Goal: Task Accomplishment & Management: Manage account settings

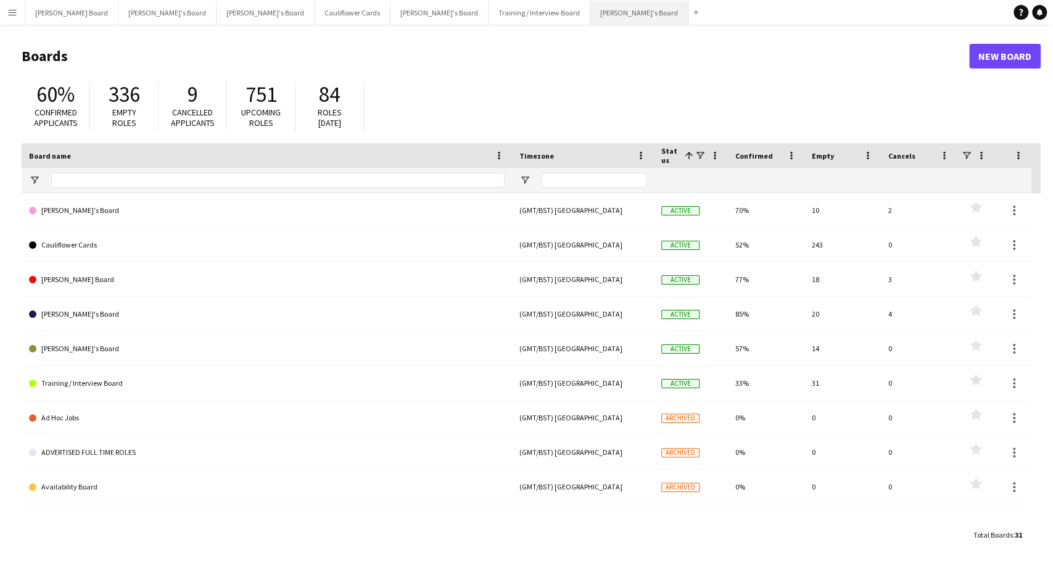
click at [590, 15] on button "[PERSON_NAME]'s Board Close" at bounding box center [639, 13] width 98 height 24
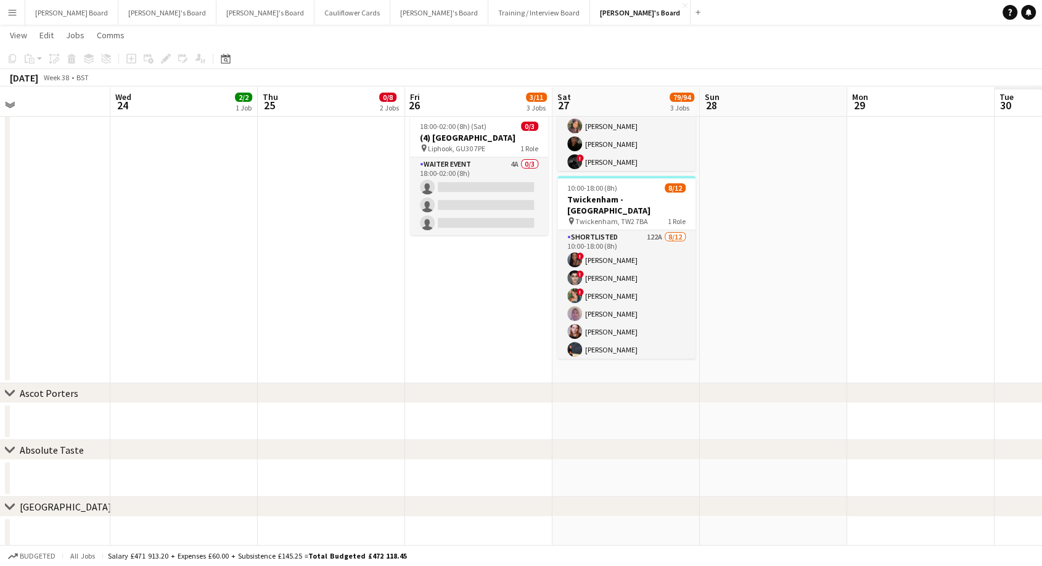
scroll to position [0, 435]
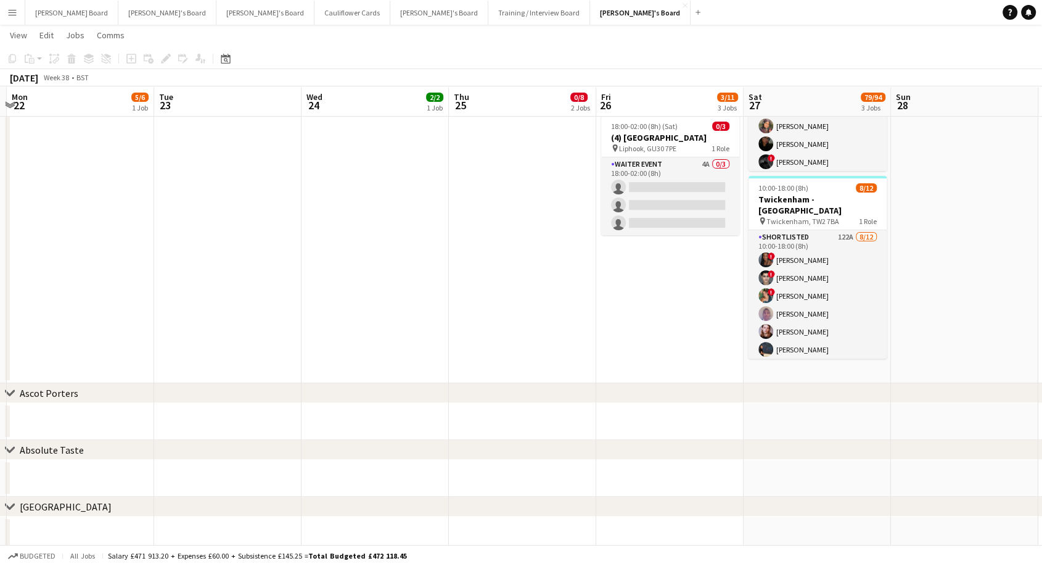
drag, startPoint x: 867, startPoint y: 353, endPoint x: 431, endPoint y: 349, distance: 435.5
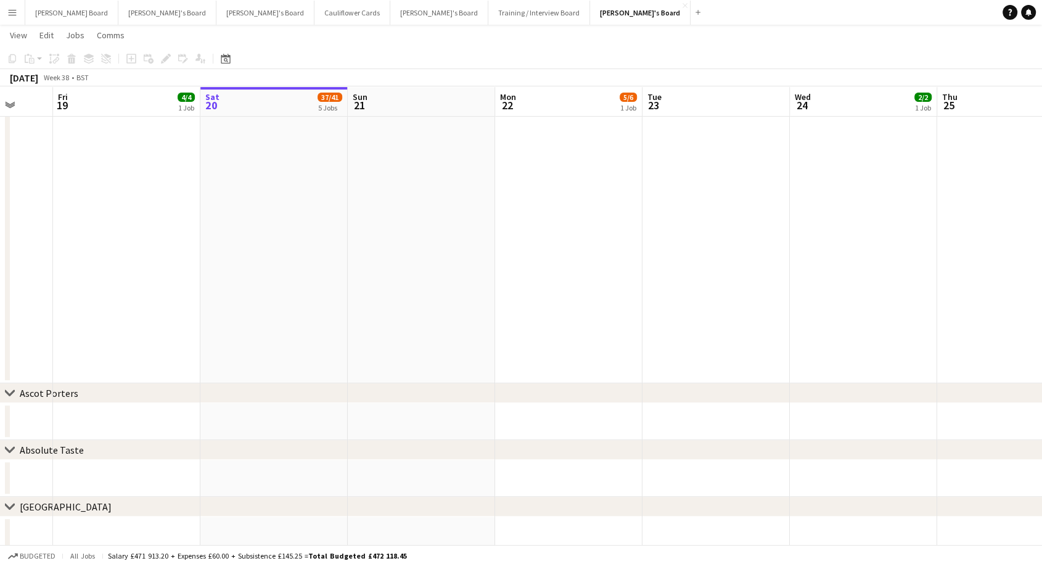
scroll to position [0, 439]
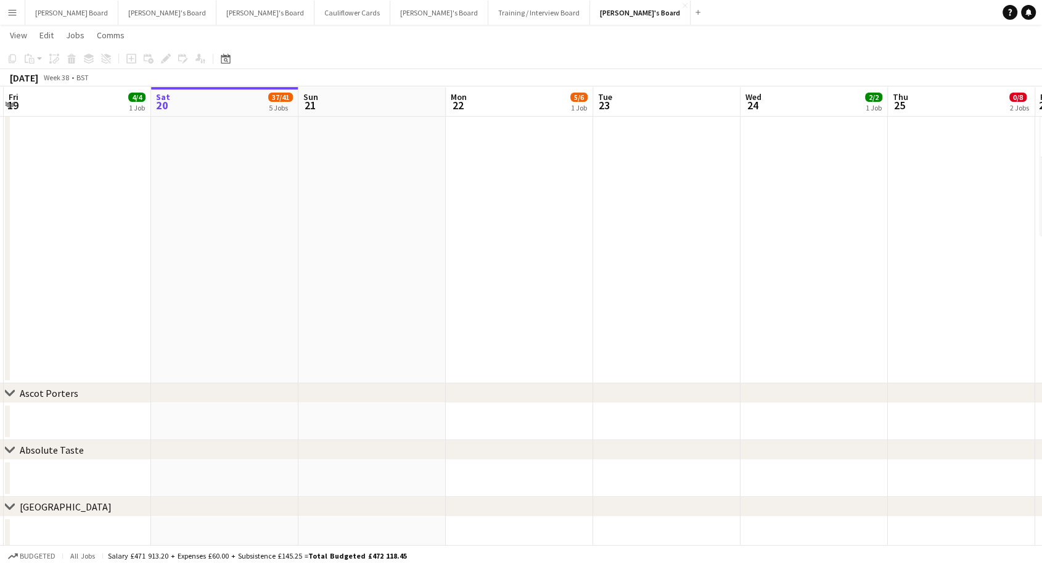
drag, startPoint x: 275, startPoint y: 283, endPoint x: 691, endPoint y: 339, distance: 419.4
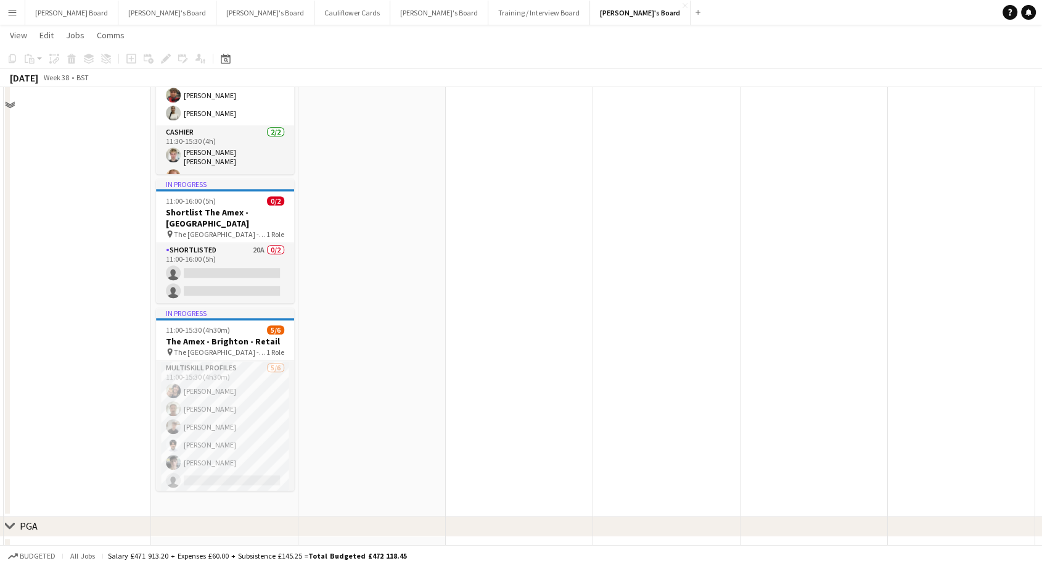
scroll to position [1234, 0]
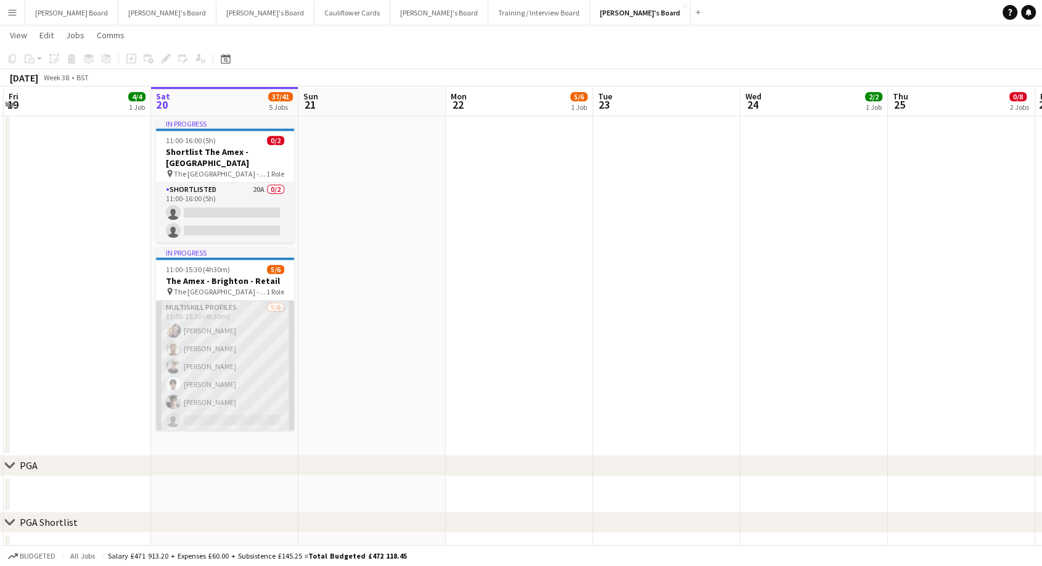
drag, startPoint x: 215, startPoint y: 357, endPoint x: 197, endPoint y: 355, distance: 17.9
click at [215, 357] on app-card-role "MULTISKILL PROFILES [DATE] 11:00-15:30 (4h30m) [PERSON_NAME] [PERSON_NAME] [PER…" at bounding box center [225, 365] width 138 height 131
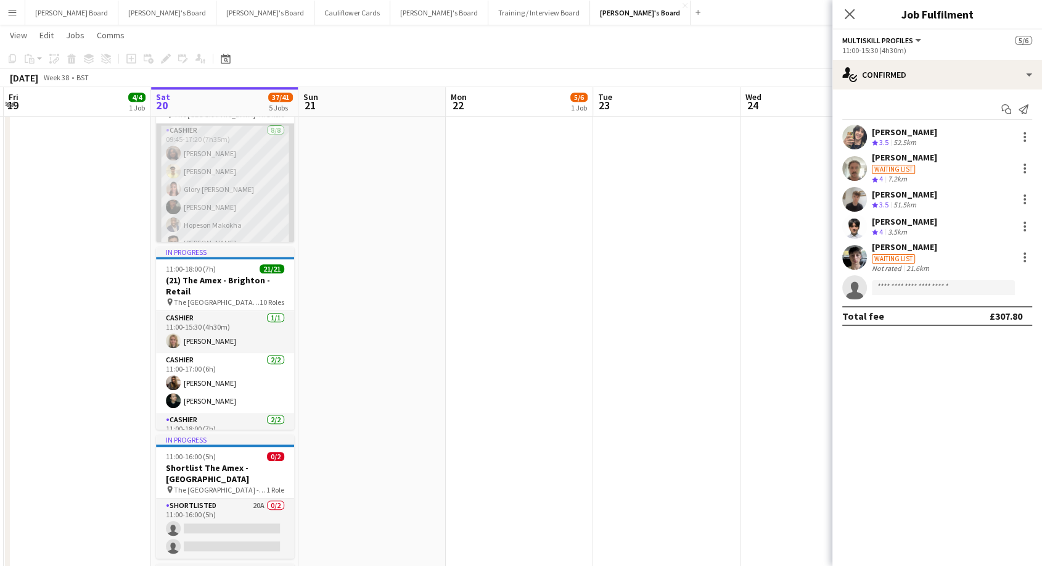
scroll to position [49, 0]
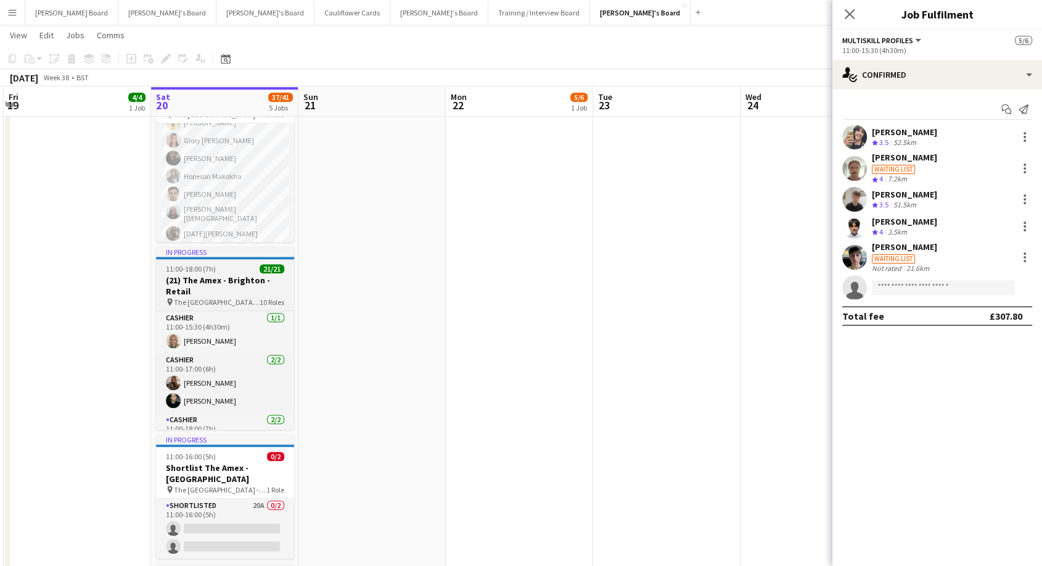
click at [229, 281] on h3 "(21) The Amex - Brighton - Retail" at bounding box center [225, 285] width 138 height 22
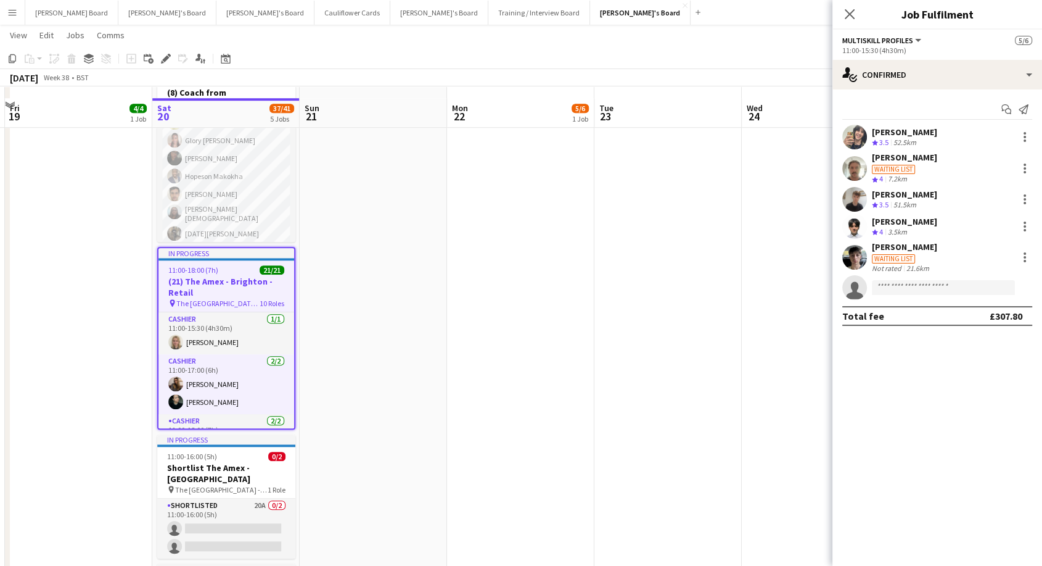
scroll to position [987, 0]
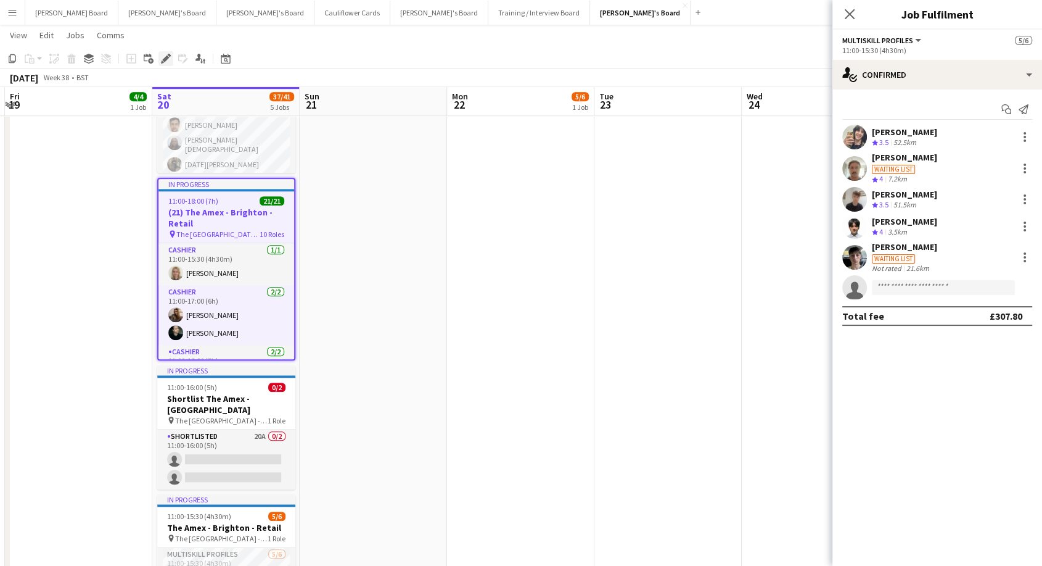
drag, startPoint x: 168, startPoint y: 60, endPoint x: 176, endPoint y: 73, distance: 16.1
click at [168, 60] on icon "Edit" at bounding box center [166, 59] width 10 height 10
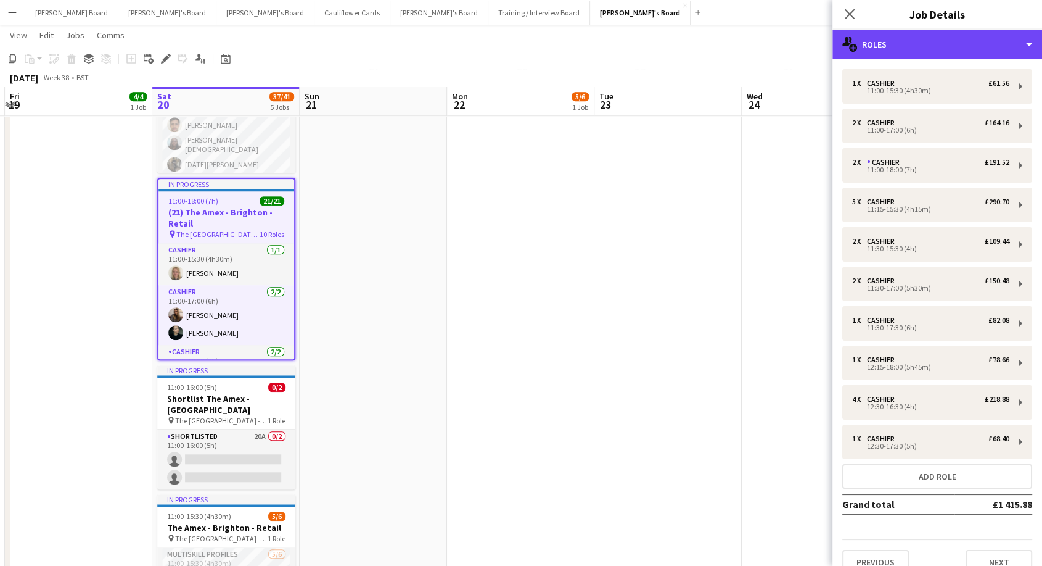
drag, startPoint x: 918, startPoint y: 36, endPoint x: 949, endPoint y: 164, distance: 132.0
click at [918, 37] on div "multiple-users-add Roles" at bounding box center [938, 45] width 210 height 30
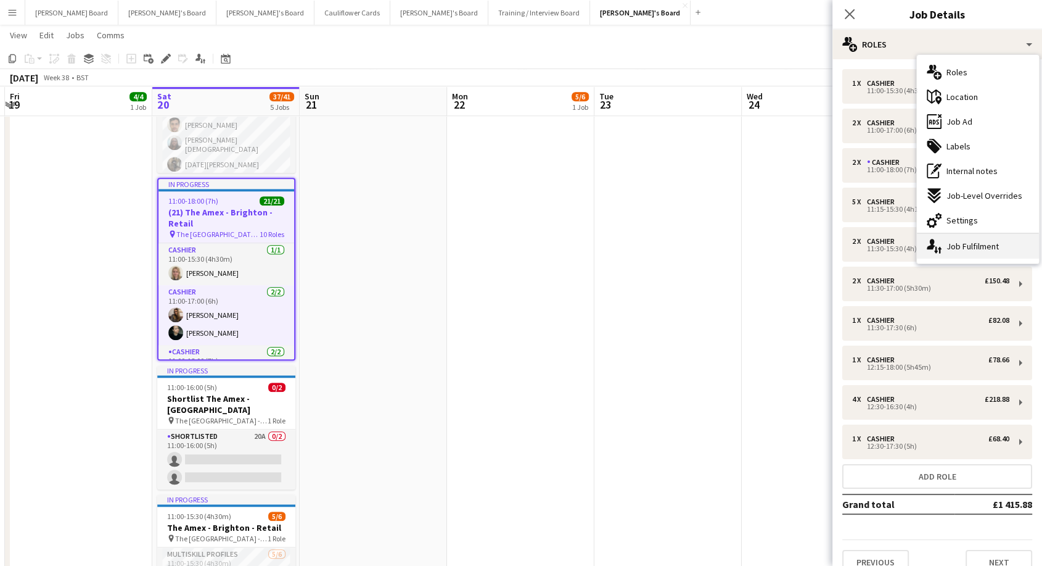
click at [971, 249] on div "single-neutral-actions-up-down Job Fulfilment" at bounding box center [978, 246] width 122 height 25
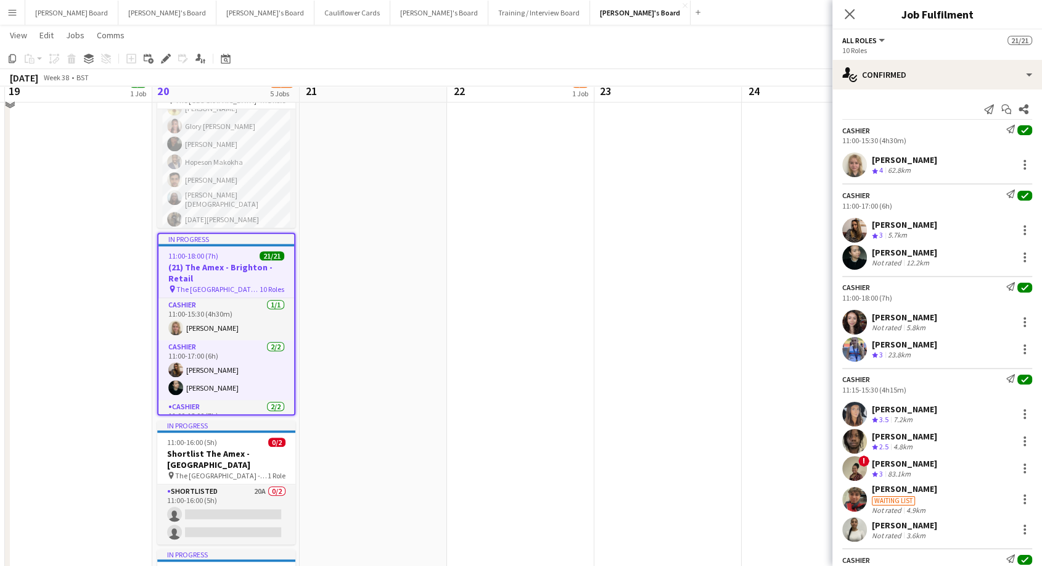
scroll to position [918, 0]
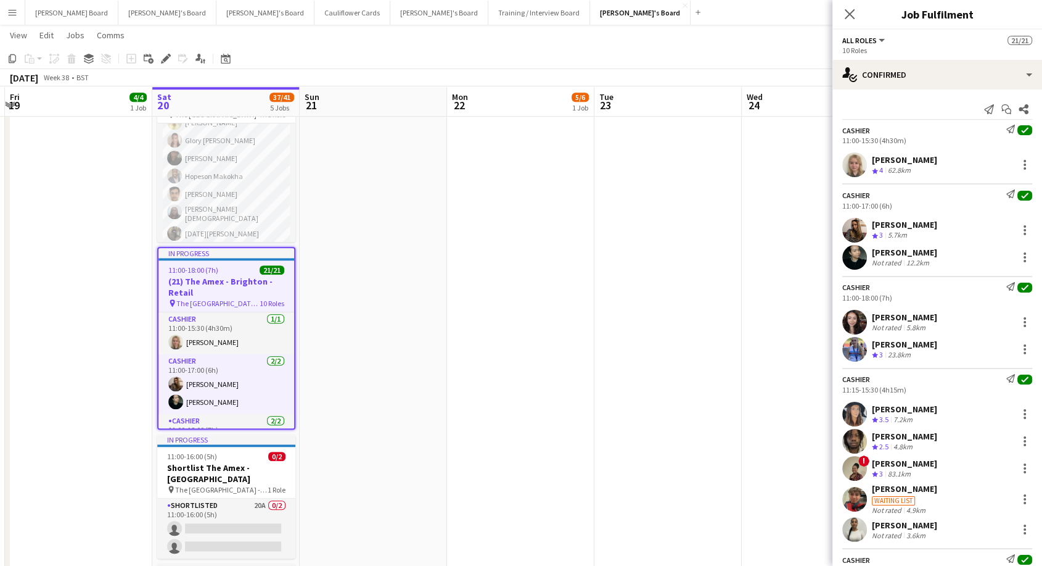
click at [212, 278] on h3 "(21) The Amex - Brighton - Retail" at bounding box center [227, 287] width 136 height 22
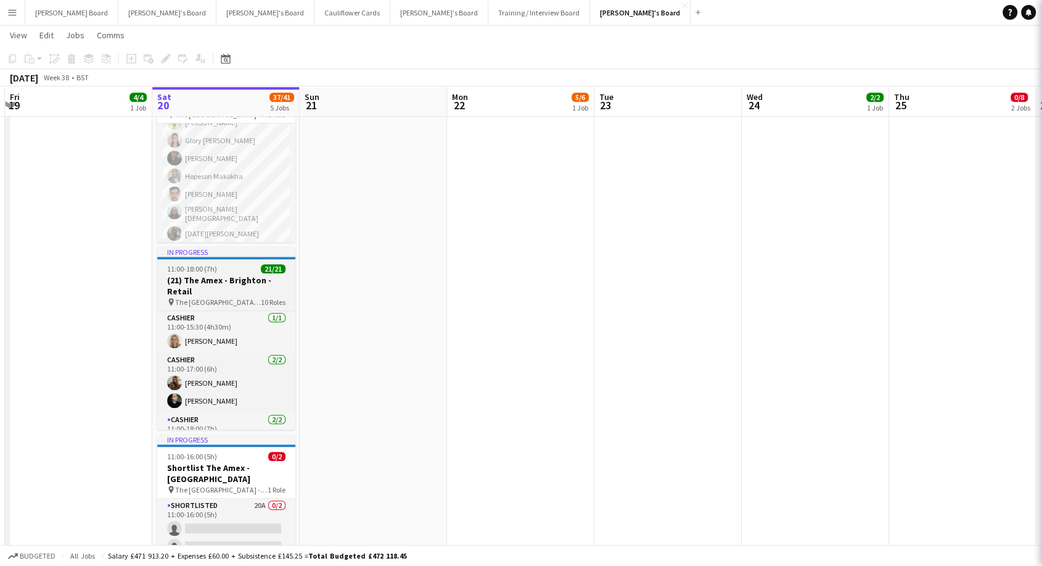
scroll to position [0, 435]
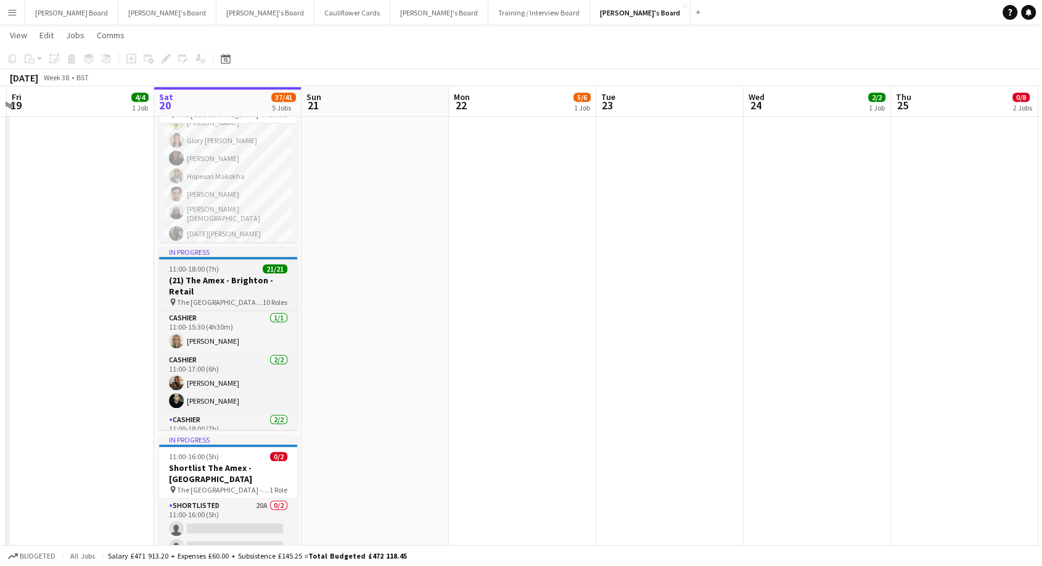
click at [219, 280] on h3 "(21) The Amex - Brighton - Retail" at bounding box center [228, 285] width 138 height 22
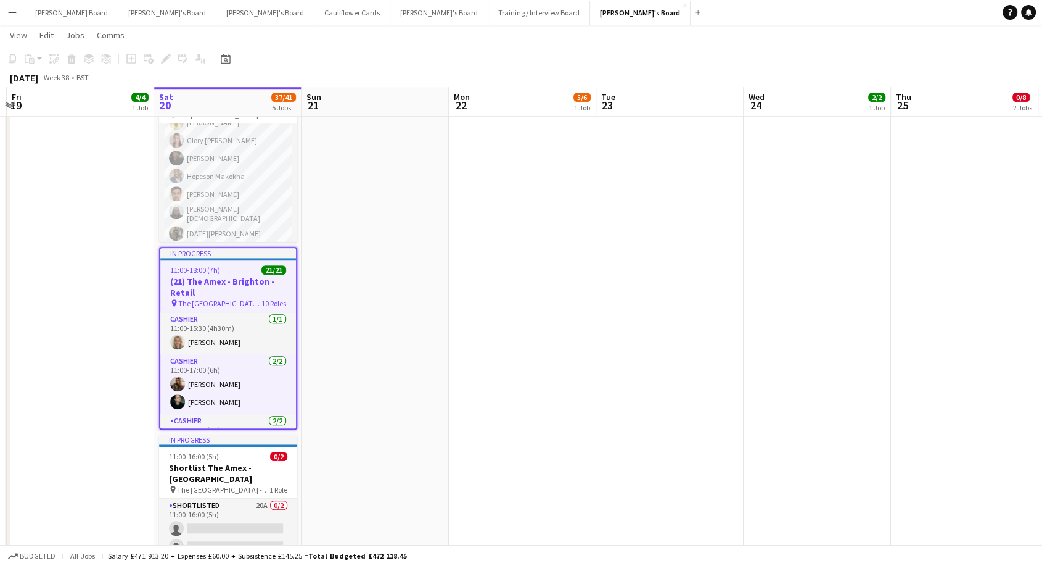
scroll to position [0, 437]
click at [236, 276] on h3 "(21) The Amex - Brighton - Retail" at bounding box center [227, 287] width 136 height 22
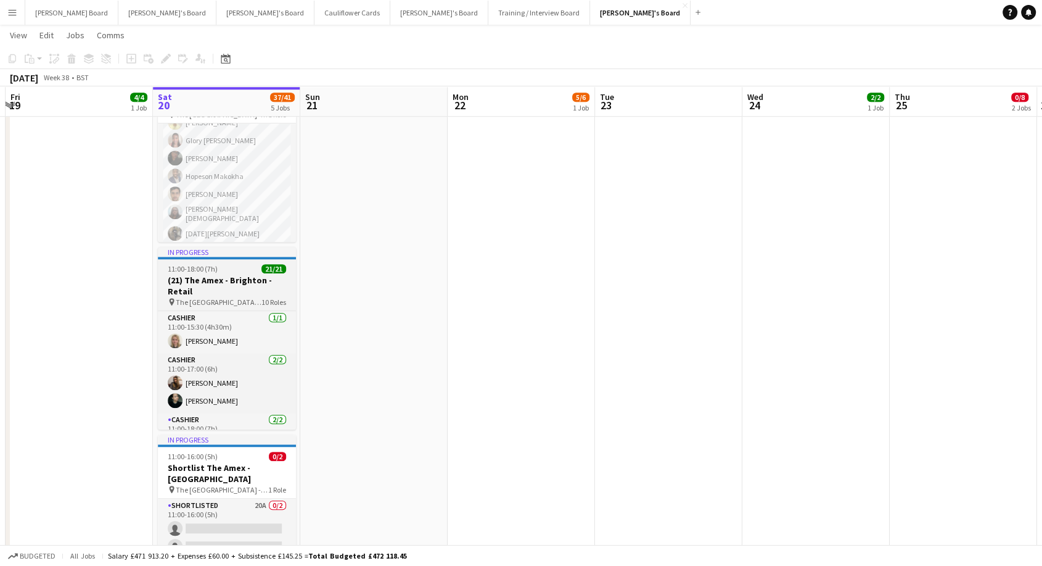
scroll to position [0, 436]
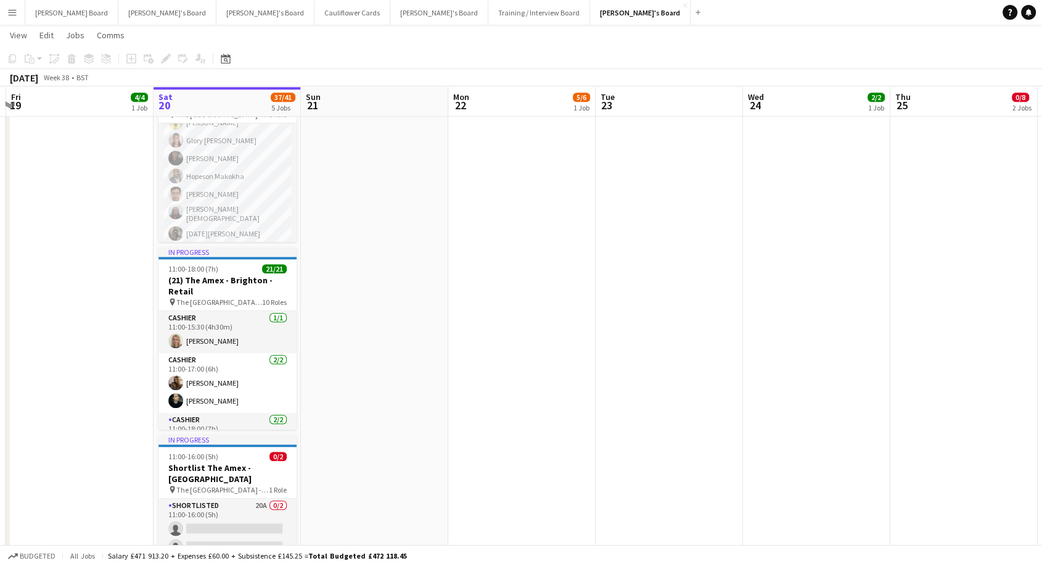
drag, startPoint x: 188, startPoint y: 271, endPoint x: 183, endPoint y: 242, distance: 29.4
click at [188, 271] on span "11:00-18:00 (7h)" at bounding box center [193, 268] width 50 height 9
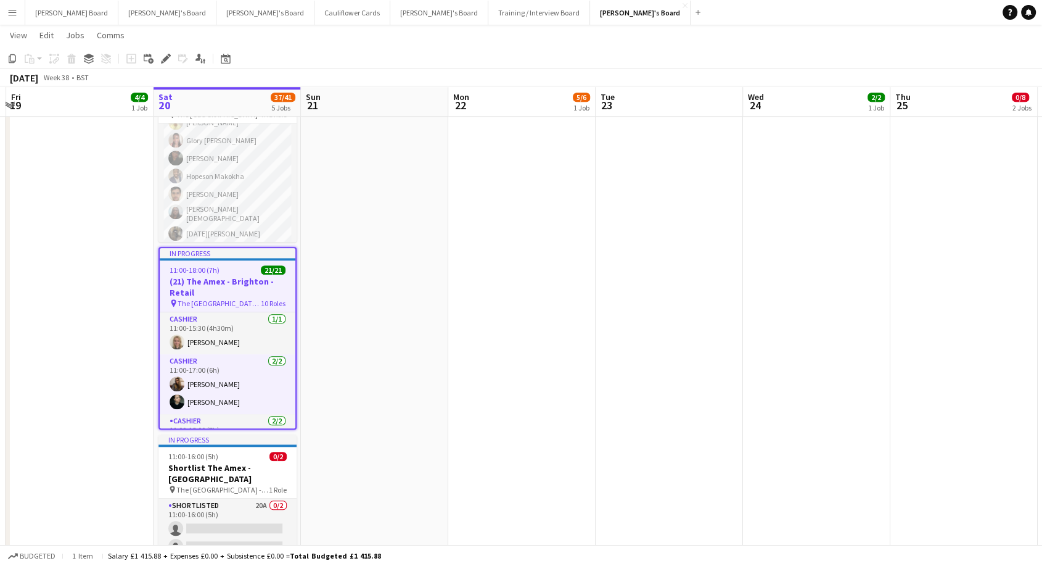
click at [165, 65] on div "Edit" at bounding box center [166, 58] width 15 height 15
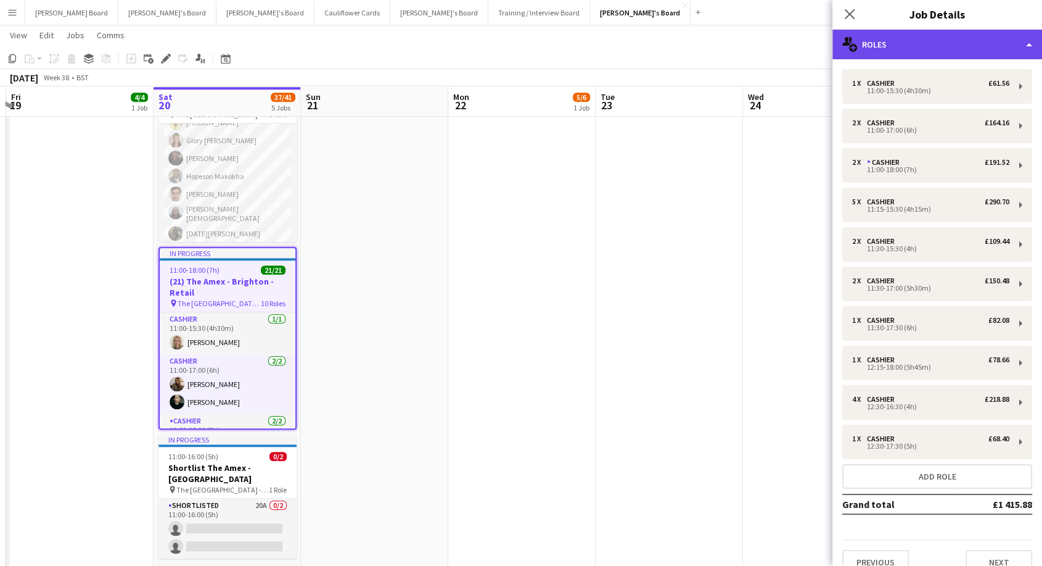
click at [924, 46] on div "multiple-users-add Roles" at bounding box center [938, 45] width 210 height 30
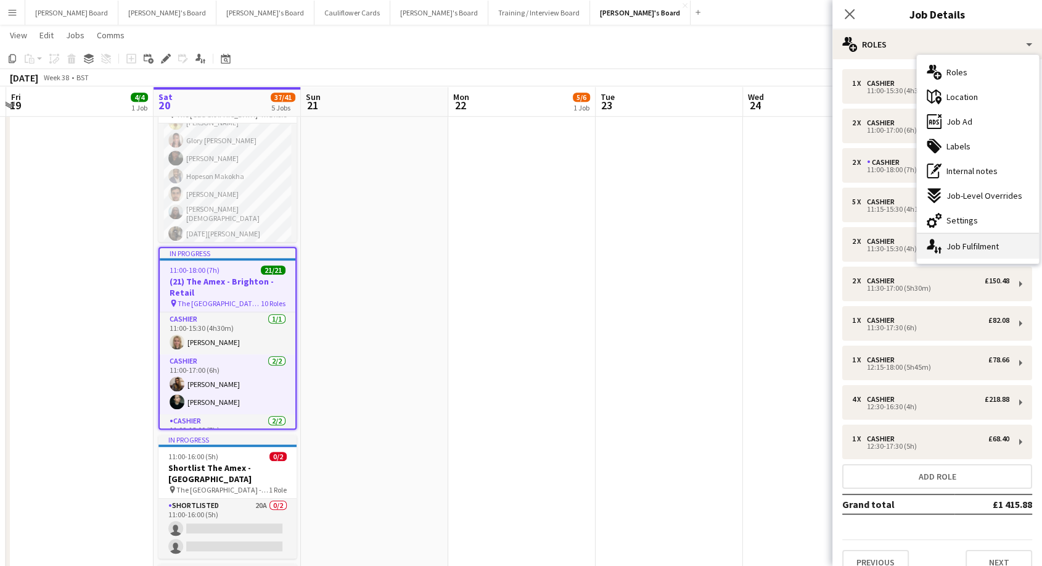
click at [957, 248] on div "single-neutral-actions-up-down Job Fulfilment" at bounding box center [978, 246] width 122 height 25
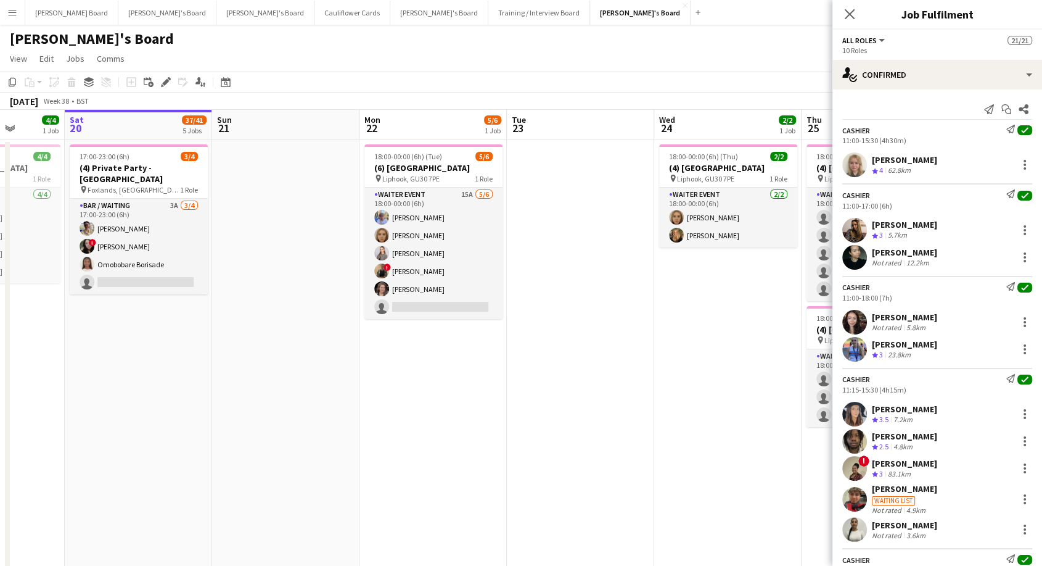
scroll to position [0, 600]
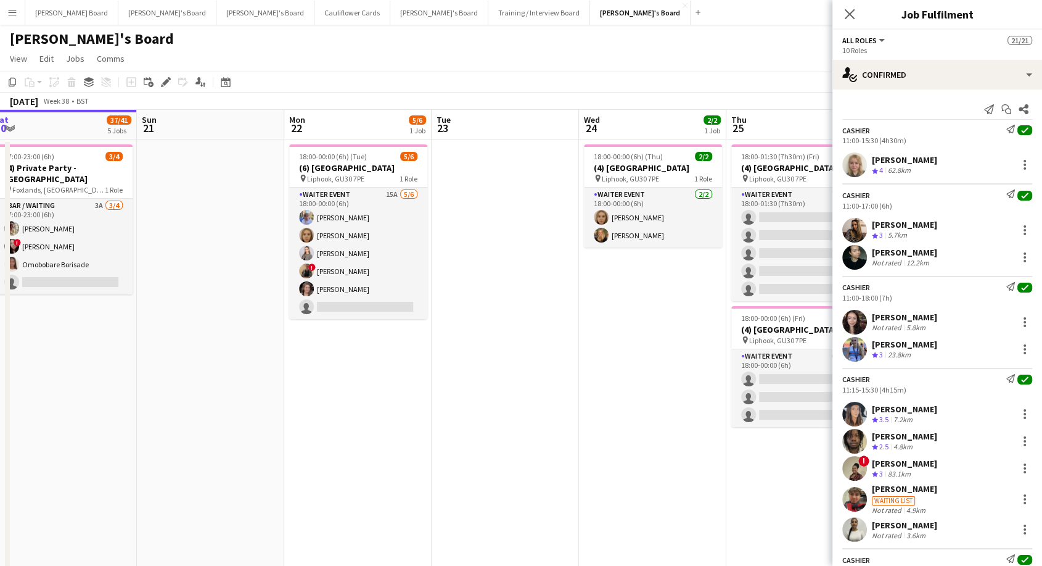
drag, startPoint x: 664, startPoint y: 304, endPoint x: 500, endPoint y: 311, distance: 164.2
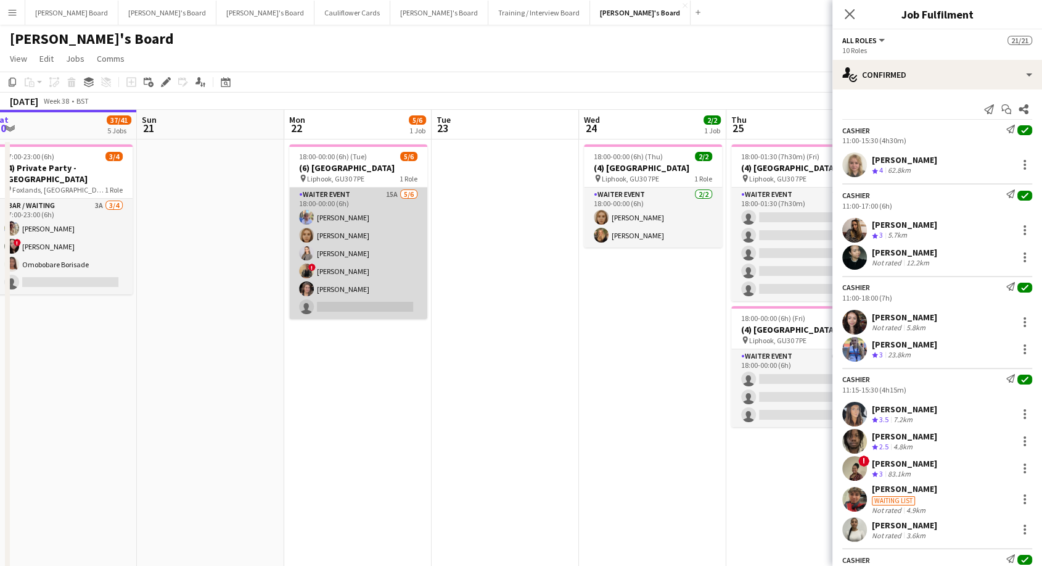
click at [390, 237] on app-card-role "WAITER EVENT 15A [DATE] 18:00-00:00 (6h) [PERSON_NAME] [PERSON_NAME] [PERSON_NA…" at bounding box center [358, 253] width 138 height 131
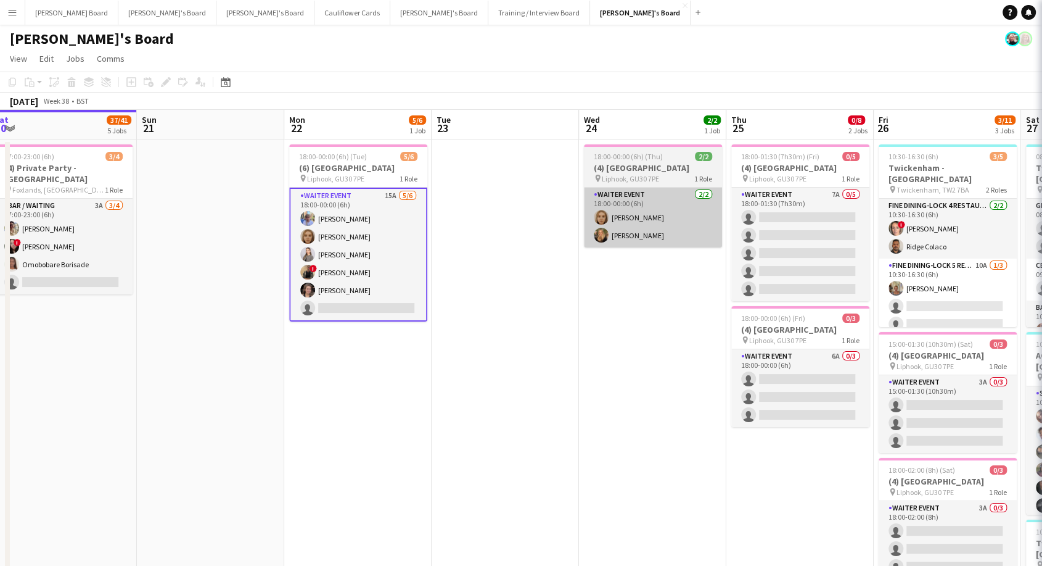
scroll to position [498, 0]
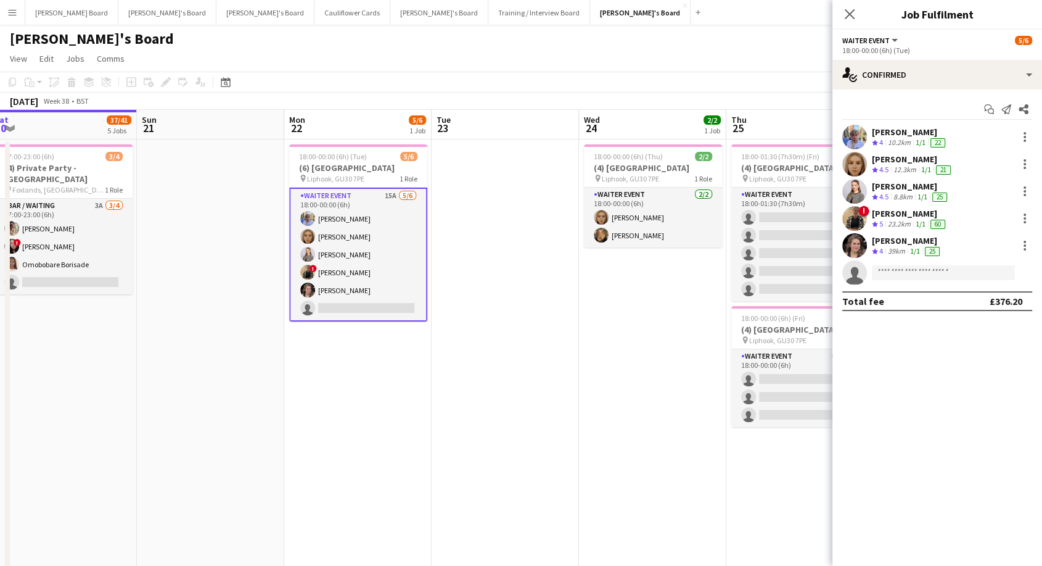
drag, startPoint x: 336, startPoint y: 169, endPoint x: 310, endPoint y: 192, distance: 34.1
click at [310, 192] on app-card-role "WAITER EVENT 15A [DATE] 18:00-00:00 (6h) [PERSON_NAME] [PERSON_NAME] [PERSON_NA…" at bounding box center [358, 255] width 138 height 134
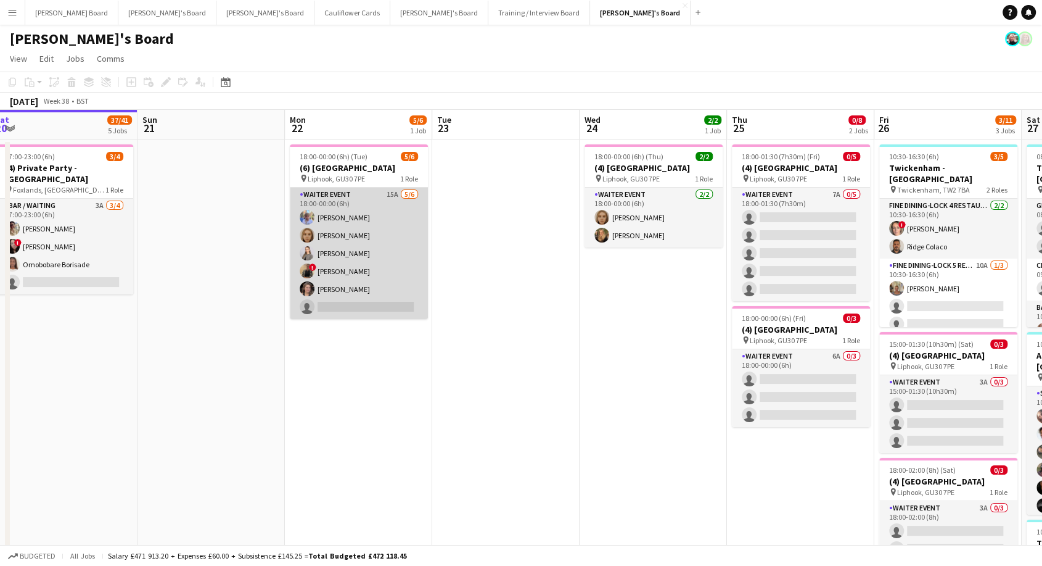
drag, startPoint x: 319, startPoint y: 195, endPoint x: 340, endPoint y: 195, distance: 21.6
click at [320, 195] on app-card-role "WAITER EVENT 15A [DATE] 18:00-00:00 (6h) [PERSON_NAME] [PERSON_NAME] [PERSON_NA…" at bounding box center [359, 253] width 138 height 131
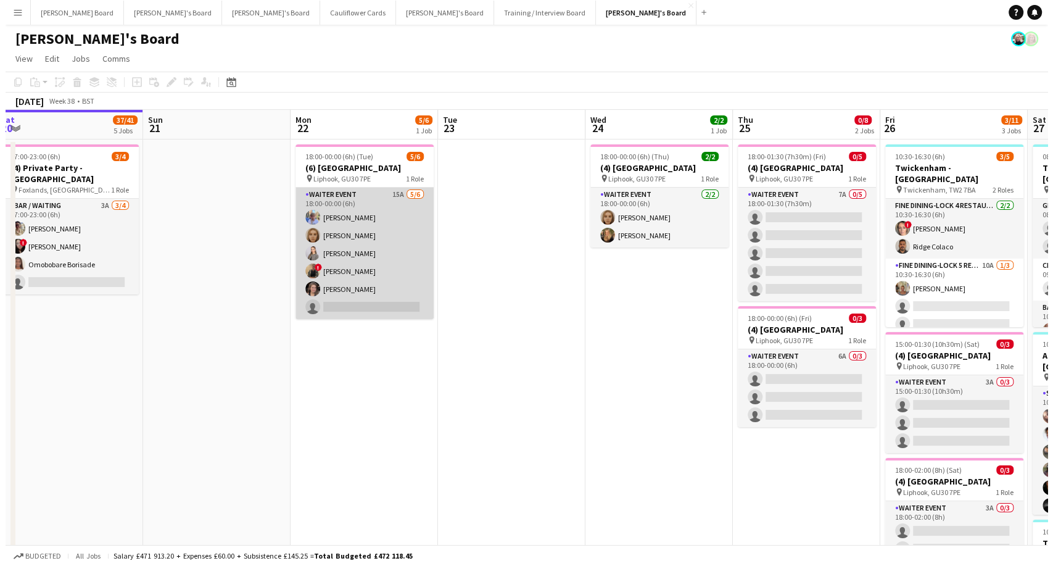
scroll to position [0, 599]
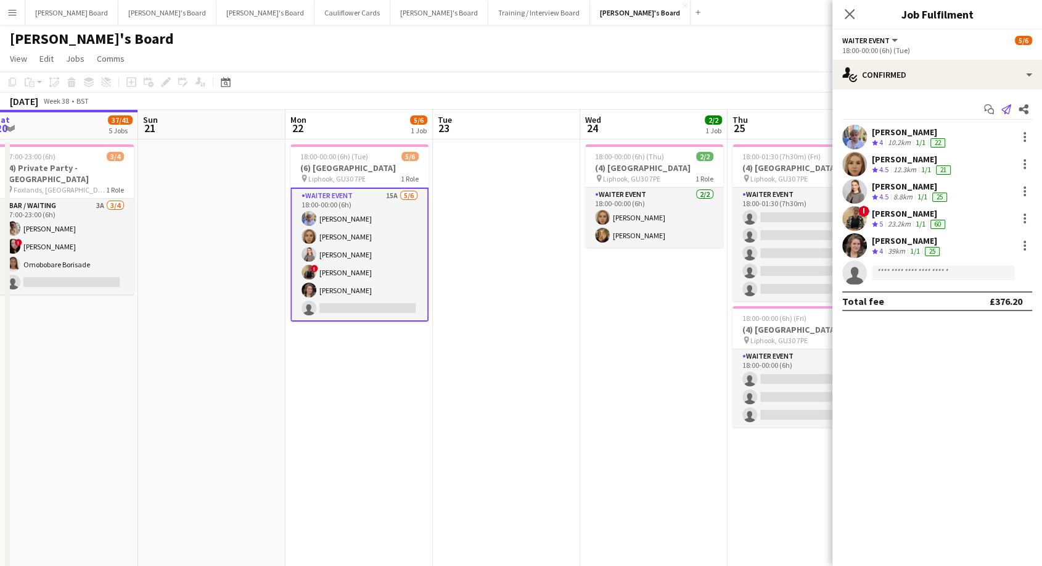
click at [1005, 111] on icon at bounding box center [1007, 109] width 10 height 10
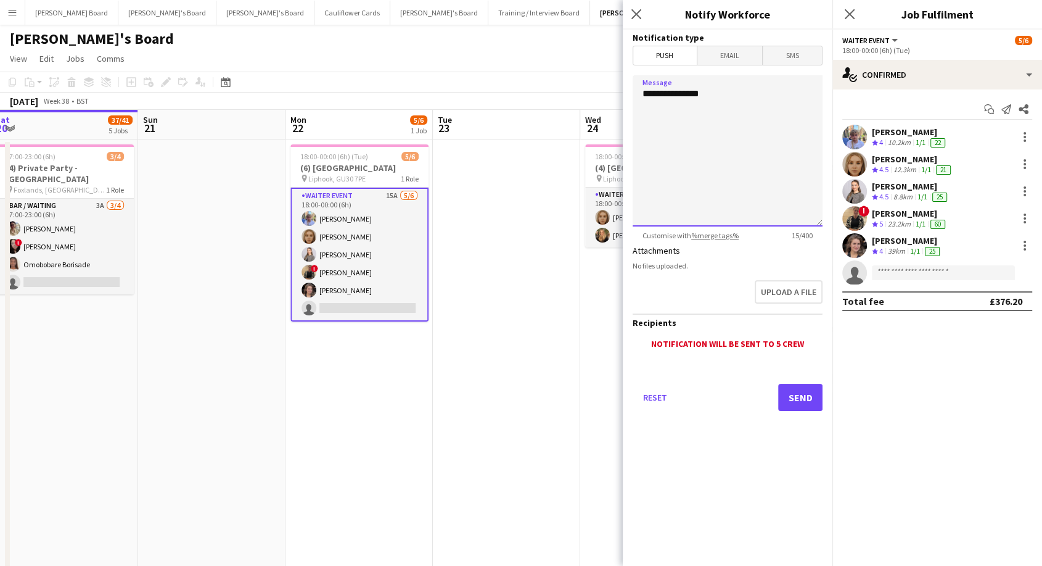
drag, startPoint x: 731, startPoint y: 86, endPoint x: 740, endPoint y: 95, distance: 12.7
click at [732, 86] on textarea "**********" at bounding box center [728, 150] width 190 height 151
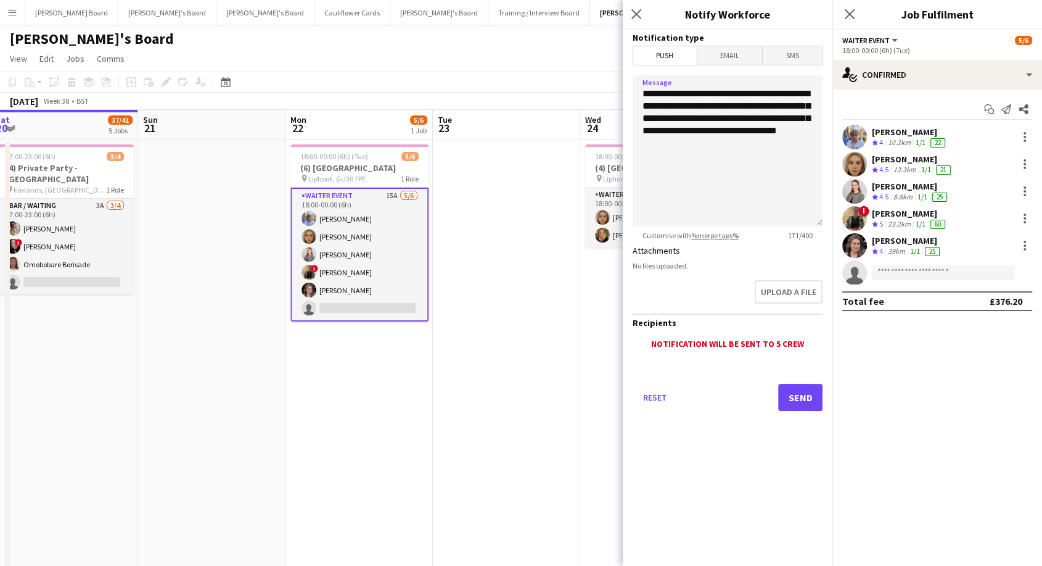
click at [791, 54] on span "SMS" at bounding box center [792, 55] width 59 height 19
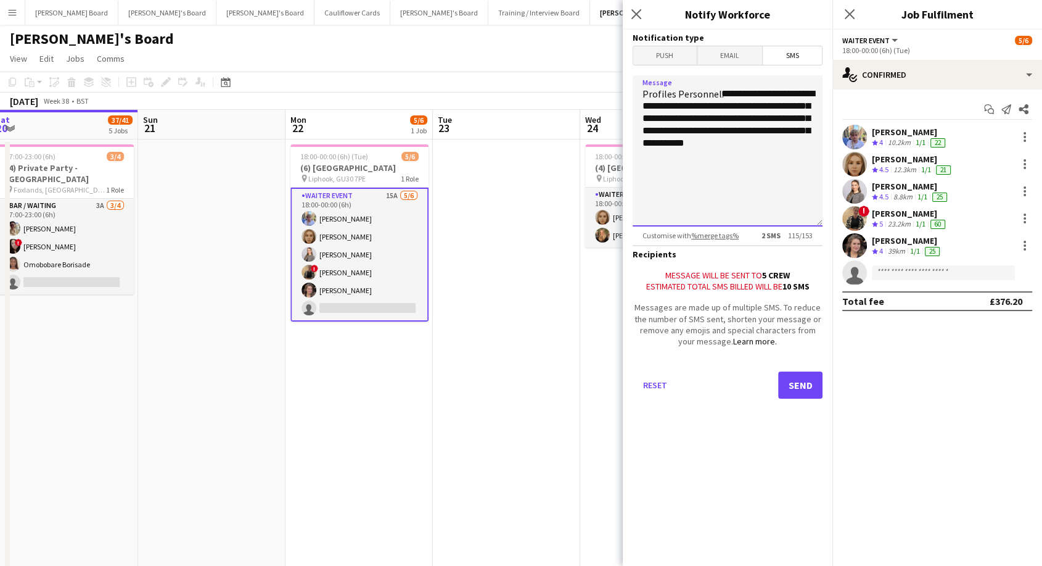
drag, startPoint x: 671, startPoint y: 105, endPoint x: 634, endPoint y: 105, distance: 36.4
click at [634, 105] on textarea "**********" at bounding box center [728, 150] width 190 height 151
drag, startPoint x: 740, startPoint y: 102, endPoint x: 769, endPoint y: 103, distance: 29.6
click at [740, 102] on textarea "**********" at bounding box center [728, 150] width 190 height 151
drag, startPoint x: 700, startPoint y: 129, endPoint x: 666, endPoint y: 128, distance: 33.9
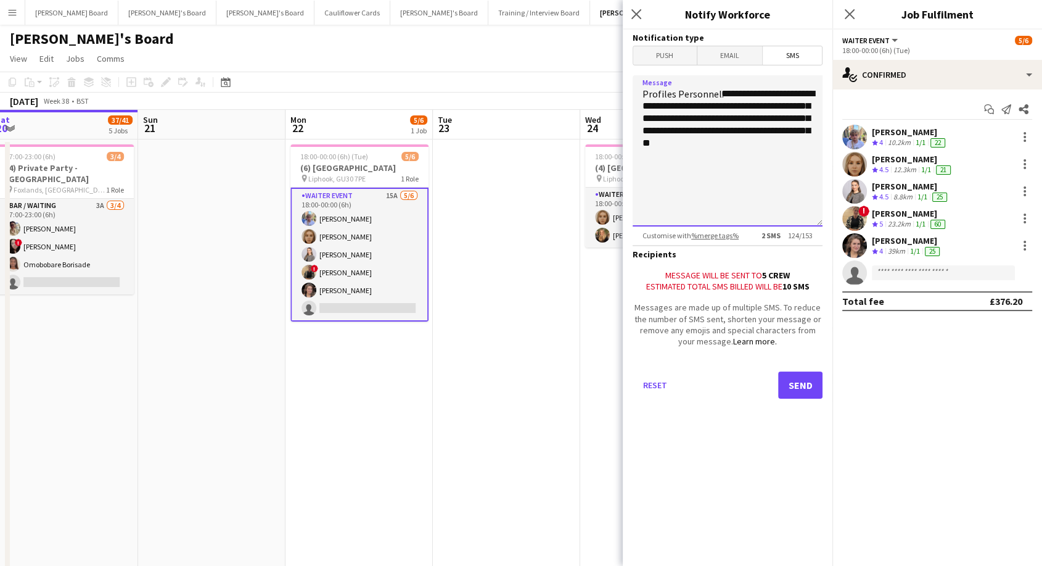
click at [666, 128] on textarea "**********" at bounding box center [728, 150] width 190 height 151
type textarea "**********"
click at [801, 398] on button "Send" at bounding box center [800, 384] width 44 height 27
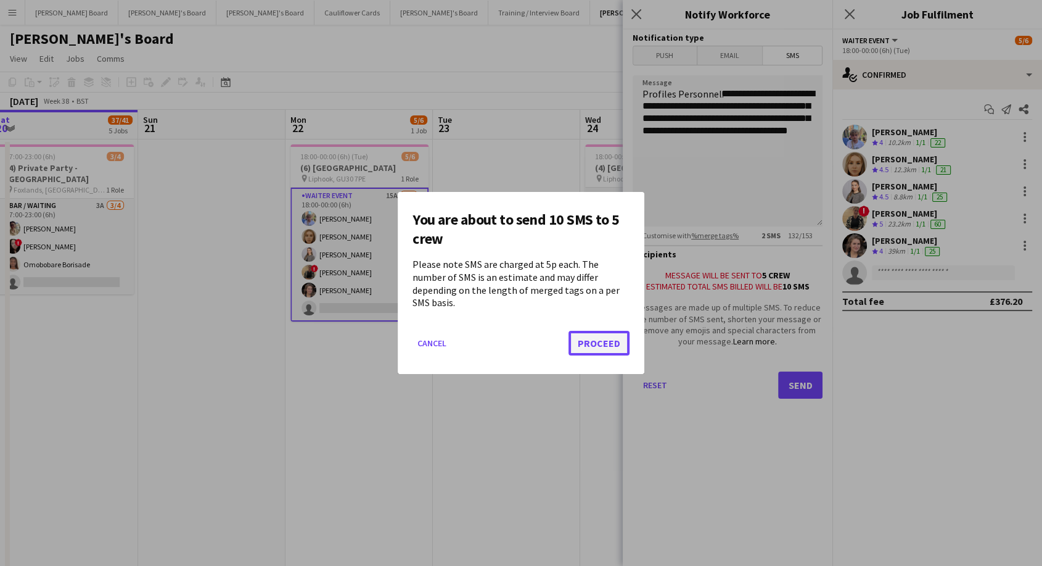
click at [592, 340] on button "Proceed" at bounding box center [599, 343] width 61 height 25
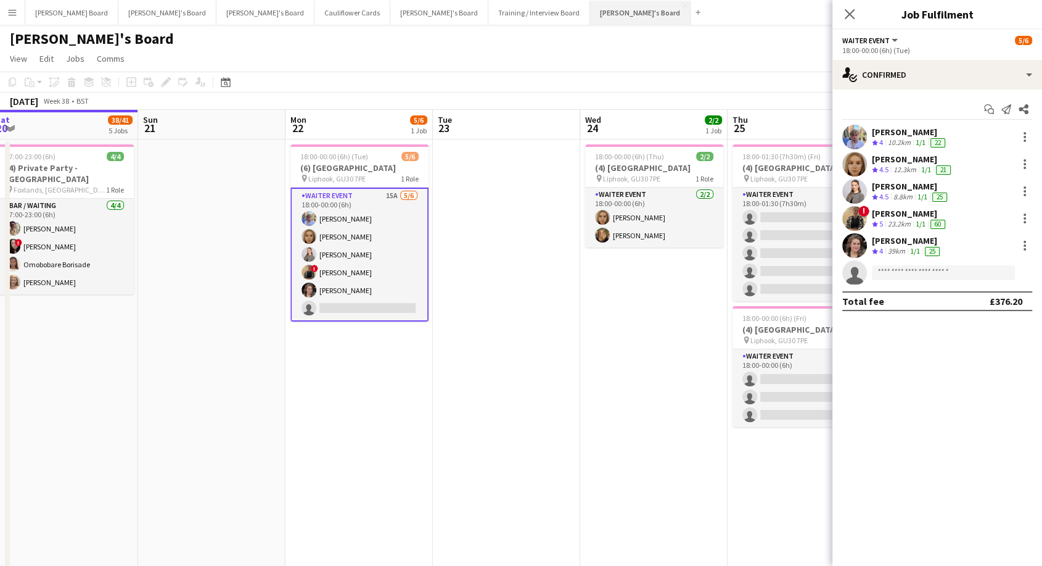
click at [590, 11] on button "[PERSON_NAME]'s Board Close" at bounding box center [640, 13] width 101 height 24
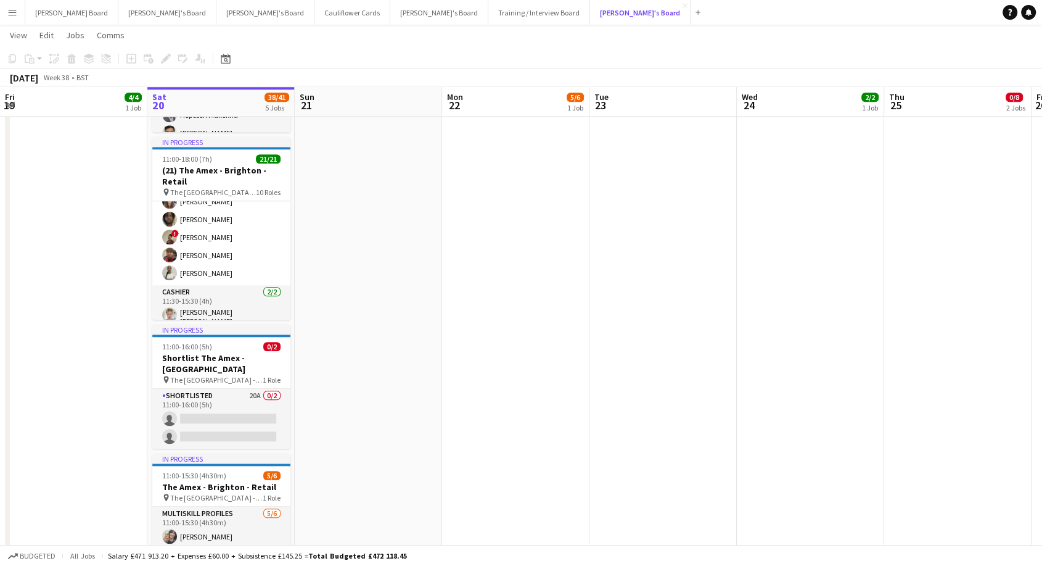
scroll to position [155, 0]
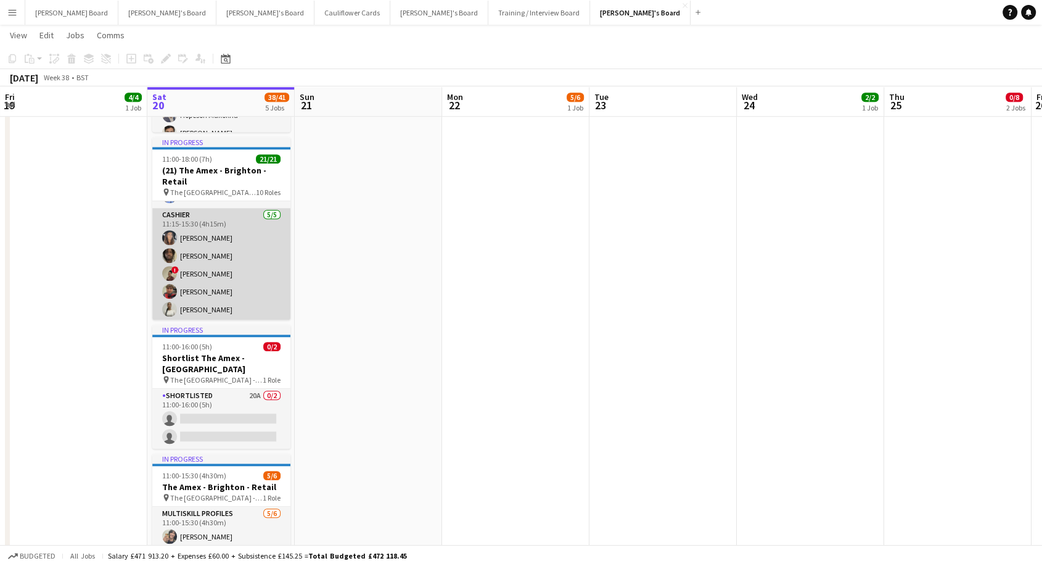
click at [207, 255] on app-card-role "Cashier [DATE] 11:15-15:30 (4h15m) [PERSON_NAME] [PERSON_NAME] ! [PERSON_NAME] …" at bounding box center [221, 264] width 138 height 113
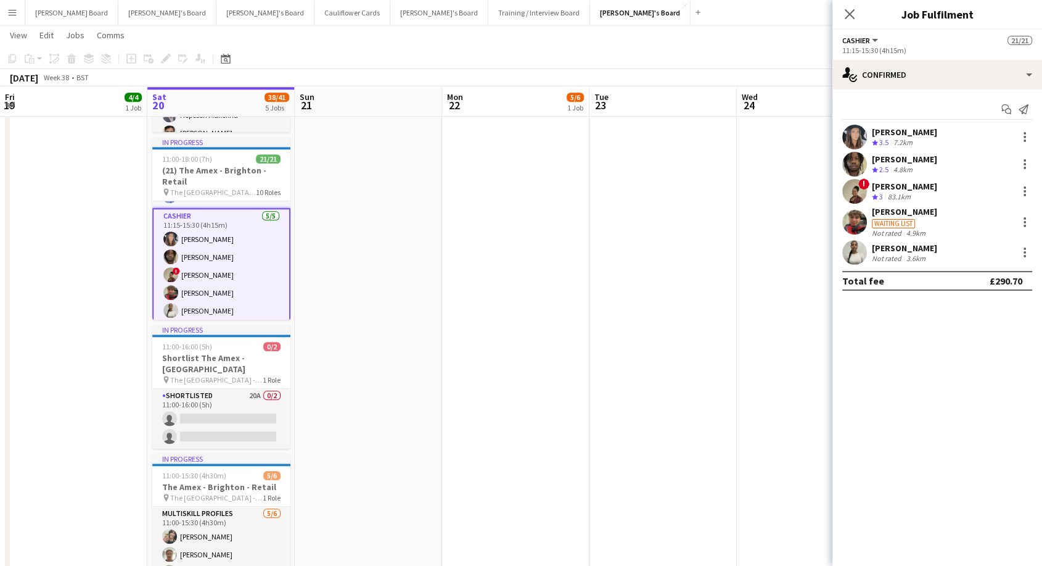
click at [889, 162] on div "[PERSON_NAME] Crew rating 2.5 4.8km" at bounding box center [904, 165] width 65 height 22
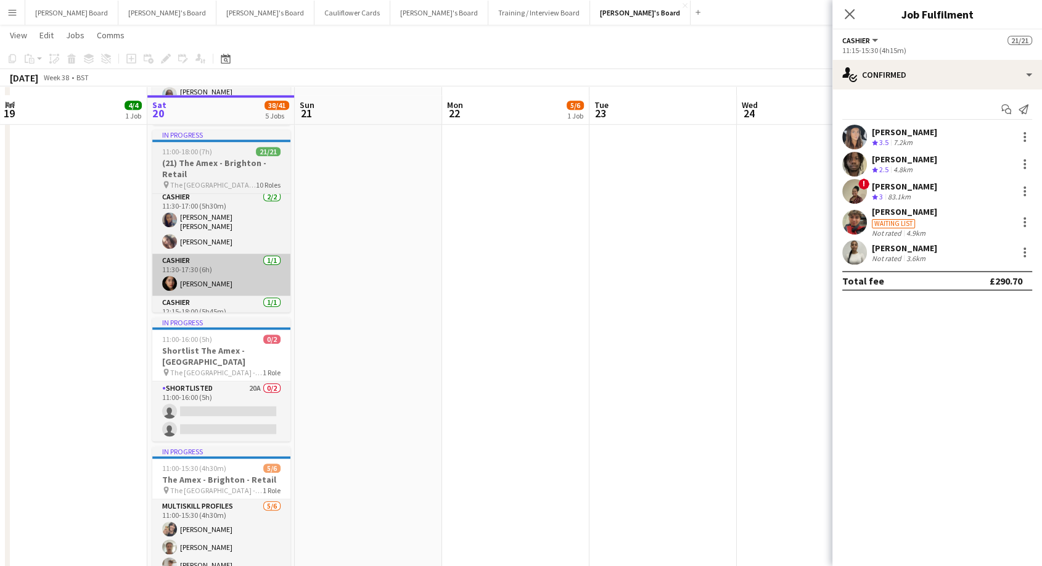
scroll to position [1055, 0]
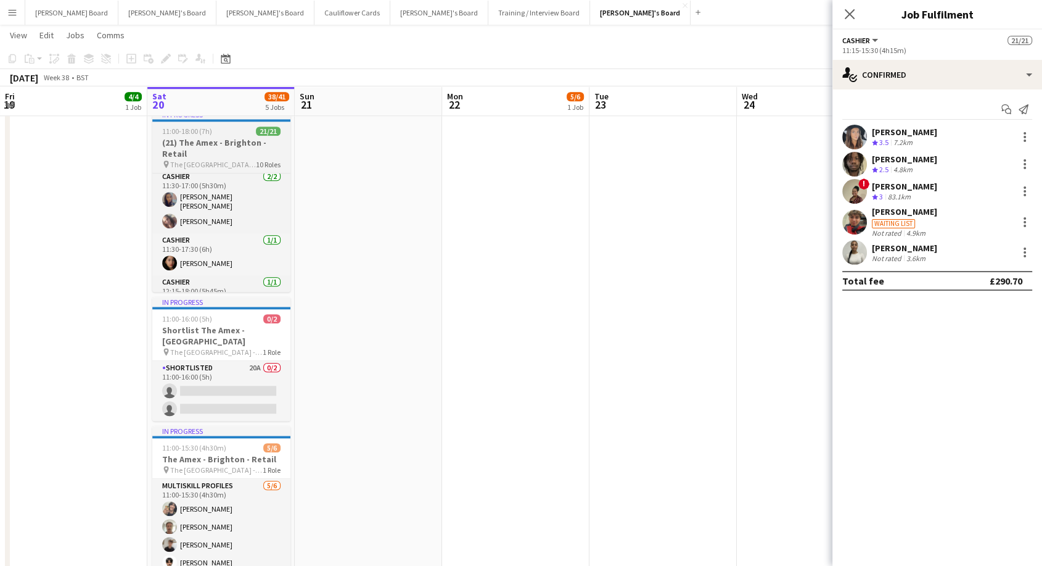
click at [207, 151] on h3 "(21) The Amex - Brighton - Retail" at bounding box center [221, 148] width 138 height 22
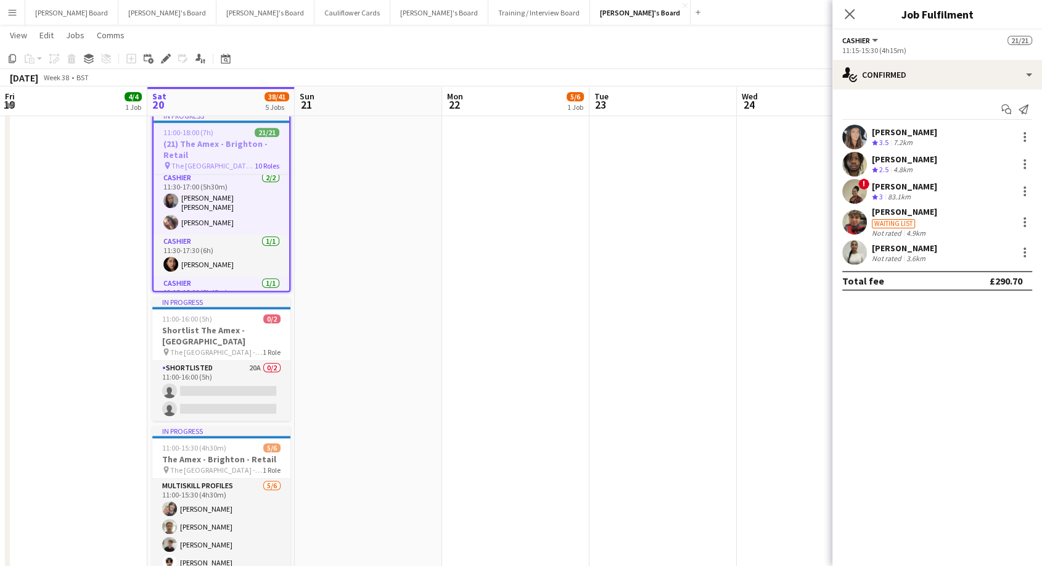
click at [853, 7] on app-icon "Close pop-in" at bounding box center [850, 14] width 15 height 15
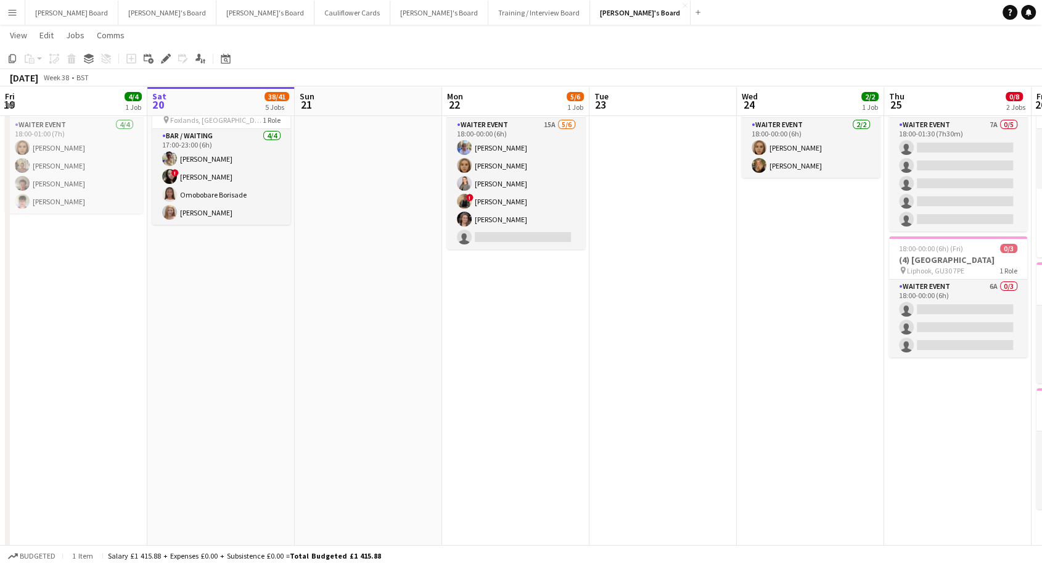
scroll to position [0, 0]
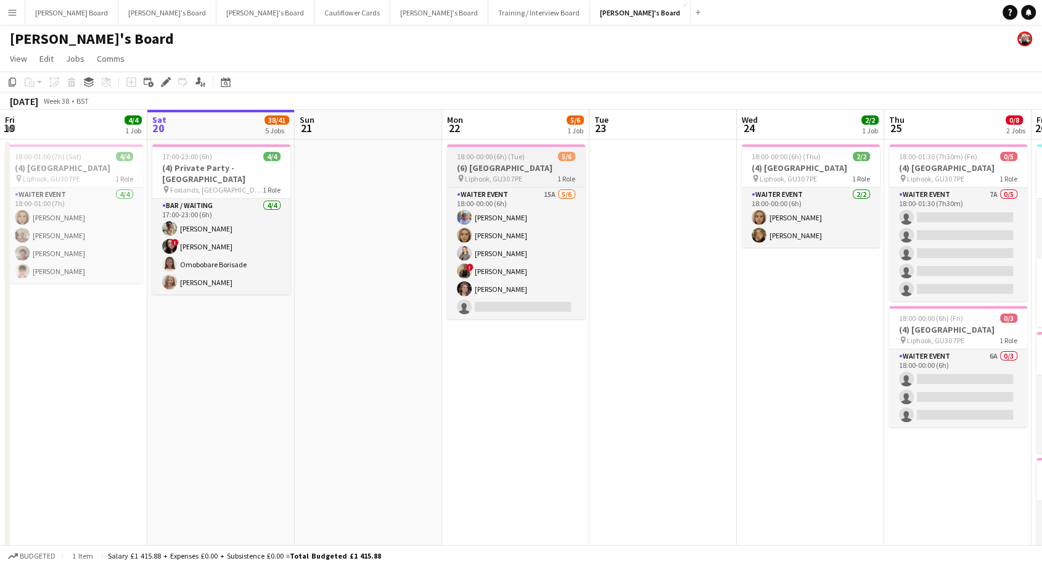
click at [500, 159] on span "18:00-00:00 (6h) (Tue)" at bounding box center [491, 156] width 68 height 9
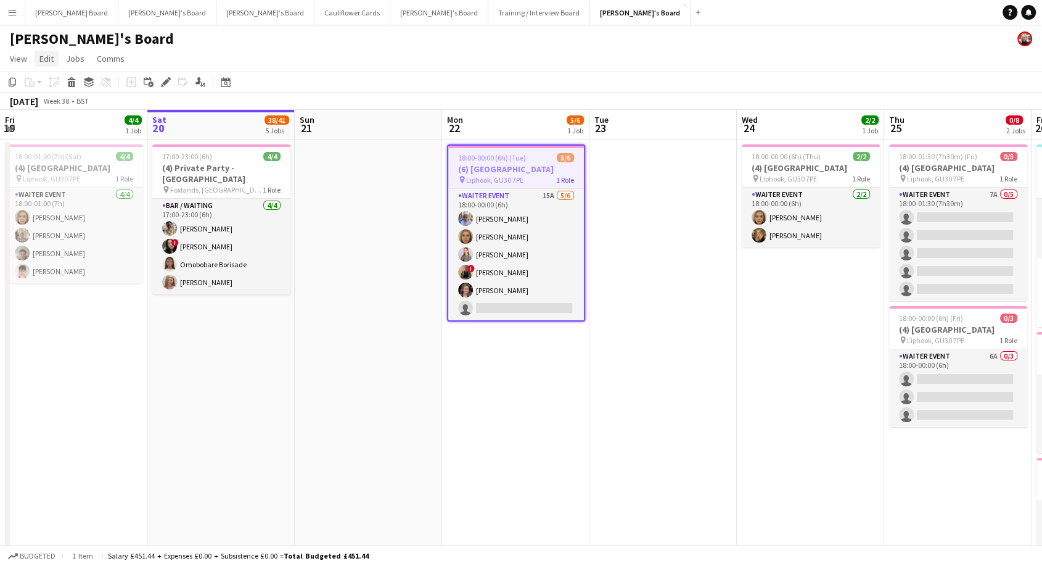
click at [48, 54] on span "Edit" at bounding box center [46, 58] width 14 height 11
drag, startPoint x: 59, startPoint y: 85, endPoint x: 301, endPoint y: 101, distance: 242.3
click at [62, 85] on span "Copy Ctrl+C" at bounding box center [65, 85] width 41 height 11
drag, startPoint x: 674, startPoint y: 163, endPoint x: 642, endPoint y: 157, distance: 32.8
click at [642, 157] on app-date-cell at bounding box center [663, 432] width 147 height 587
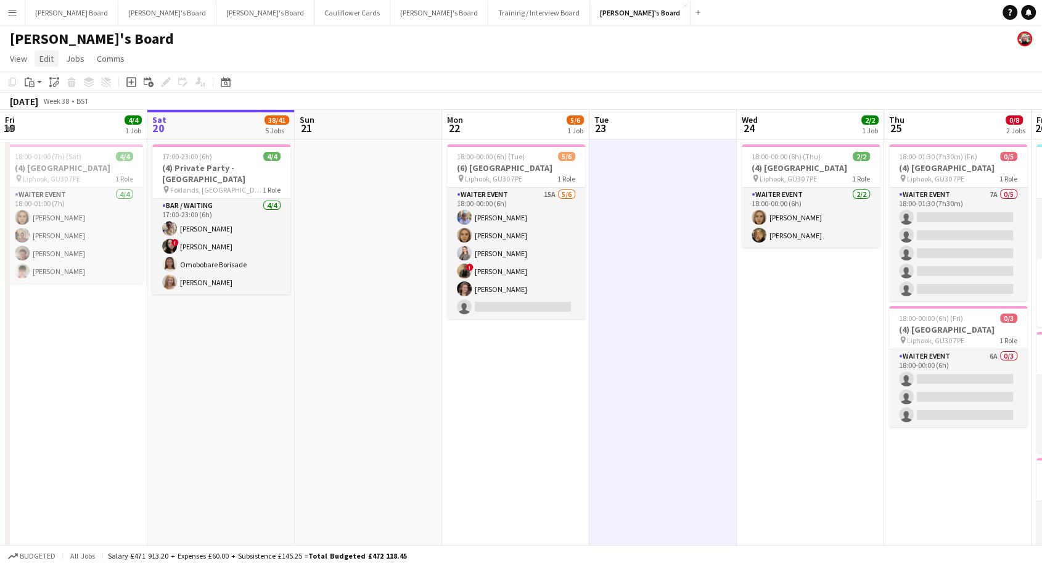
drag, startPoint x: 642, startPoint y: 157, endPoint x: 41, endPoint y: 60, distance: 608.0
click at [41, 60] on span "Edit" at bounding box center [46, 58] width 14 height 11
click at [64, 116] on link "Paste" at bounding box center [79, 111] width 89 height 26
click at [134, 109] on link "Without Crew Ctrl+V" at bounding box center [167, 117] width 91 height 26
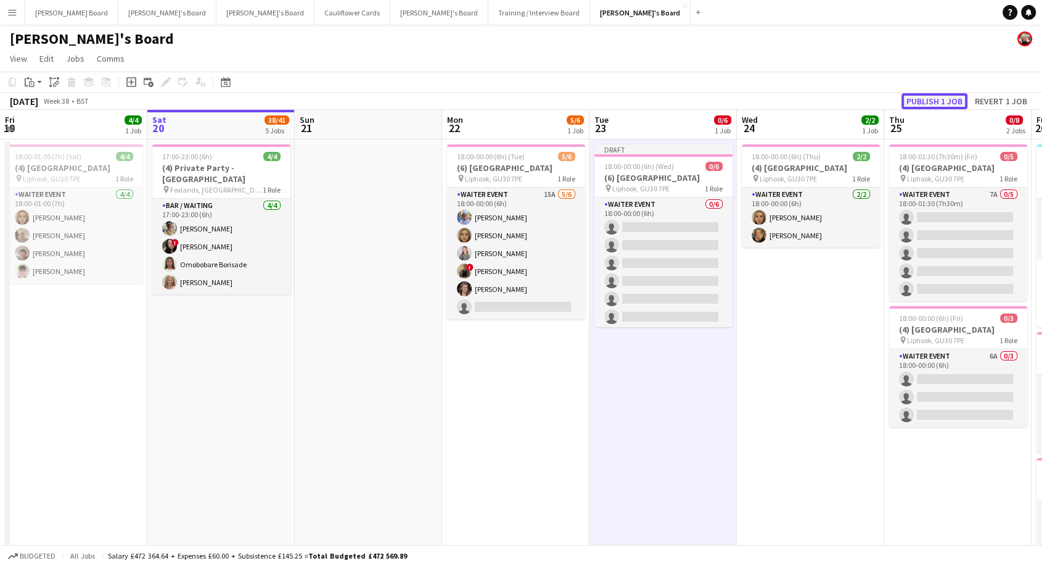
click at [933, 102] on button "Publish 1 job" at bounding box center [935, 101] width 66 height 16
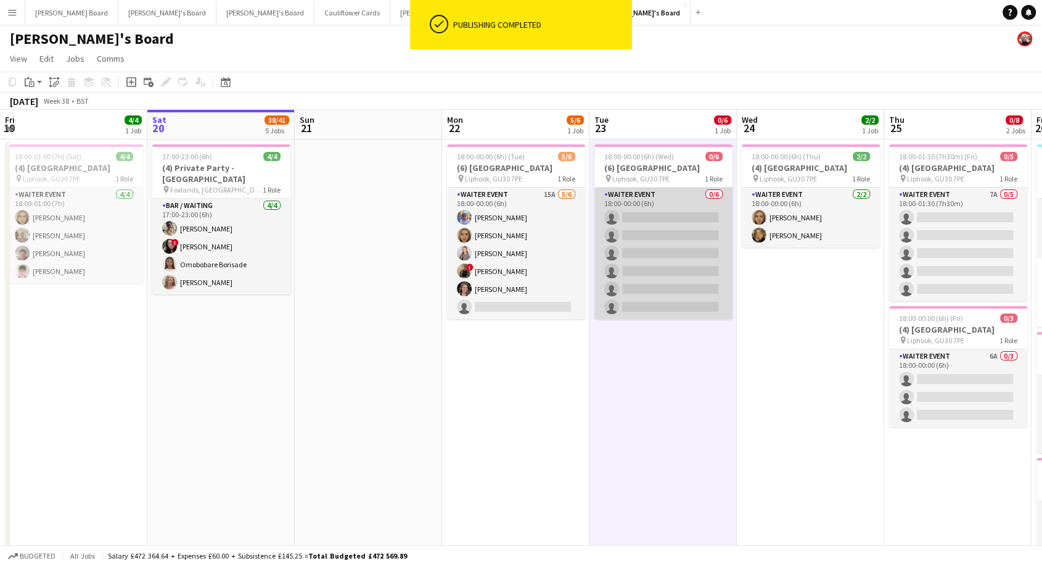
click at [654, 199] on app-card-role "WAITER EVENT 0/6 18:00-00:00 (6h) single-neutral-actions single-neutral-actions…" at bounding box center [664, 253] width 138 height 131
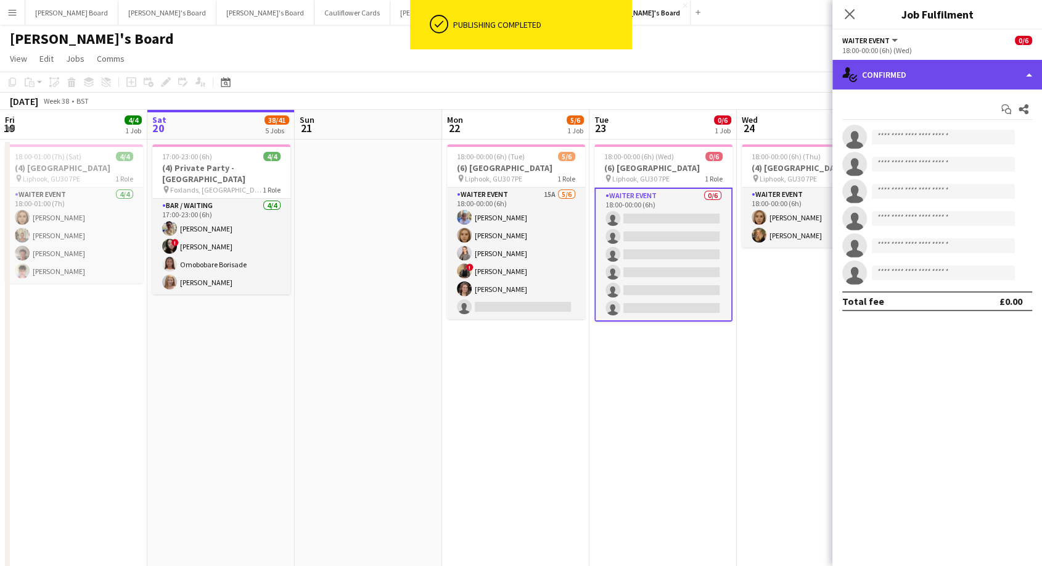
click at [919, 73] on div "single-neutral-actions-check-2 Confirmed" at bounding box center [938, 75] width 210 height 30
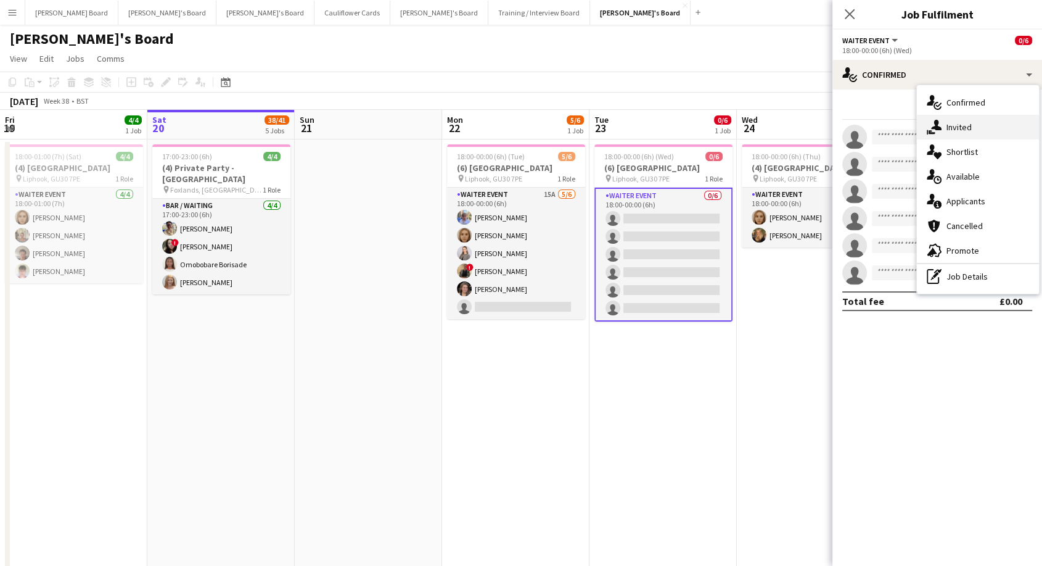
click at [949, 132] on span "Invited" at bounding box center [959, 127] width 25 height 11
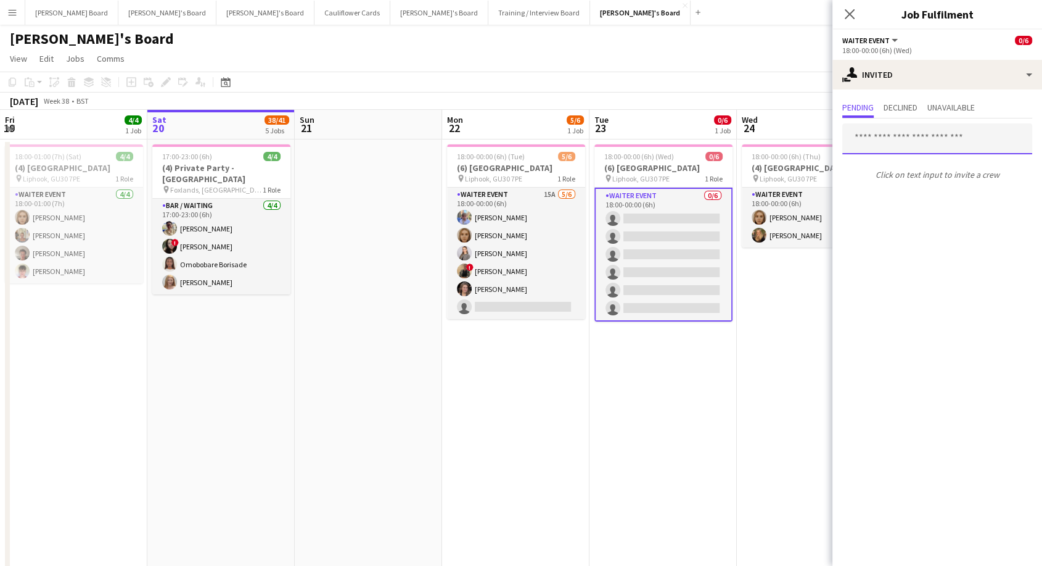
click at [869, 135] on input "text" at bounding box center [938, 138] width 190 height 31
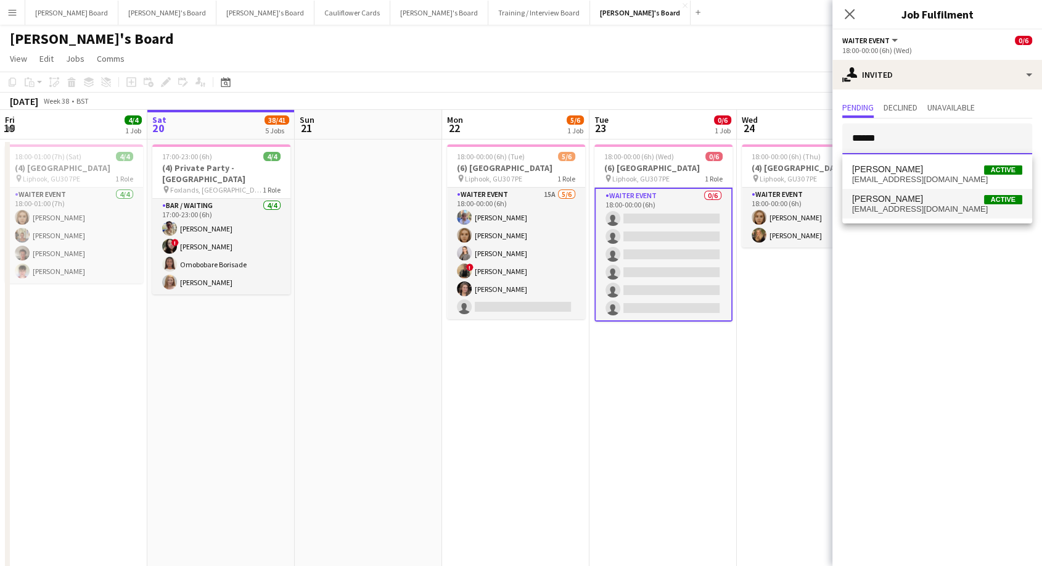
type input "******"
click at [883, 195] on span "[PERSON_NAME]" at bounding box center [887, 199] width 71 height 10
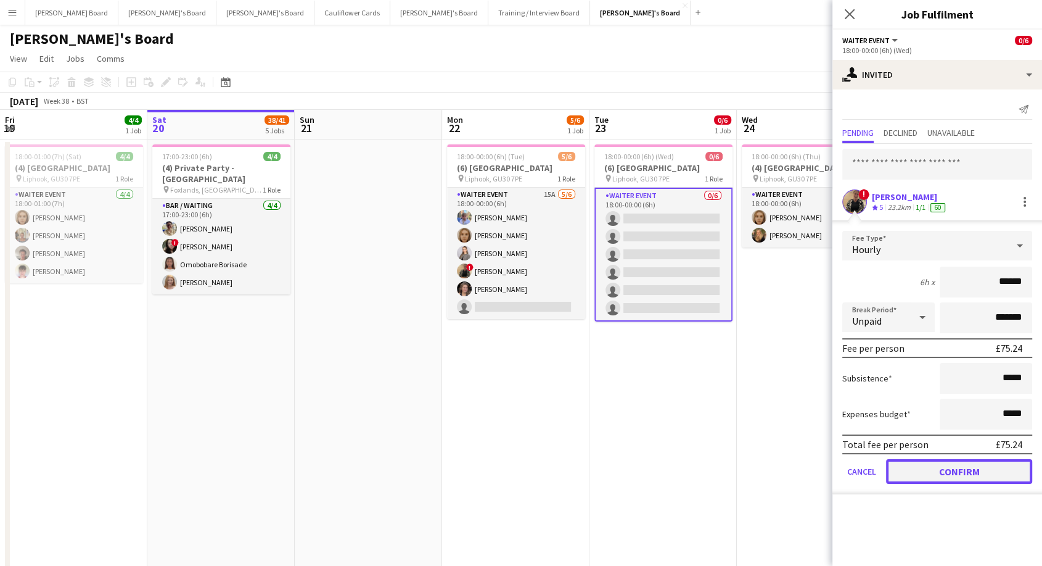
click at [999, 477] on button "Confirm" at bounding box center [959, 471] width 146 height 25
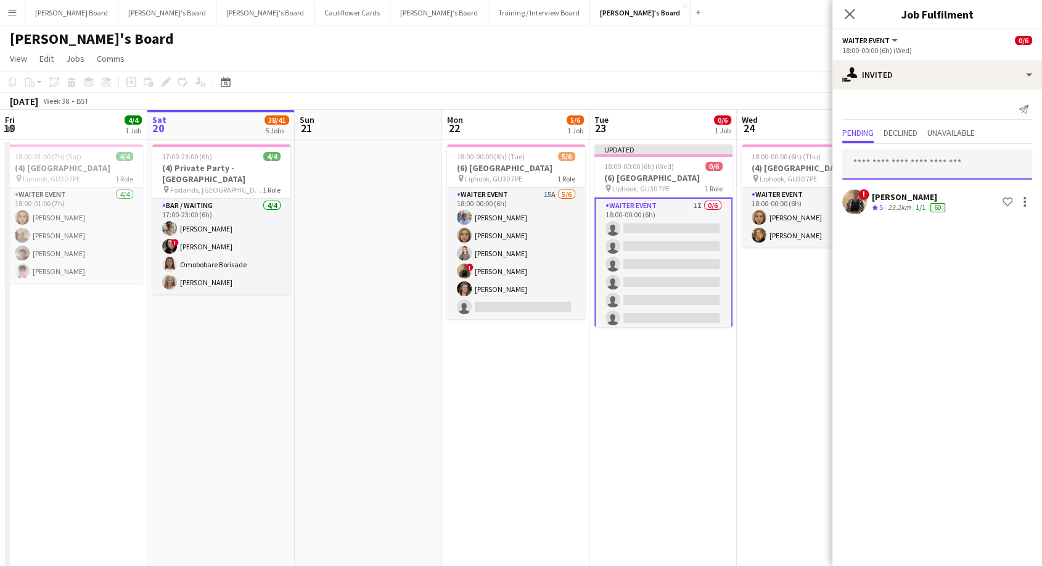
click at [867, 163] on input "text" at bounding box center [938, 164] width 190 height 31
type input "****"
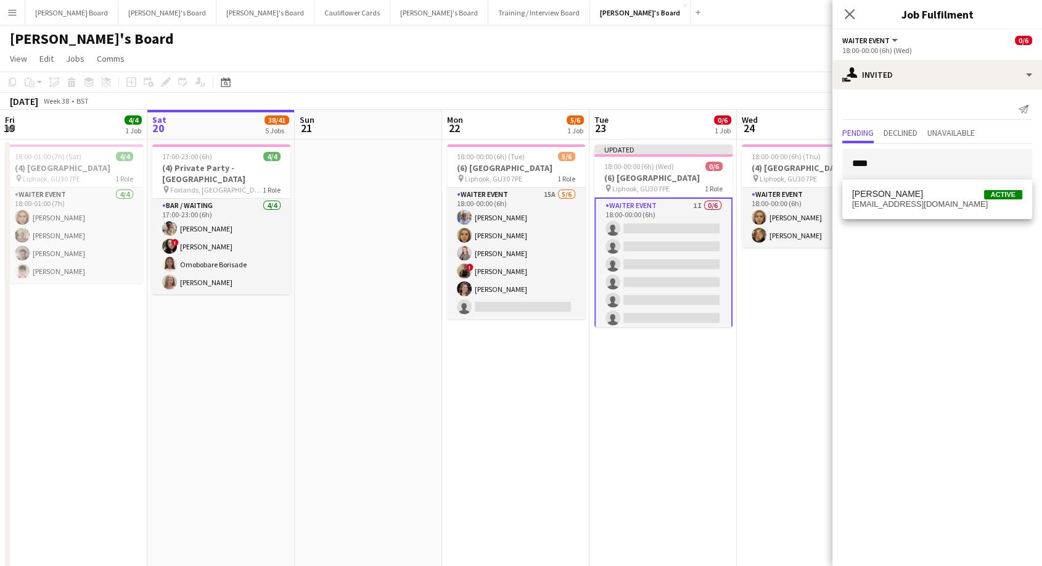
drag, startPoint x: 869, startPoint y: 194, endPoint x: 870, endPoint y: 207, distance: 13.6
click at [868, 194] on span "[PERSON_NAME]" at bounding box center [887, 194] width 71 height 10
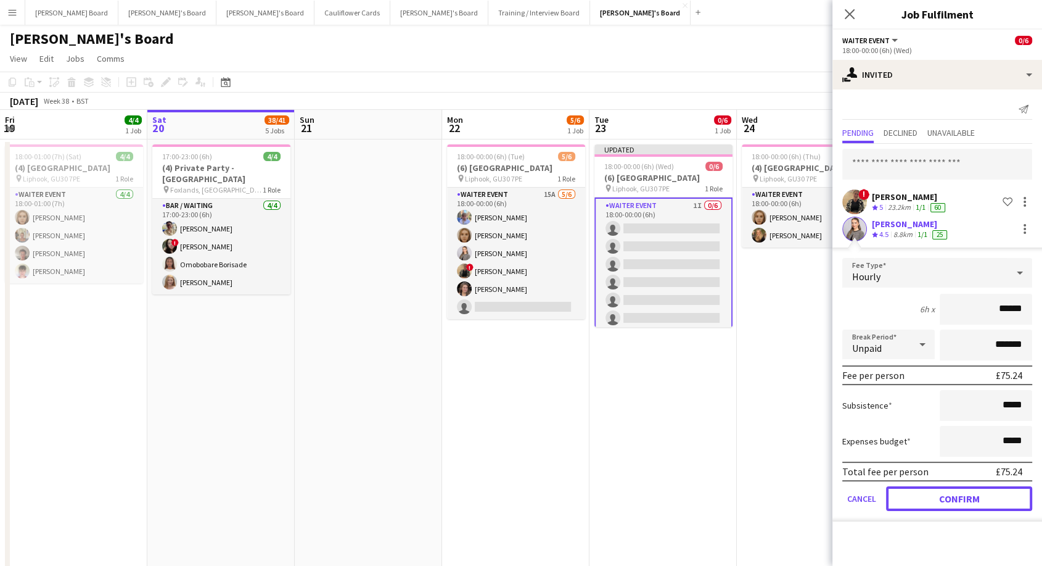
click at [997, 497] on button "Confirm" at bounding box center [959, 498] width 146 height 25
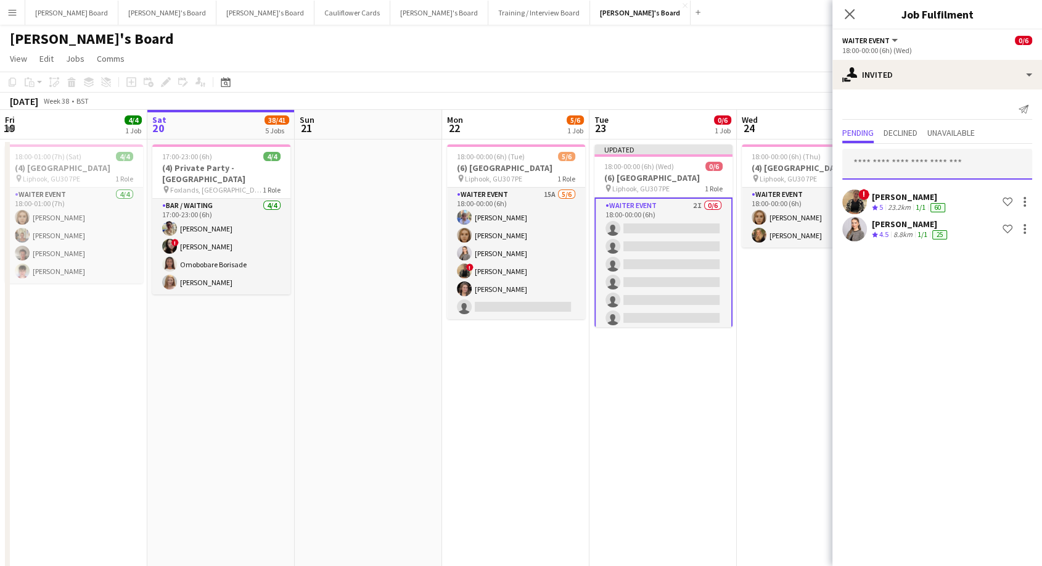
click at [895, 168] on input "text" at bounding box center [938, 164] width 190 height 31
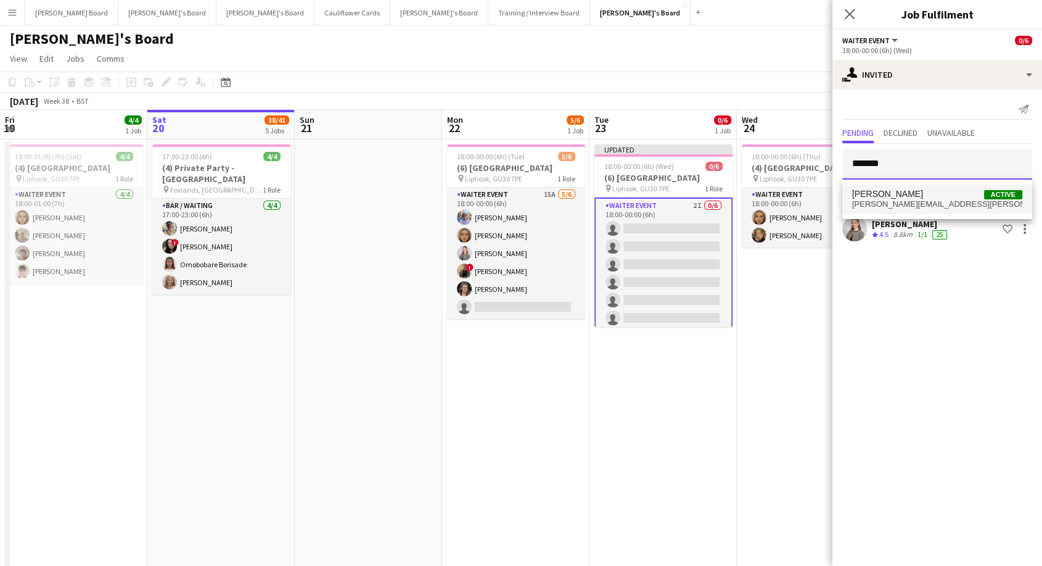
type input "*******"
click at [907, 202] on span "[PERSON_NAME][EMAIL_ADDRESS][PERSON_NAME][DOMAIN_NAME]" at bounding box center [937, 204] width 170 height 10
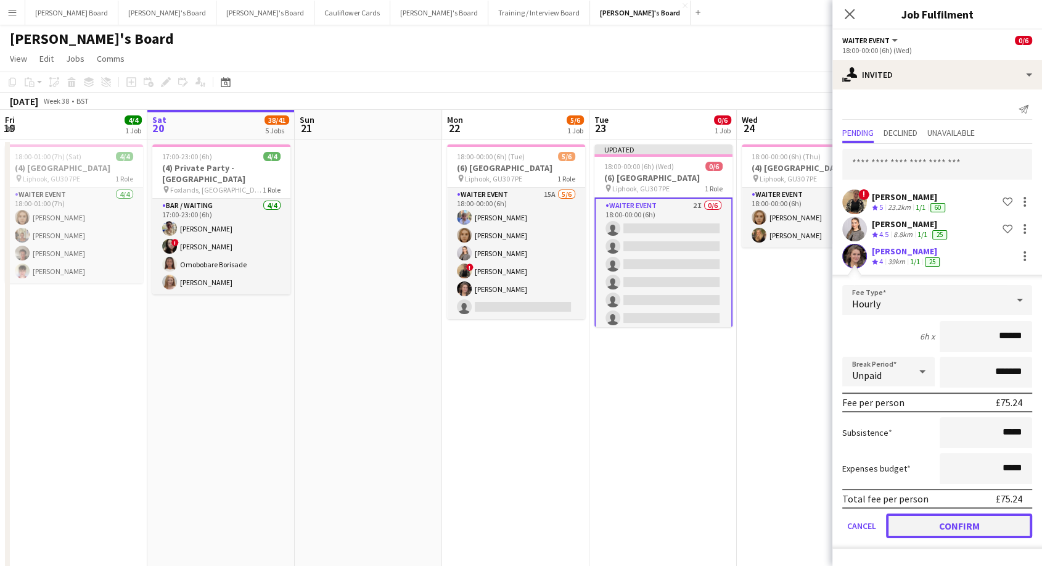
click at [962, 524] on button "Confirm" at bounding box center [959, 525] width 146 height 25
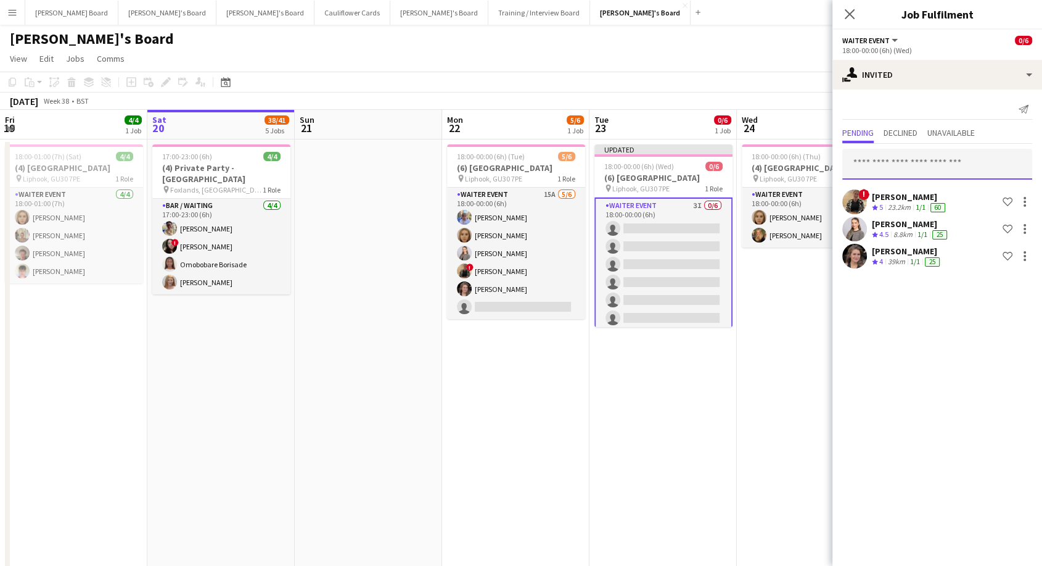
click at [909, 164] on input "text" at bounding box center [938, 164] width 190 height 31
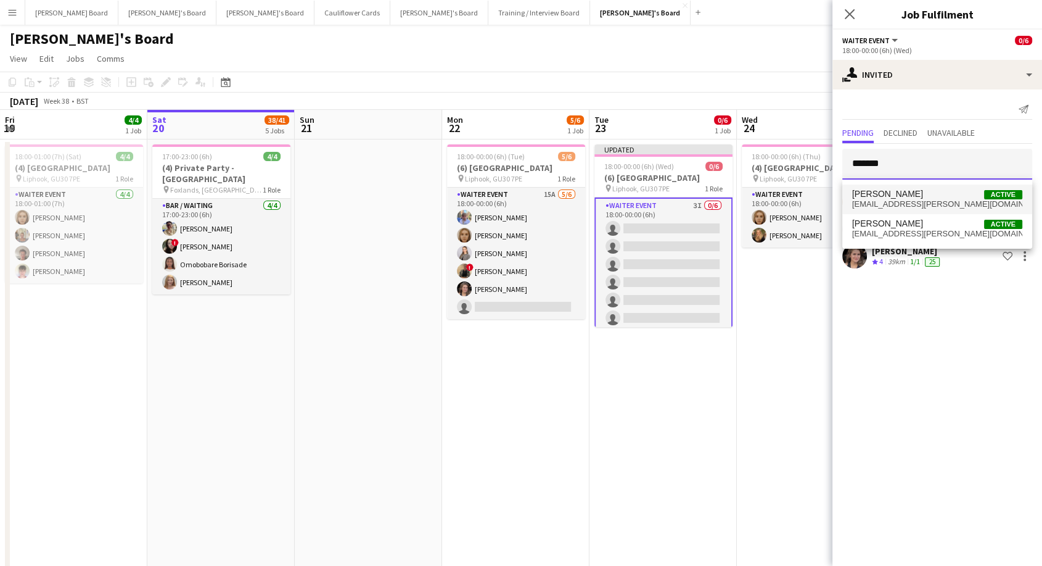
type input "*******"
click at [883, 194] on span "[PERSON_NAME]" at bounding box center [887, 194] width 71 height 10
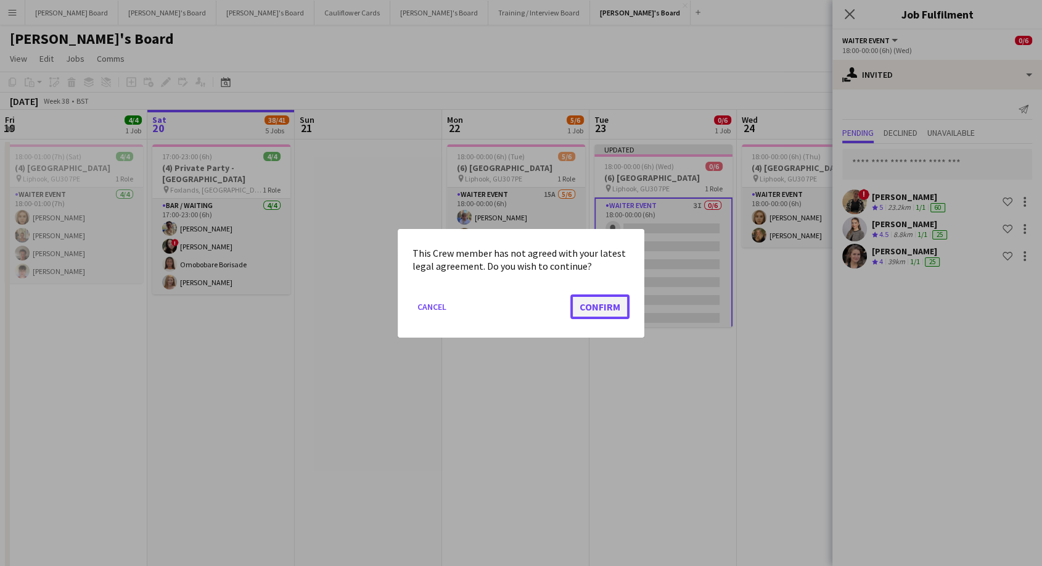
click at [600, 301] on button "Confirm" at bounding box center [600, 306] width 59 height 25
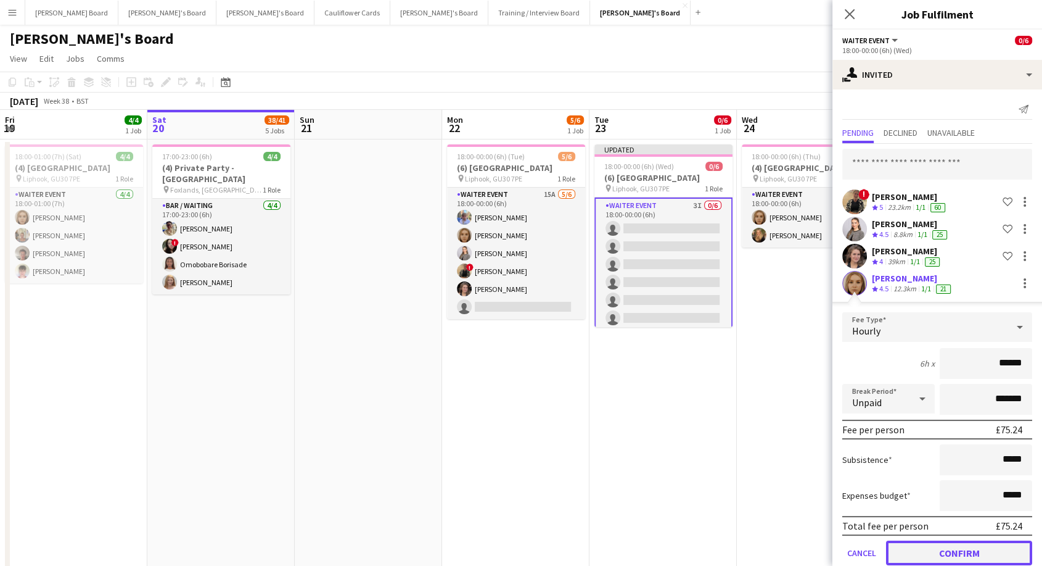
click at [959, 545] on button "Confirm" at bounding box center [959, 552] width 146 height 25
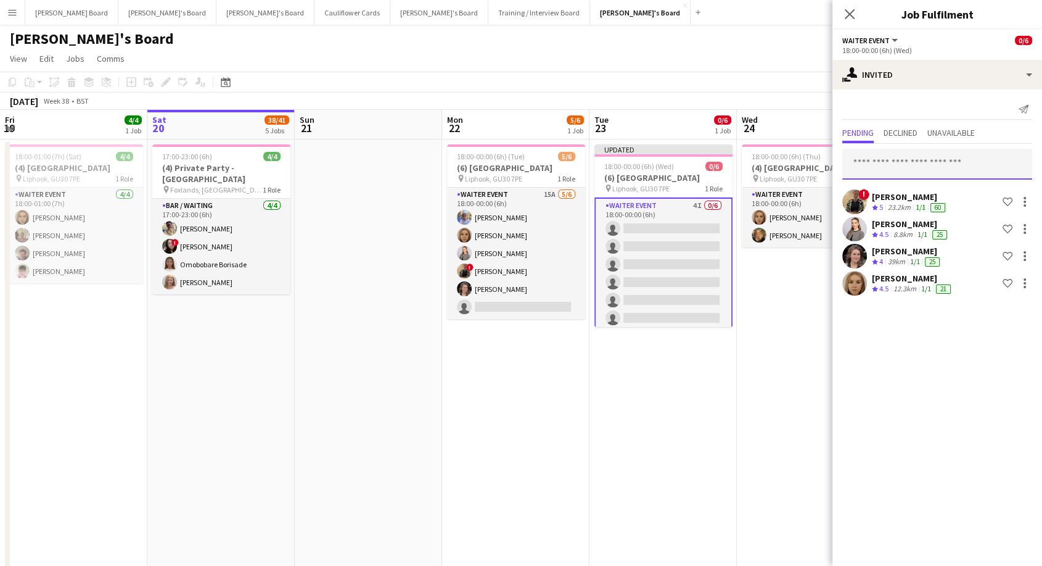
click at [876, 163] on input "text" at bounding box center [938, 164] width 190 height 31
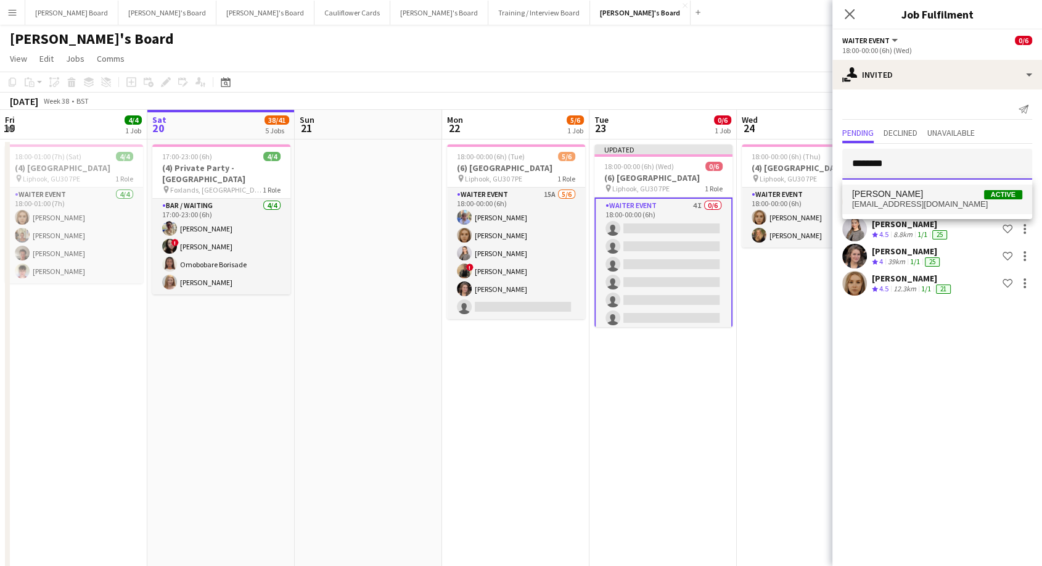
type input "********"
click at [881, 196] on span "[PERSON_NAME]" at bounding box center [887, 194] width 71 height 10
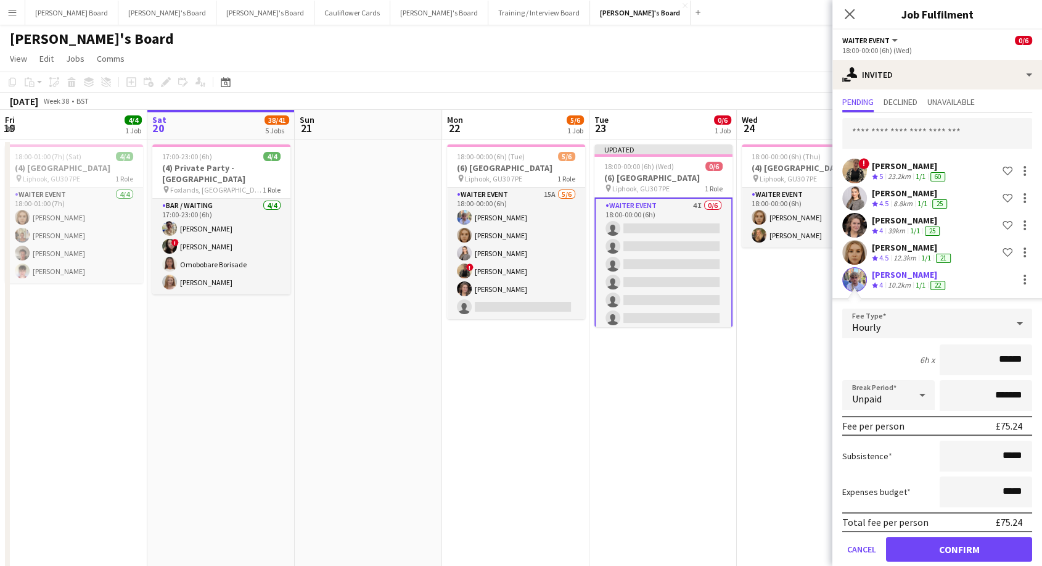
scroll to position [47, 0]
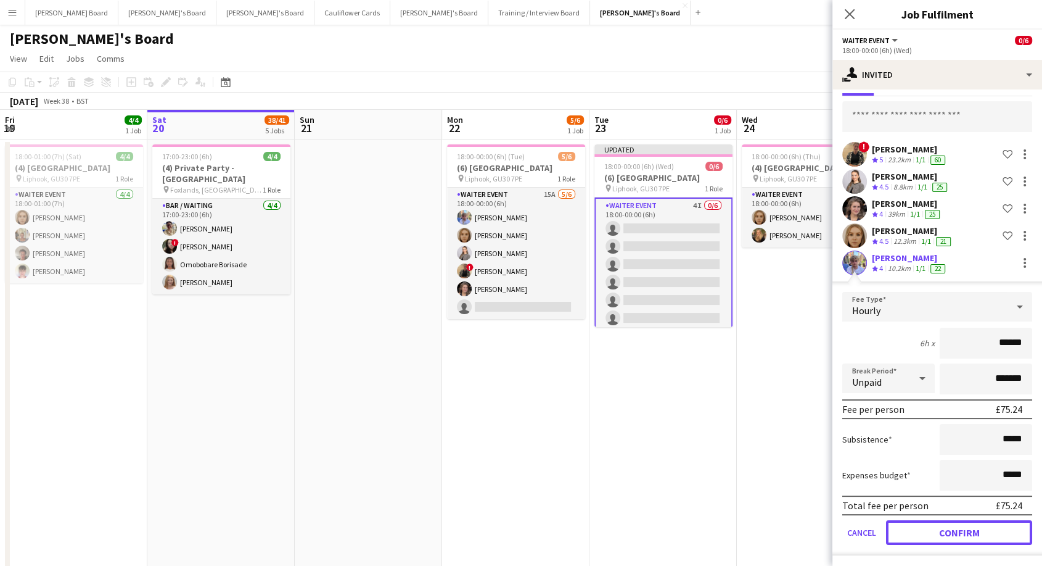
click at [959, 524] on button "Confirm" at bounding box center [959, 532] width 146 height 25
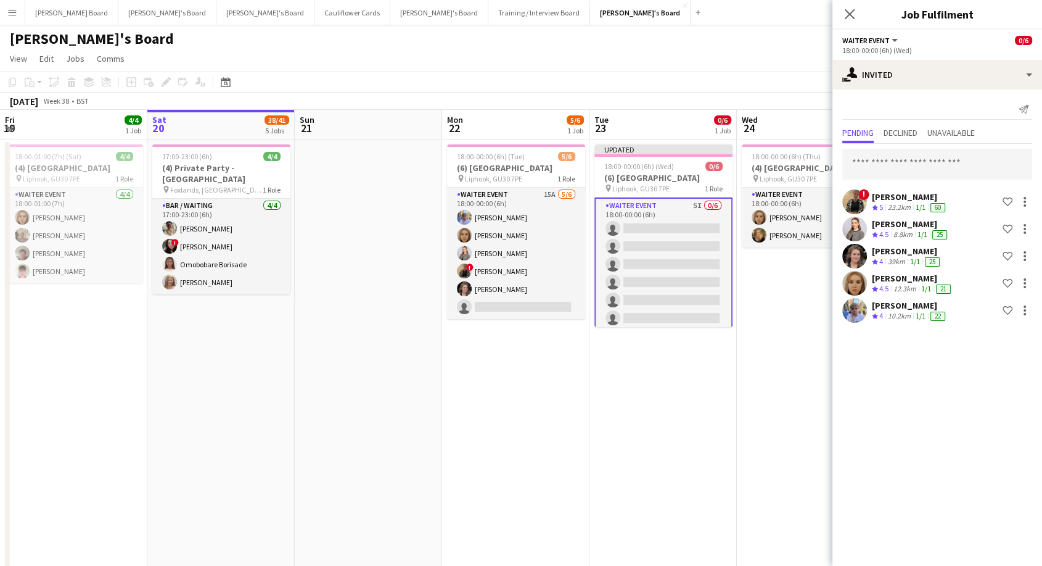
scroll to position [0, 0]
click at [849, 21] on div "Close pop-in" at bounding box center [850, 14] width 35 height 28
drag, startPoint x: 852, startPoint y: 13, endPoint x: 765, endPoint y: 77, distance: 108.6
click at [851, 12] on icon "Close pop-in" at bounding box center [850, 14] width 10 height 10
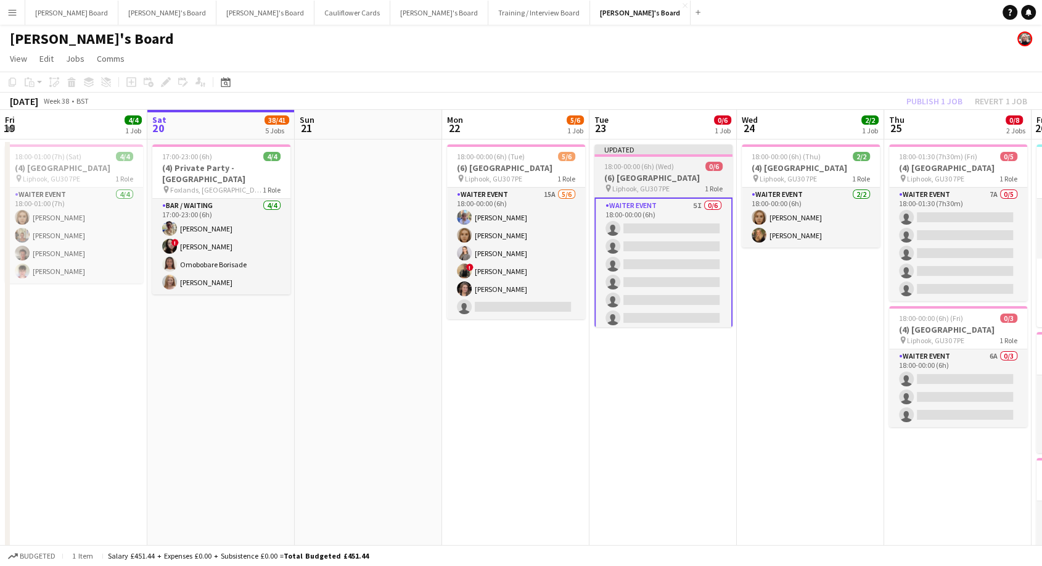
click at [653, 154] on div at bounding box center [664, 155] width 138 height 2
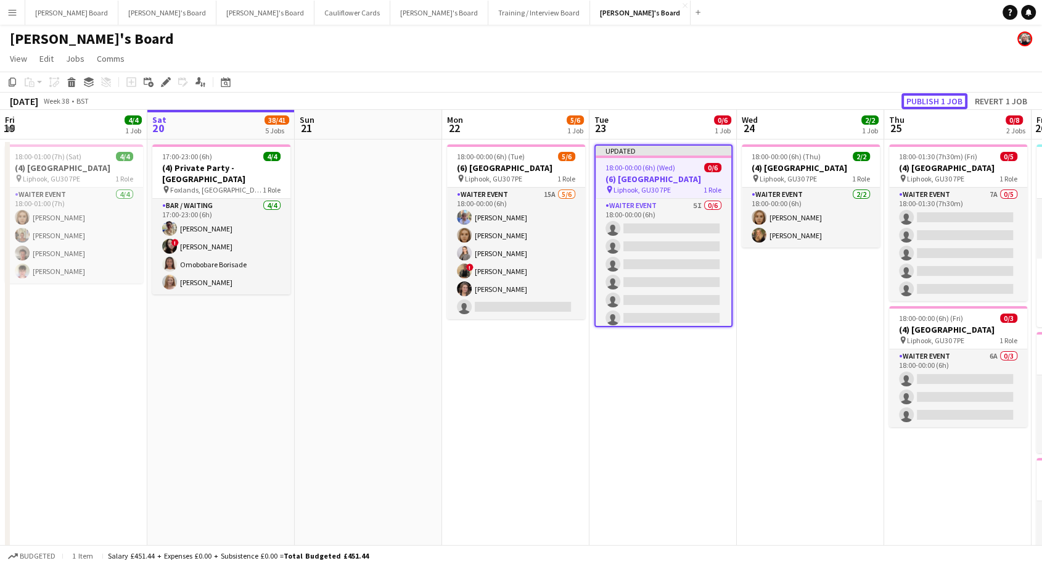
click at [946, 99] on button "Publish 1 job" at bounding box center [935, 101] width 66 height 16
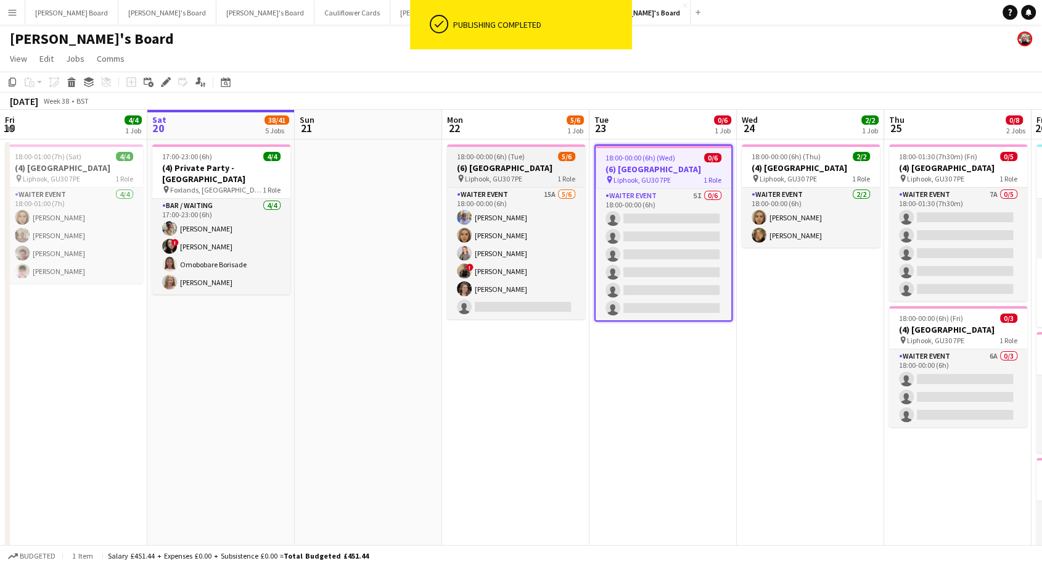
click at [522, 155] on span "18:00-00:00 (6h) (Tue)" at bounding box center [491, 156] width 68 height 9
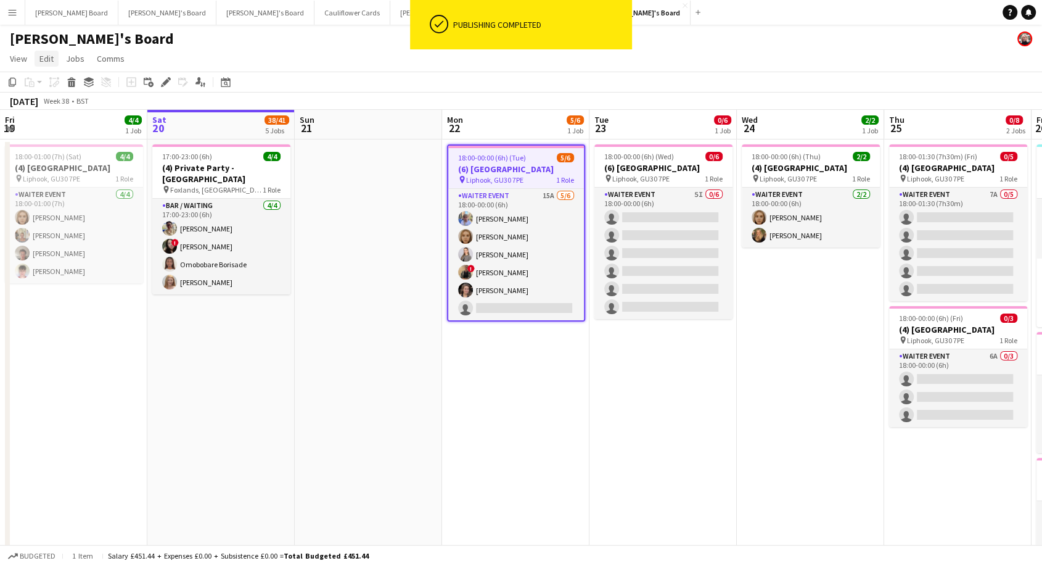
click at [54, 61] on link "Edit" at bounding box center [47, 59] width 24 height 16
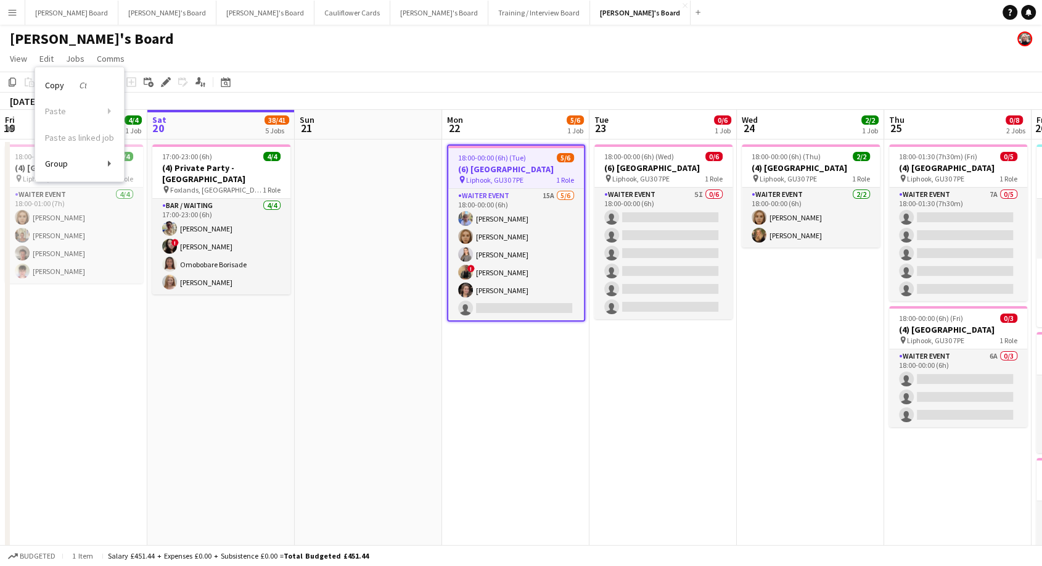
click at [487, 158] on span "18:00-00:00 (6h) (Tue)" at bounding box center [492, 157] width 68 height 9
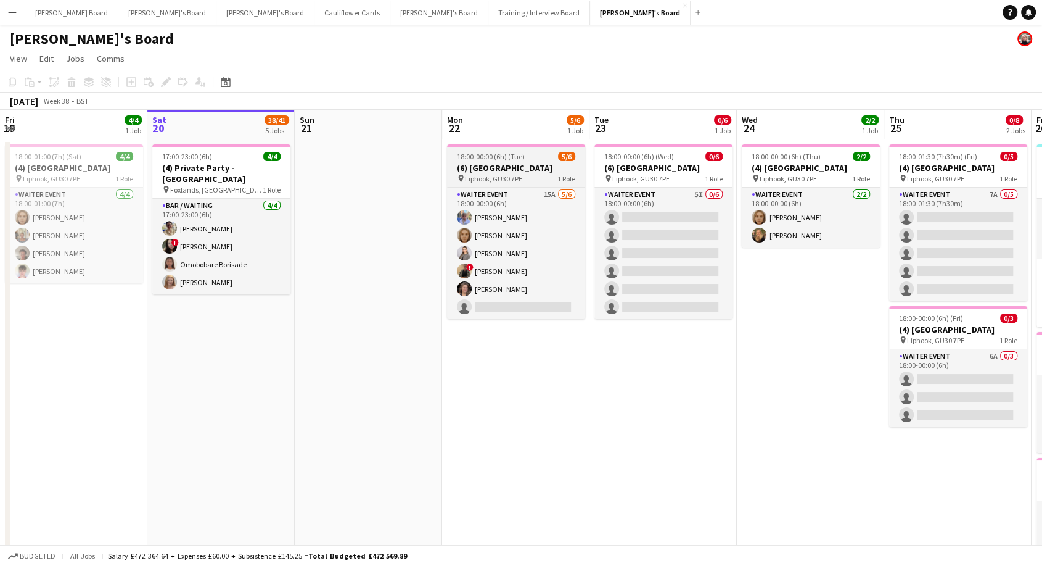
click at [488, 158] on span "18:00-00:00 (6h) (Tue)" at bounding box center [491, 156] width 68 height 9
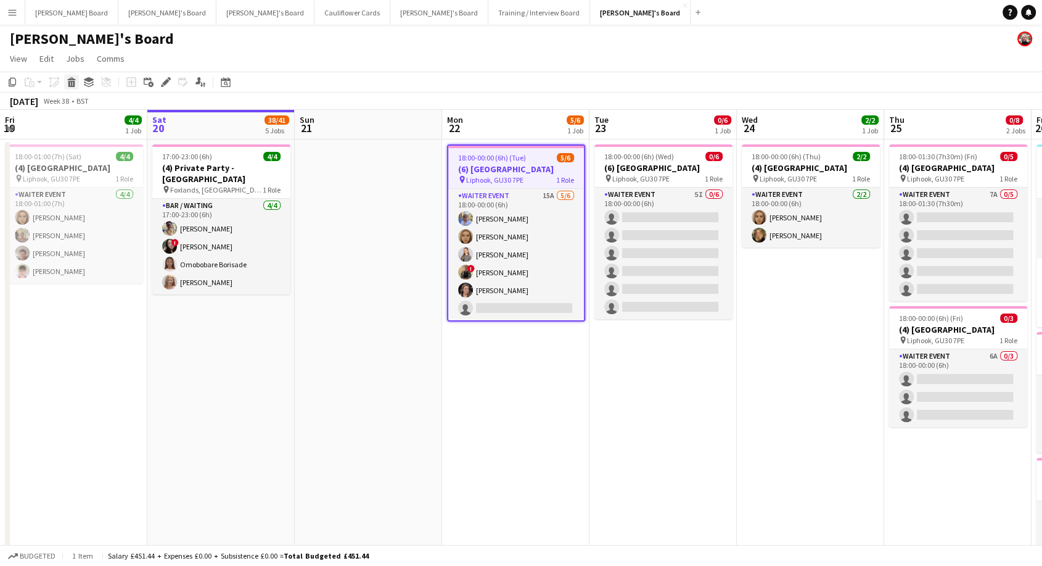
click at [71, 83] on icon at bounding box center [71, 84] width 7 height 6
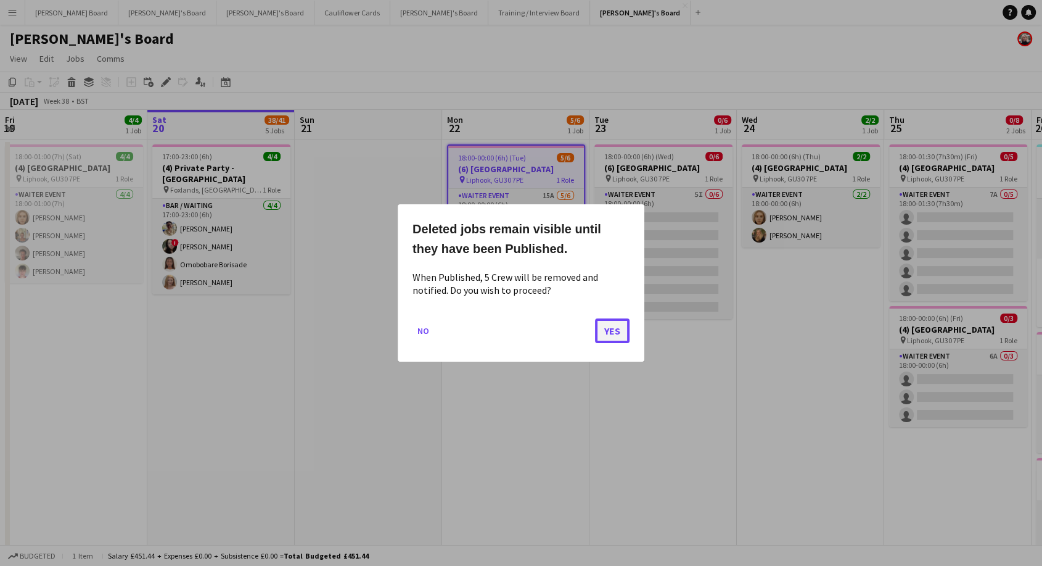
click at [610, 332] on button "Yes" at bounding box center [612, 330] width 35 height 25
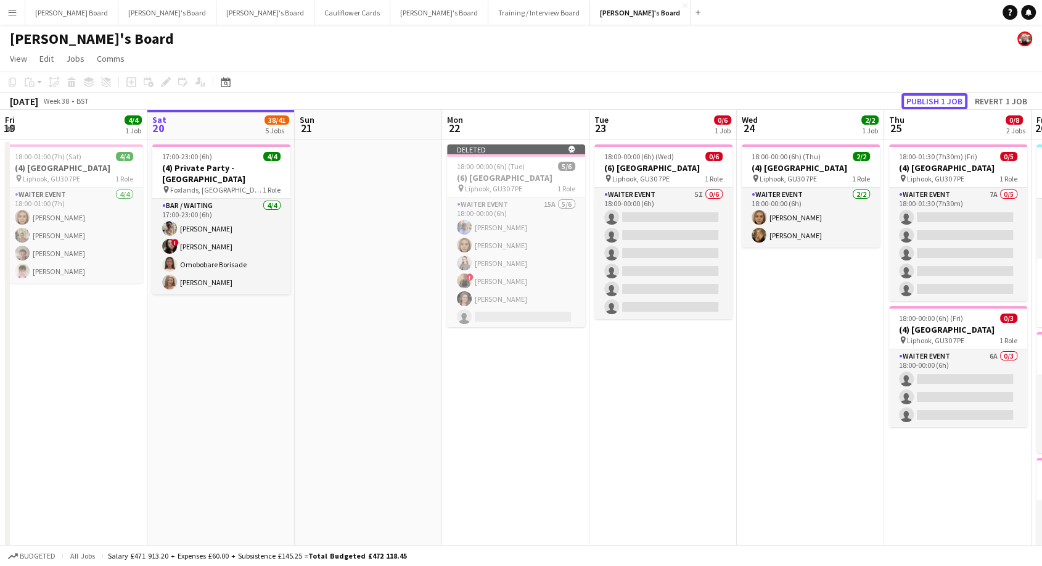
click at [941, 101] on button "Publish 1 job" at bounding box center [935, 101] width 66 height 16
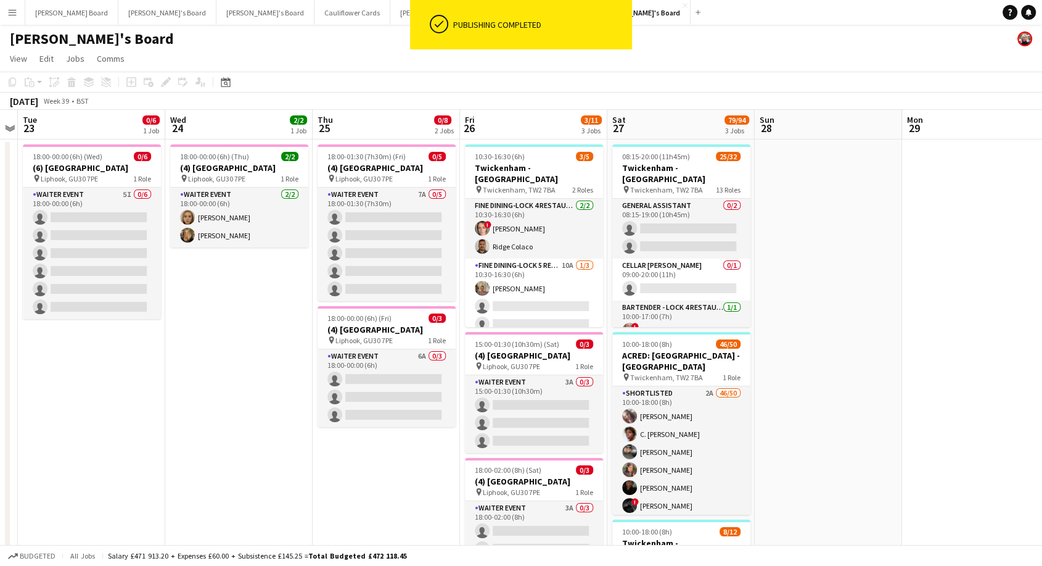
scroll to position [0, 571]
drag, startPoint x: 839, startPoint y: 389, endPoint x: 273, endPoint y: 459, distance: 570.5
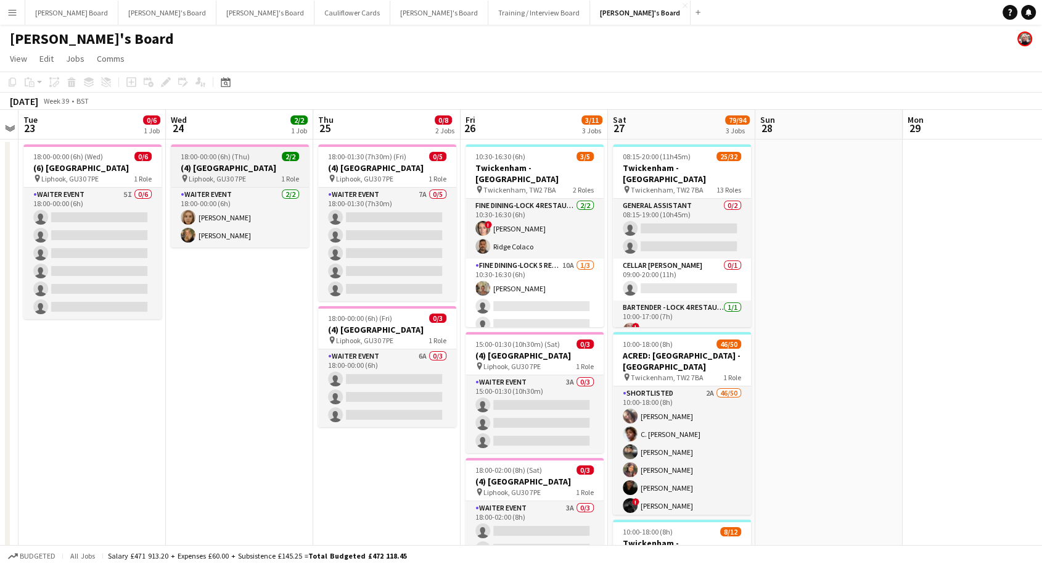
click at [232, 162] on h3 "(4) [GEOGRAPHIC_DATA]" at bounding box center [240, 167] width 138 height 11
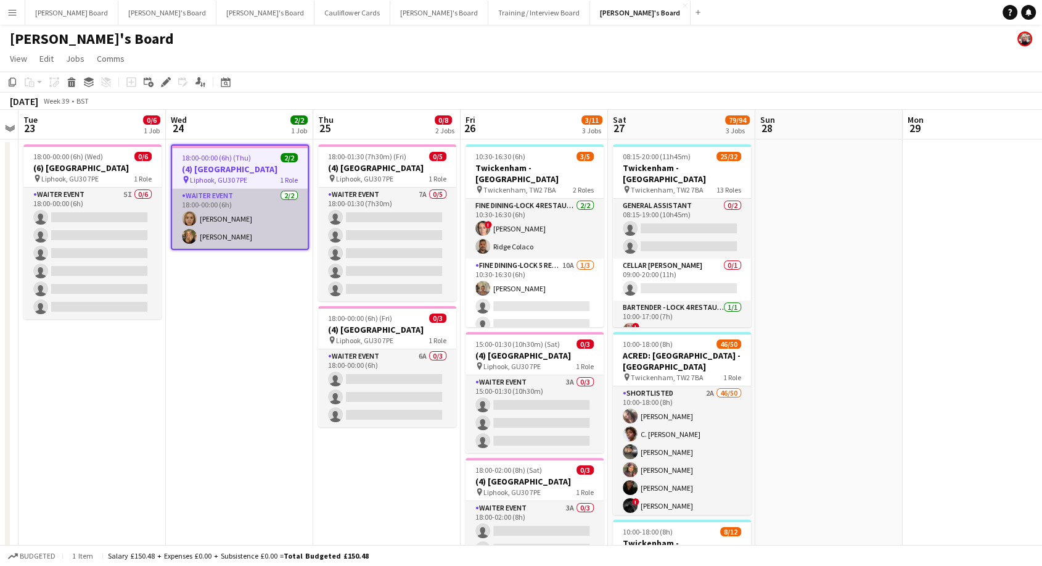
click at [249, 204] on app-card-role "WAITER EVENT [DATE] 18:00-00:00 (6h) [PERSON_NAME] [PERSON_NAME]" at bounding box center [240, 219] width 136 height 60
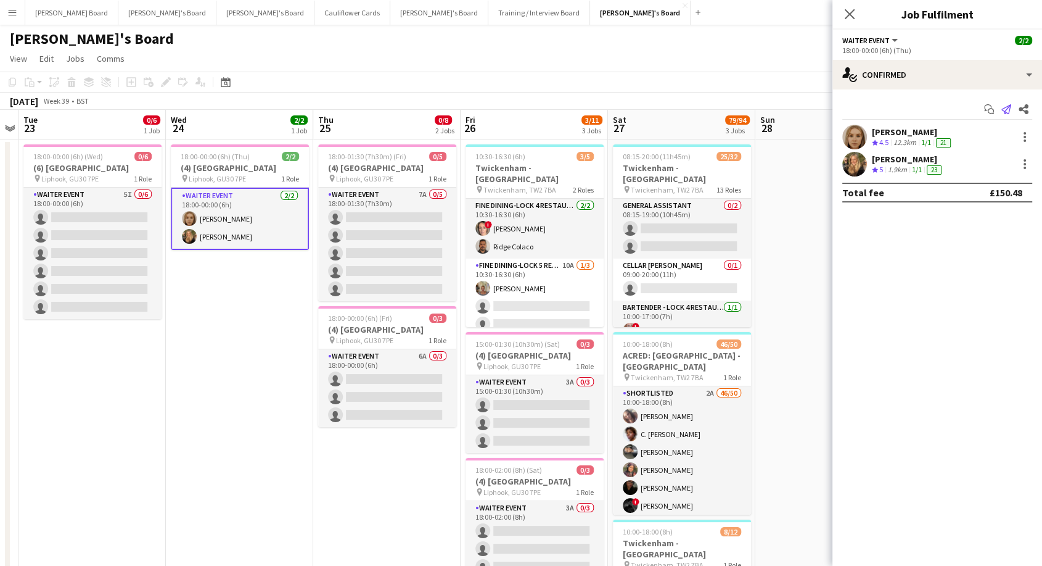
click at [1009, 109] on icon "Send notification" at bounding box center [1007, 109] width 10 height 10
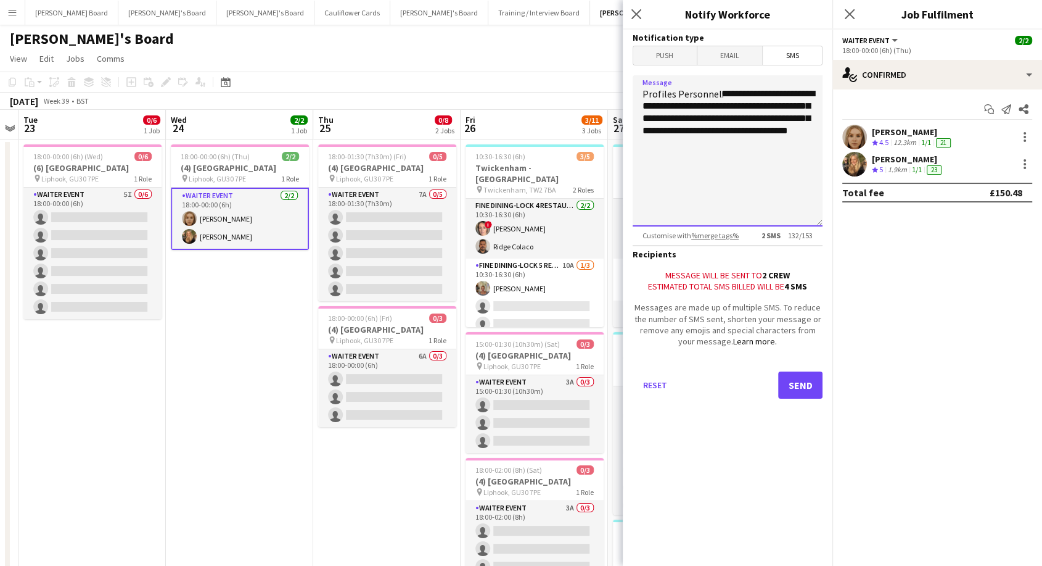
drag, startPoint x: 661, startPoint y: 121, endPoint x: 609, endPoint y: 124, distance: 51.9
type textarea "**********"
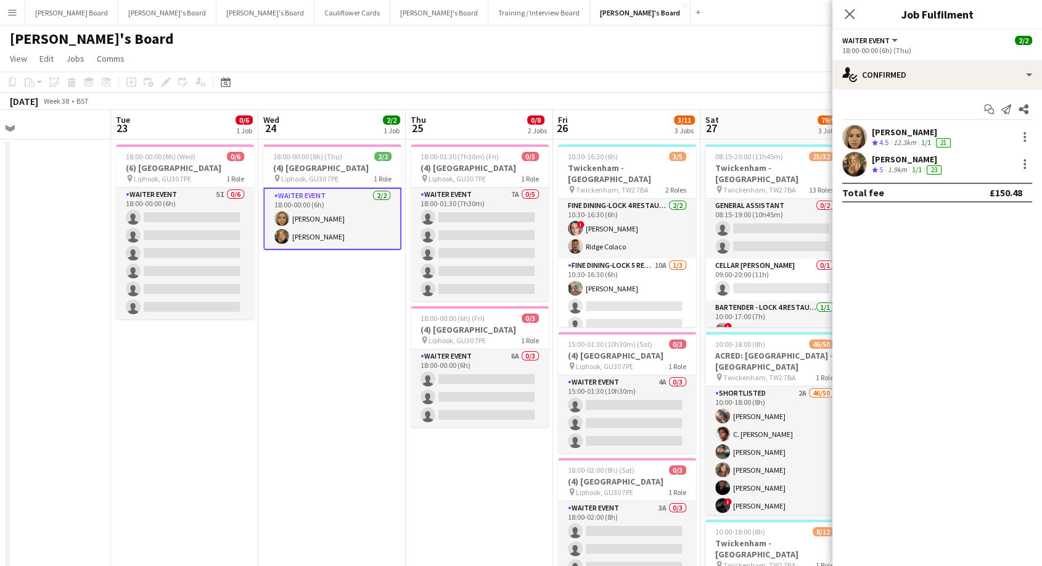
scroll to position [0, 526]
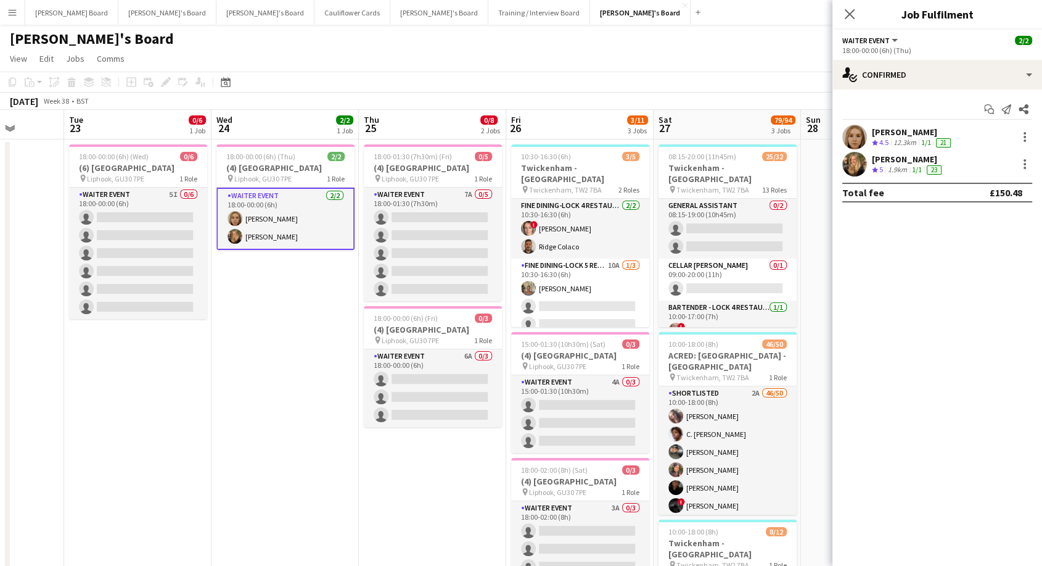
drag, startPoint x: 199, startPoint y: 331, endPoint x: 245, endPoint y: 354, distance: 51.0
click at [284, 151] on app-job-card "18:00-00:00 (6h) (Thu) 2/2 (4) [GEOGRAPHIC_DATA] pin Liphook, GU30 7PE 1 Role W…" at bounding box center [286, 196] width 138 height 105
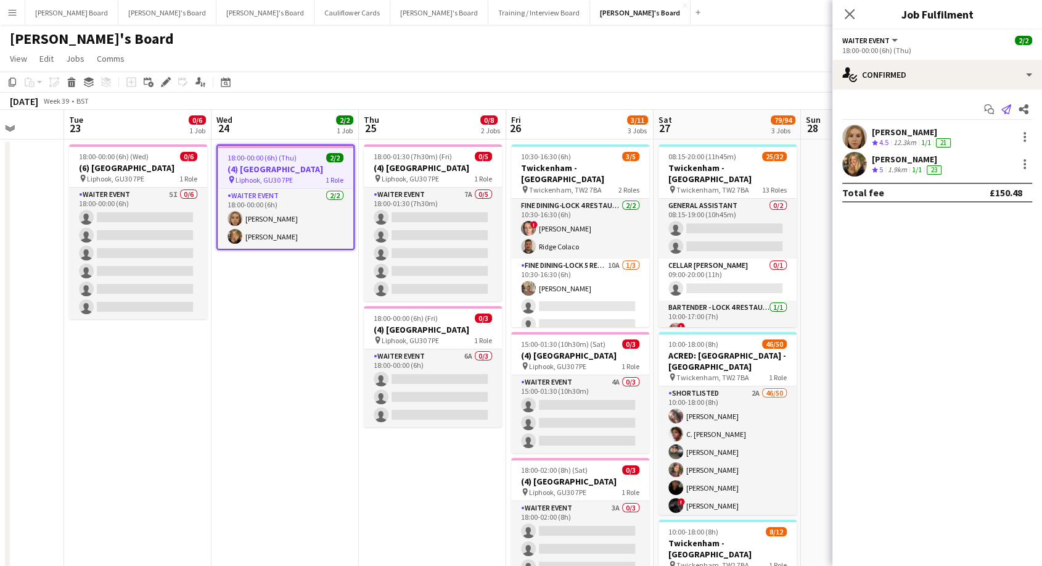
click at [1007, 110] on icon at bounding box center [1007, 109] width 10 height 10
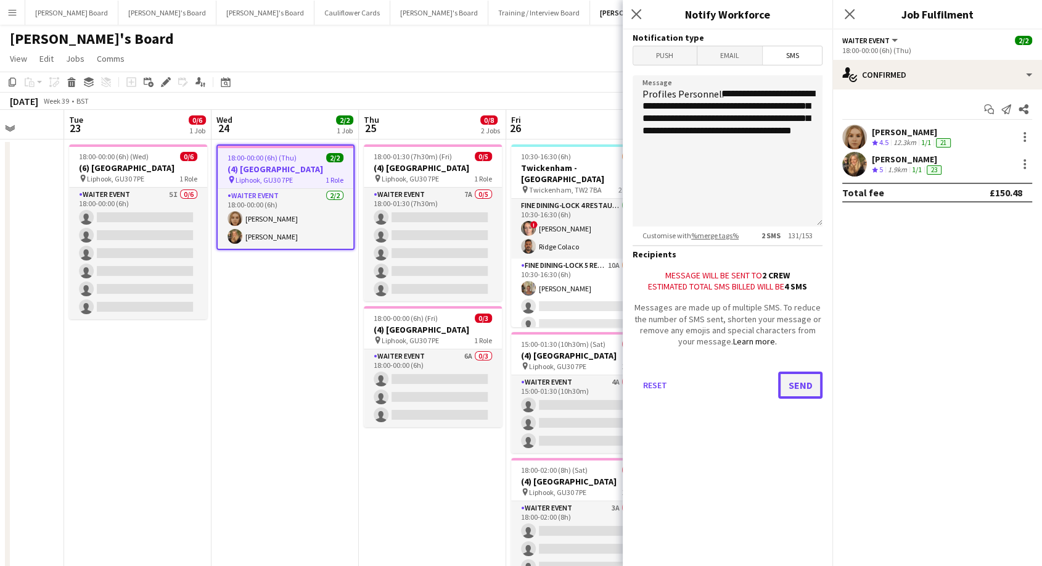
click at [802, 391] on button "Send" at bounding box center [800, 384] width 44 height 27
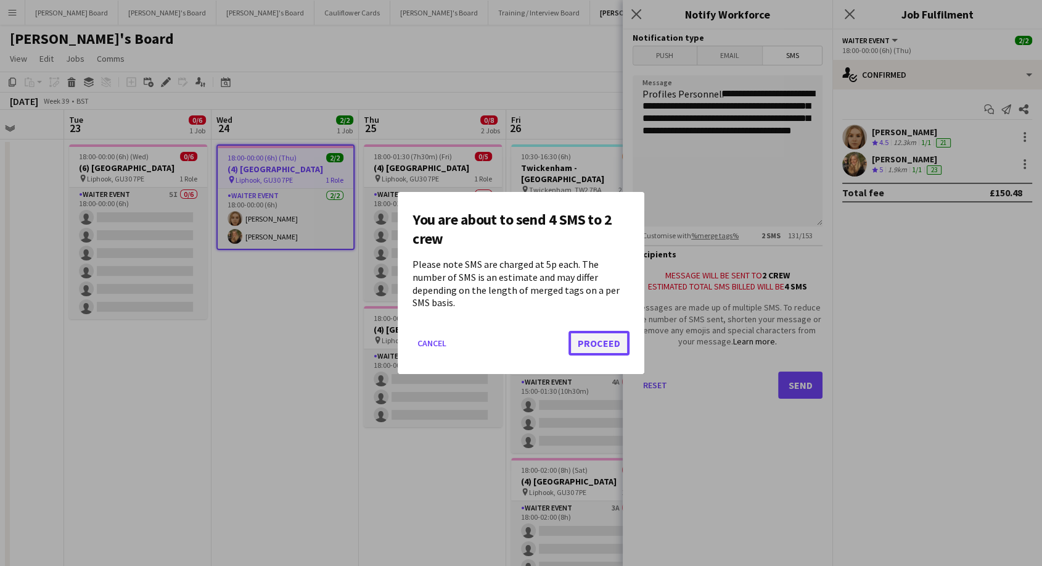
click at [615, 337] on button "Proceed" at bounding box center [599, 343] width 61 height 25
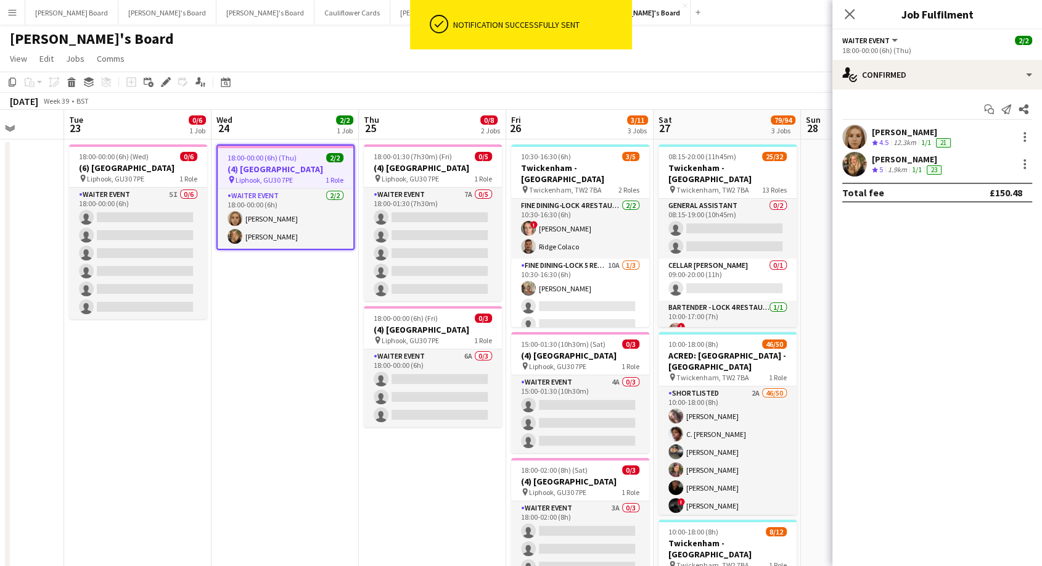
click at [266, 149] on app-job-card "18:00-00:00 (6h) (Thu) 2/2 (4) [GEOGRAPHIC_DATA] pin Liphook, GU30 7PE 1 Role W…" at bounding box center [286, 196] width 138 height 105
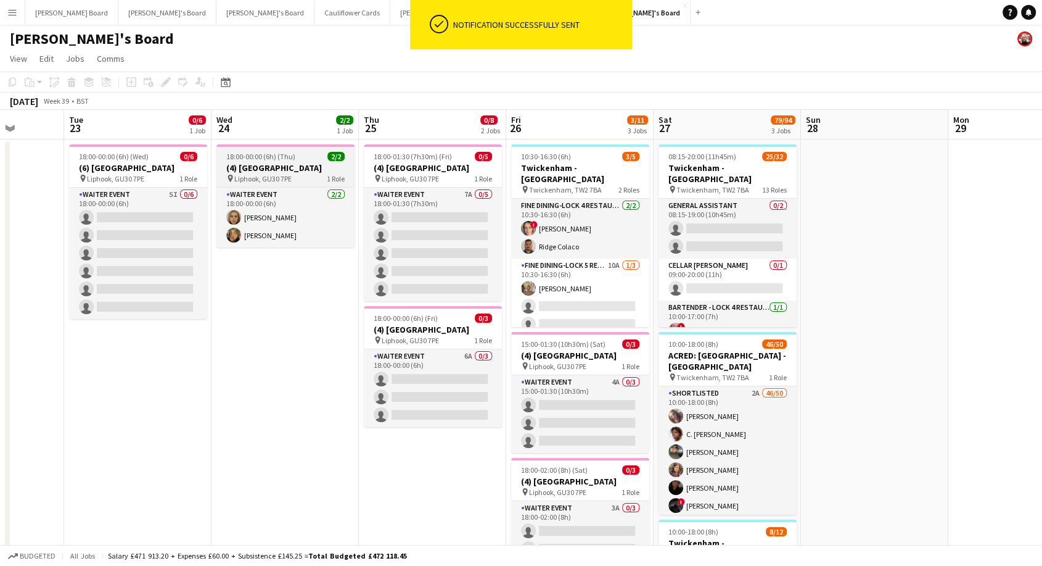
click at [266, 152] on span "18:00-00:00 (6h) (Thu)" at bounding box center [260, 156] width 69 height 9
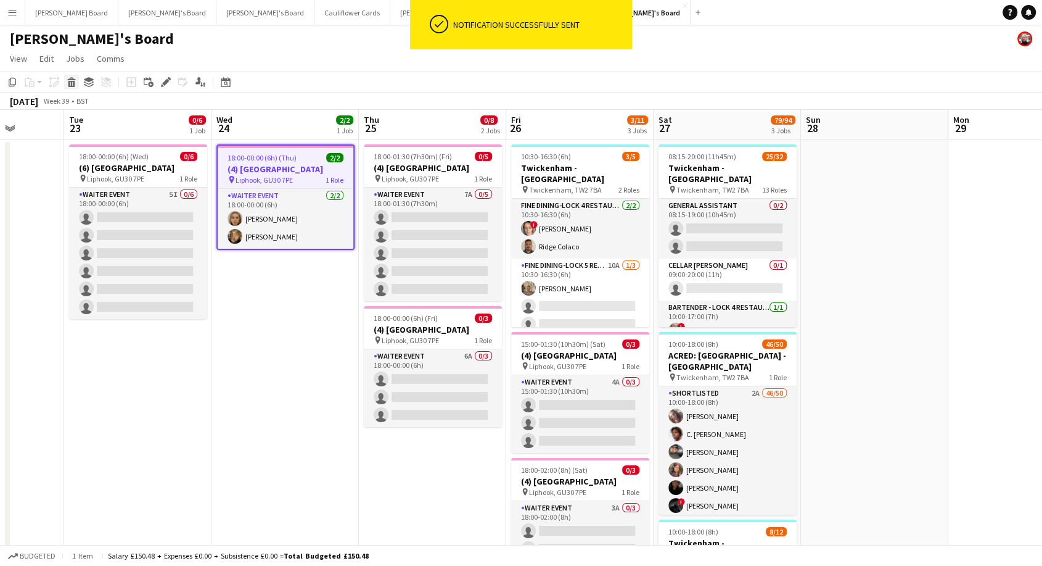
click at [69, 81] on icon at bounding box center [71, 84] width 7 height 6
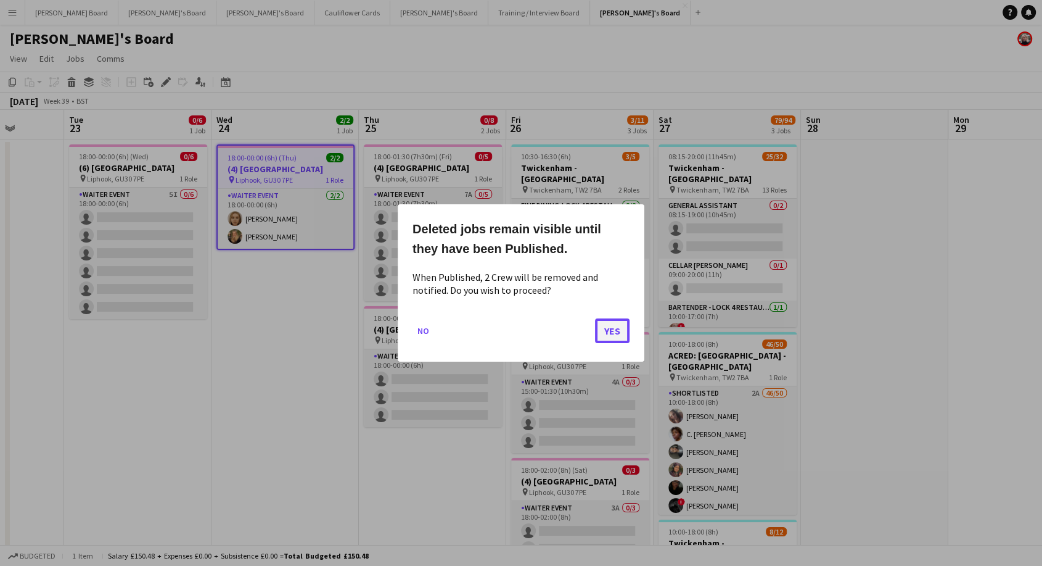
click at [614, 330] on button "Yes" at bounding box center [612, 330] width 35 height 25
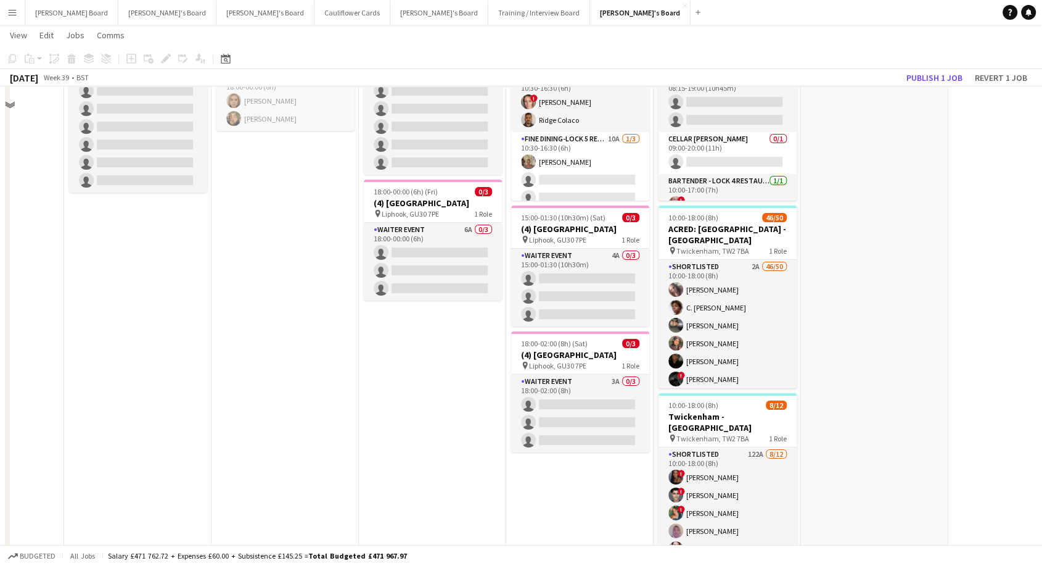
scroll to position [0, 0]
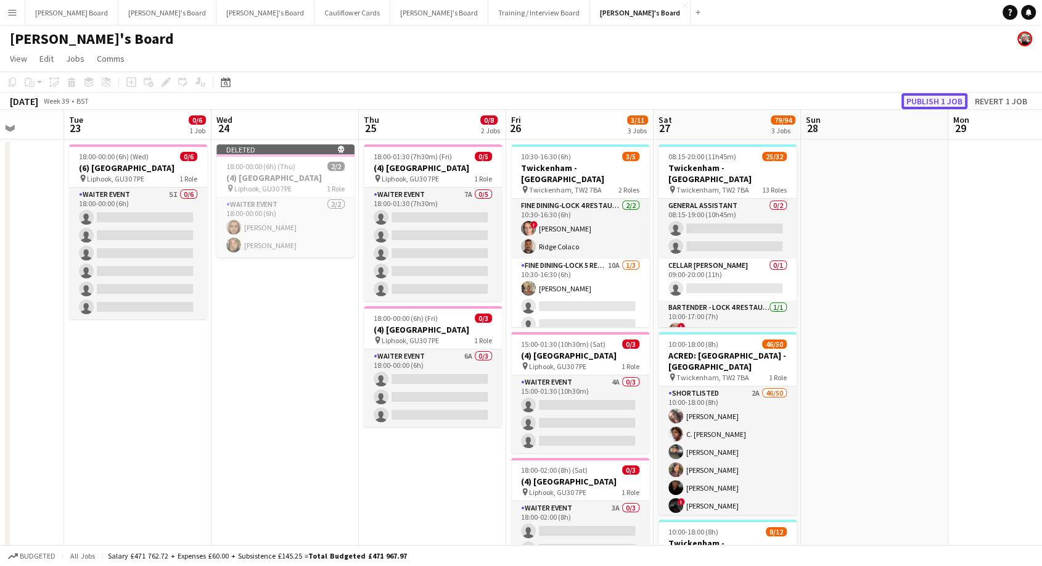
click at [954, 101] on button "Publish 1 job" at bounding box center [935, 101] width 66 height 16
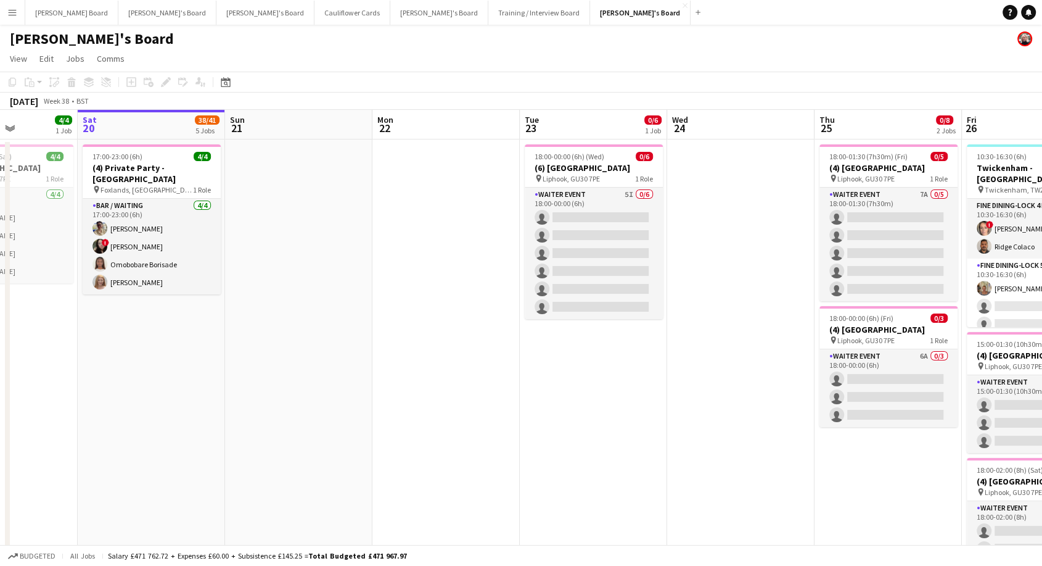
scroll to position [0, 364]
drag, startPoint x: 106, startPoint y: 410, endPoint x: 563, endPoint y: 433, distance: 457.0
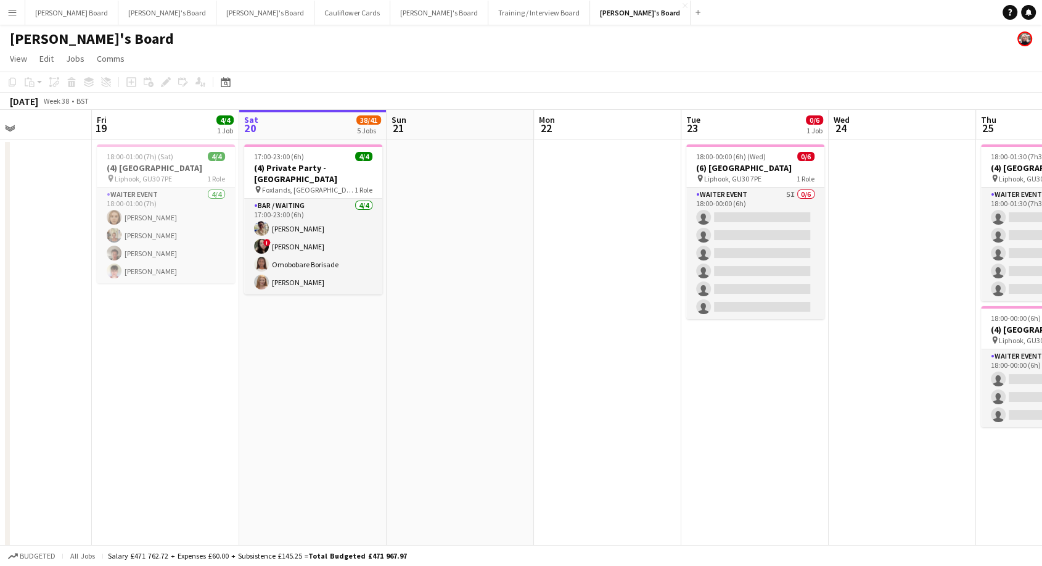
scroll to position [0, 393]
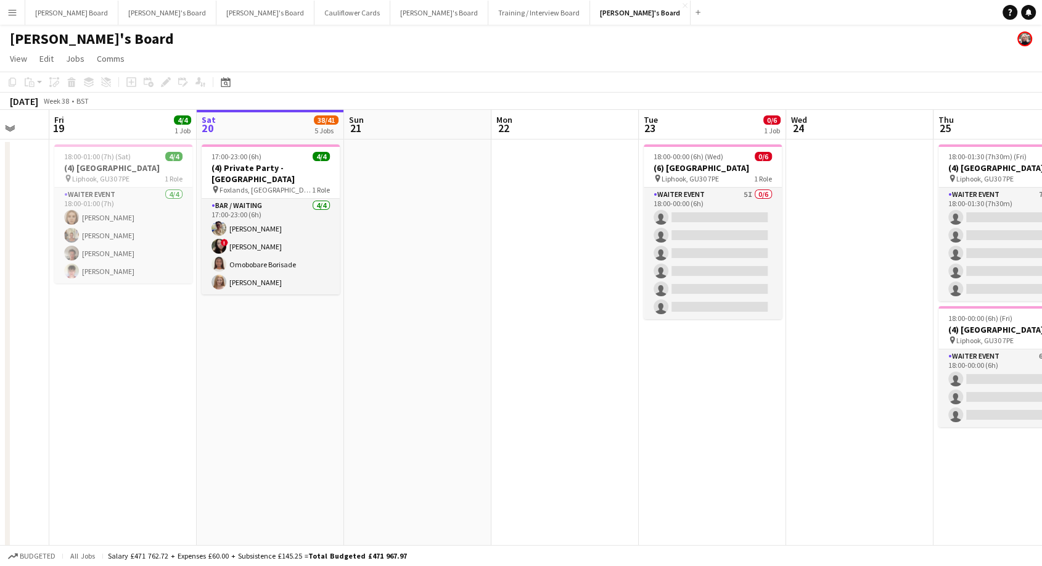
drag, startPoint x: 143, startPoint y: 369, endPoint x: 262, endPoint y: 431, distance: 133.5
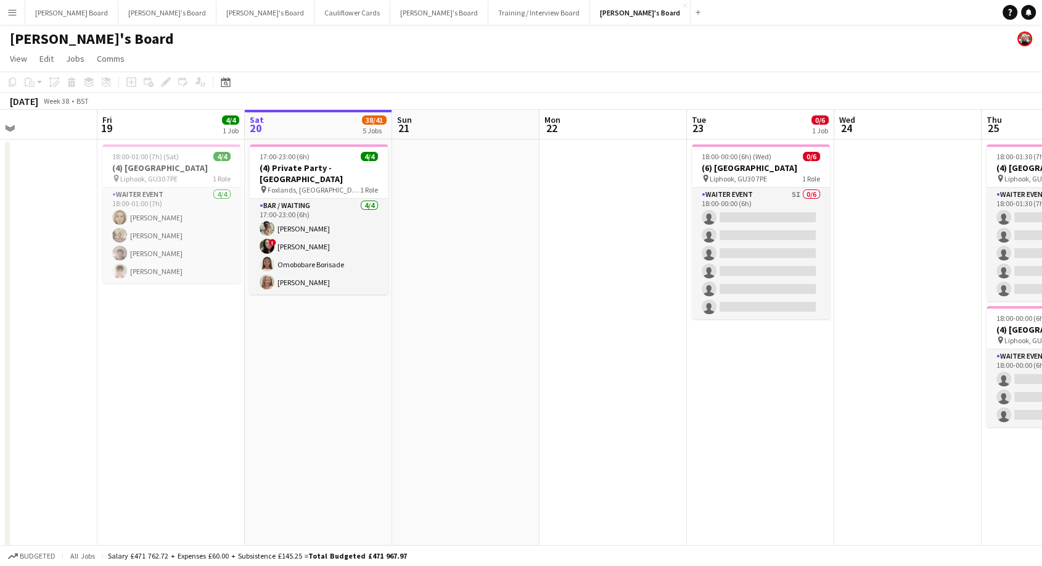
drag, startPoint x: 138, startPoint y: 487, endPoint x: 169, endPoint y: 482, distance: 31.2
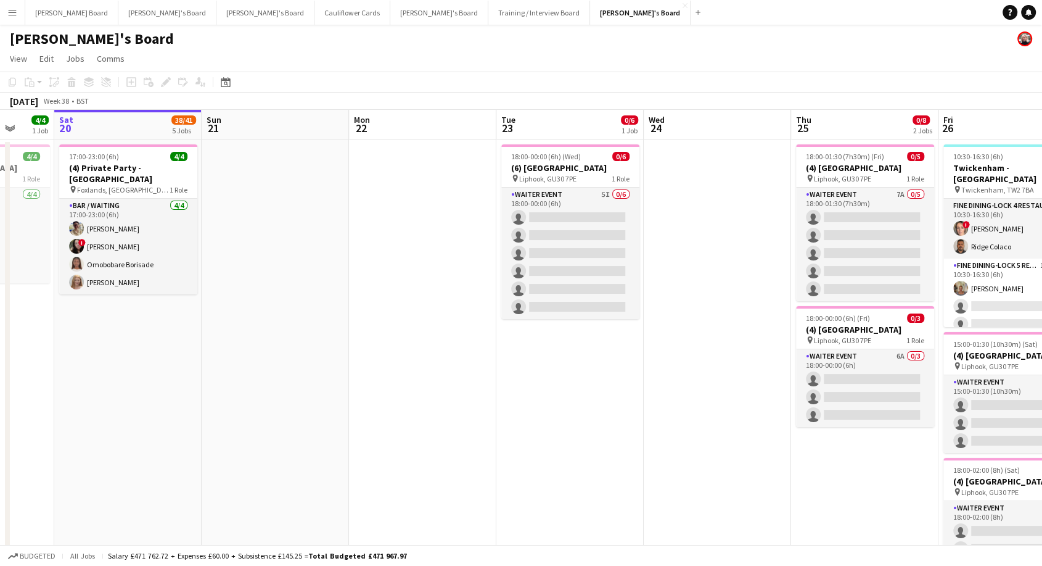
scroll to position [0, 546]
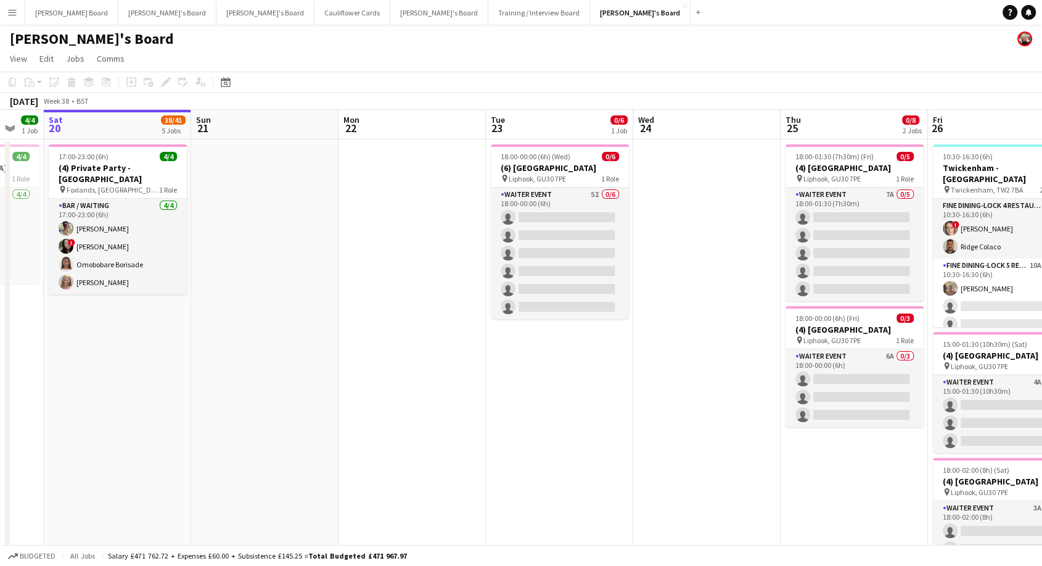
drag, startPoint x: 629, startPoint y: 220, endPoint x: 398, endPoint y: 264, distance: 235.5
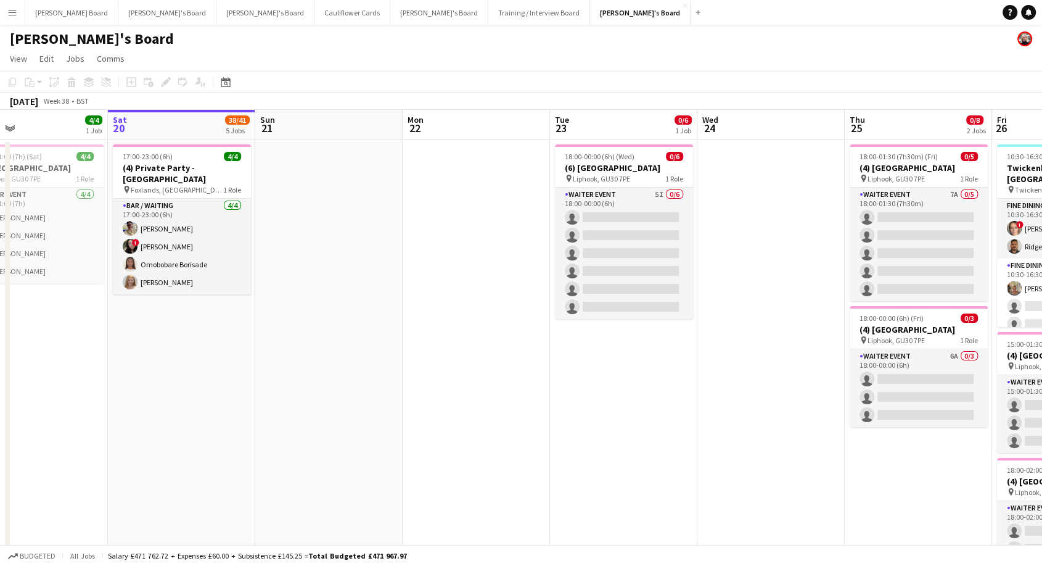
scroll to position [0, 481]
drag, startPoint x: 143, startPoint y: 344, endPoint x: 208, endPoint y: 346, distance: 65.4
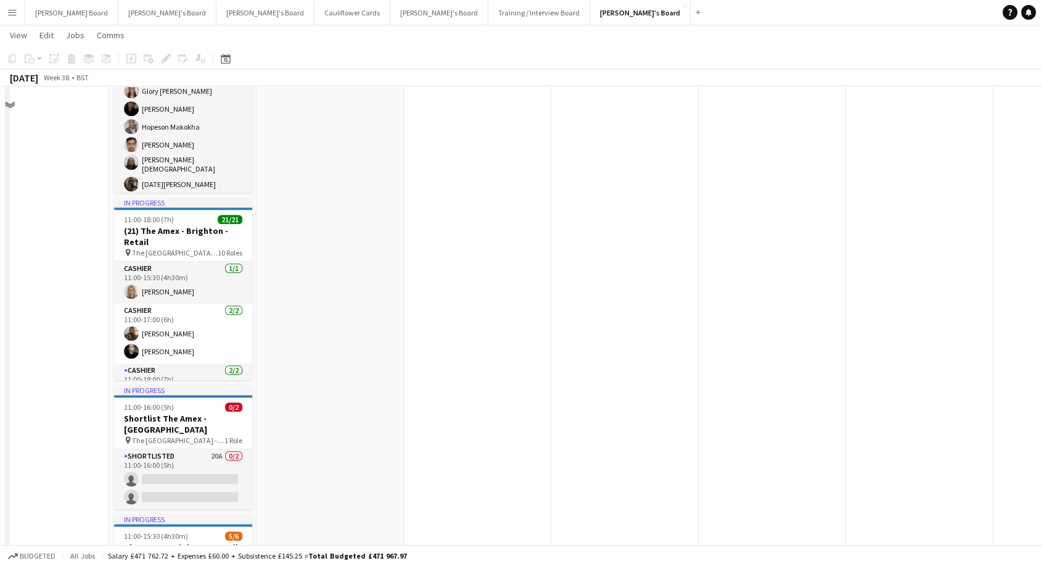
scroll to position [1165, 0]
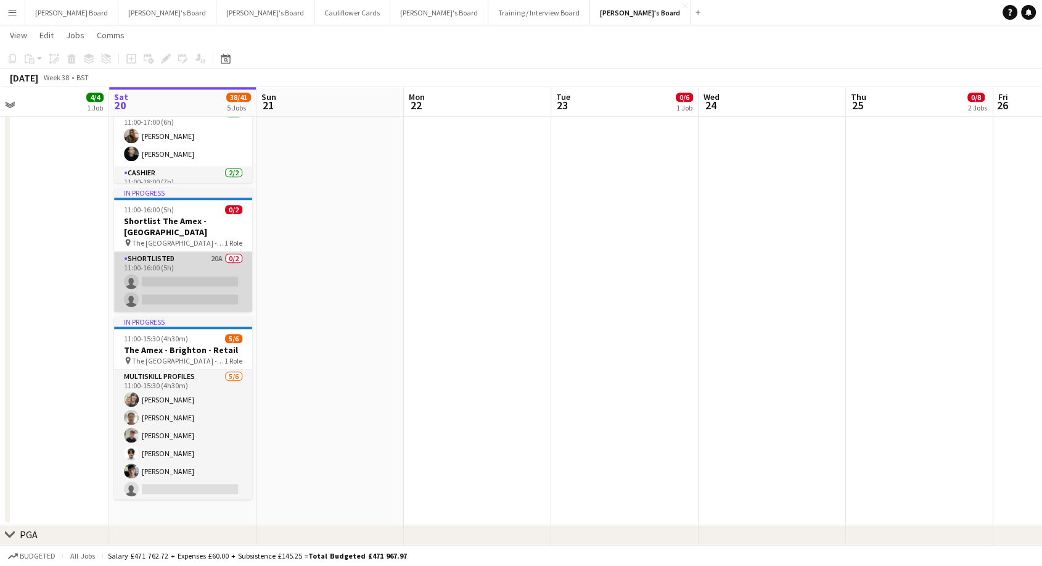
click at [183, 253] on app-card-role "Shortlisted 20A 0/2 11:00-16:00 (5h) single-neutral-actions single-neutral-acti…" at bounding box center [183, 282] width 138 height 60
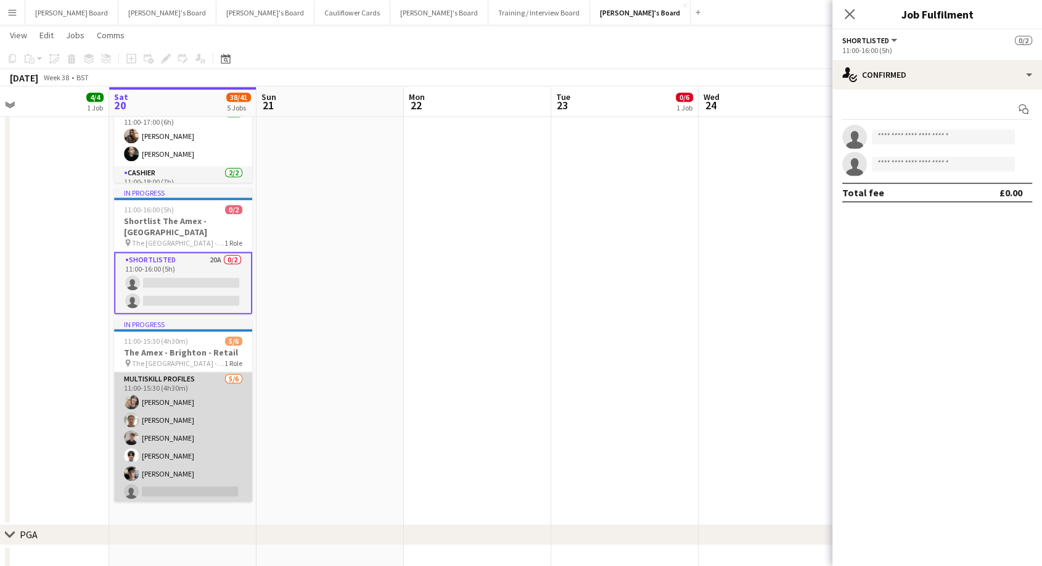
click at [199, 392] on app-card-role "MULTISKILL PROFILES [DATE] 11:00-15:30 (4h30m) [PERSON_NAME] [PERSON_NAME] [PER…" at bounding box center [183, 437] width 138 height 131
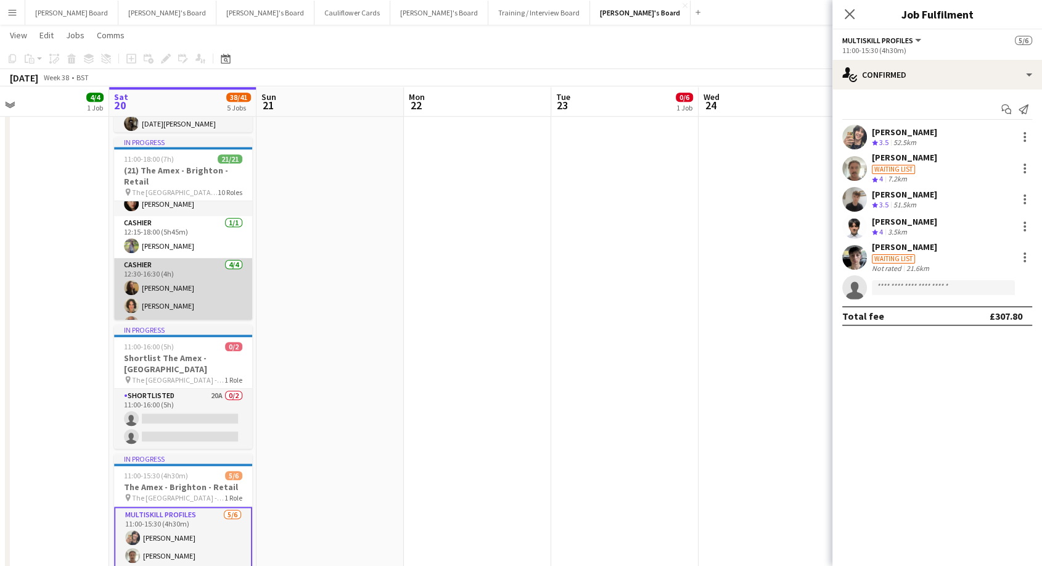
scroll to position [498, 0]
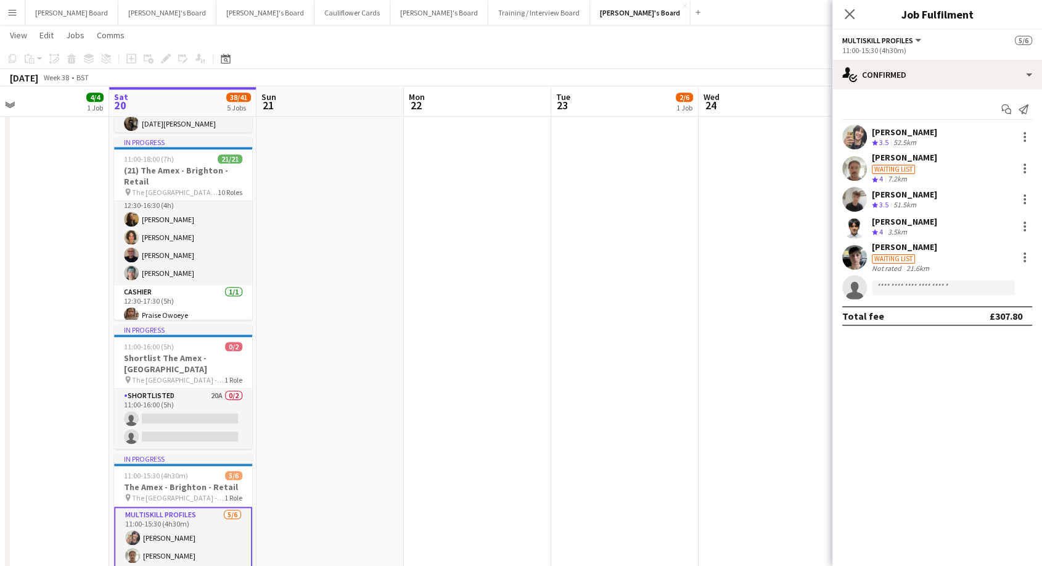
click at [10, 17] on button "Menu" at bounding box center [12, 12] width 25 height 25
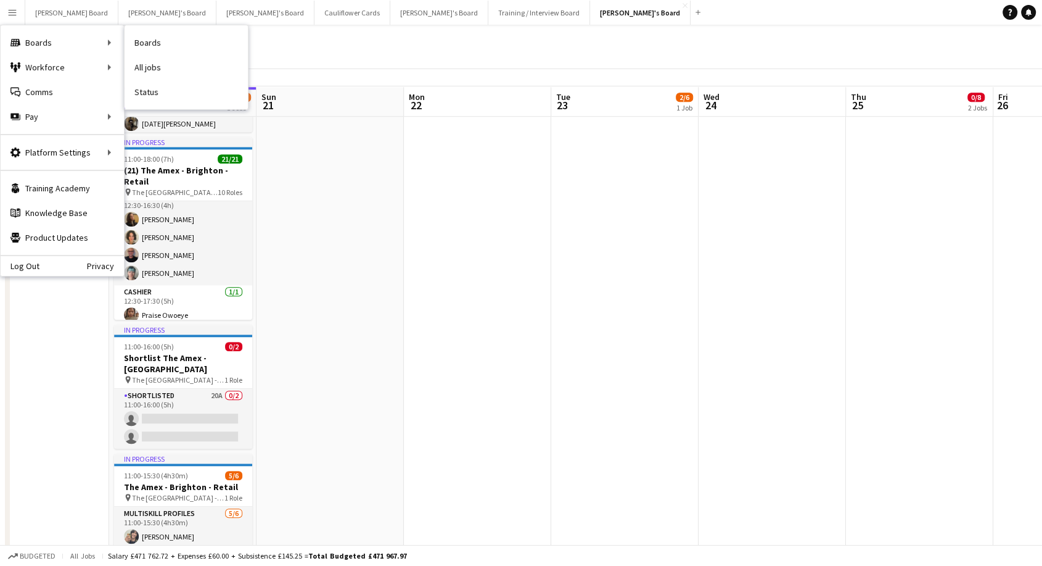
drag, startPoint x: 154, startPoint y: 92, endPoint x: 150, endPoint y: 155, distance: 63.7
click at [154, 92] on link "Status" at bounding box center [186, 92] width 123 height 25
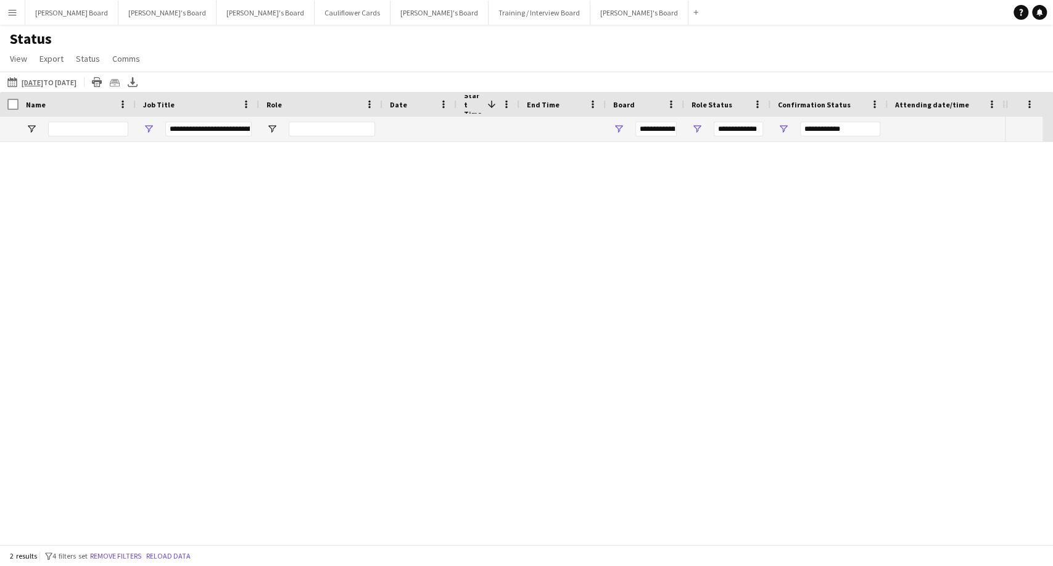
type input "**********"
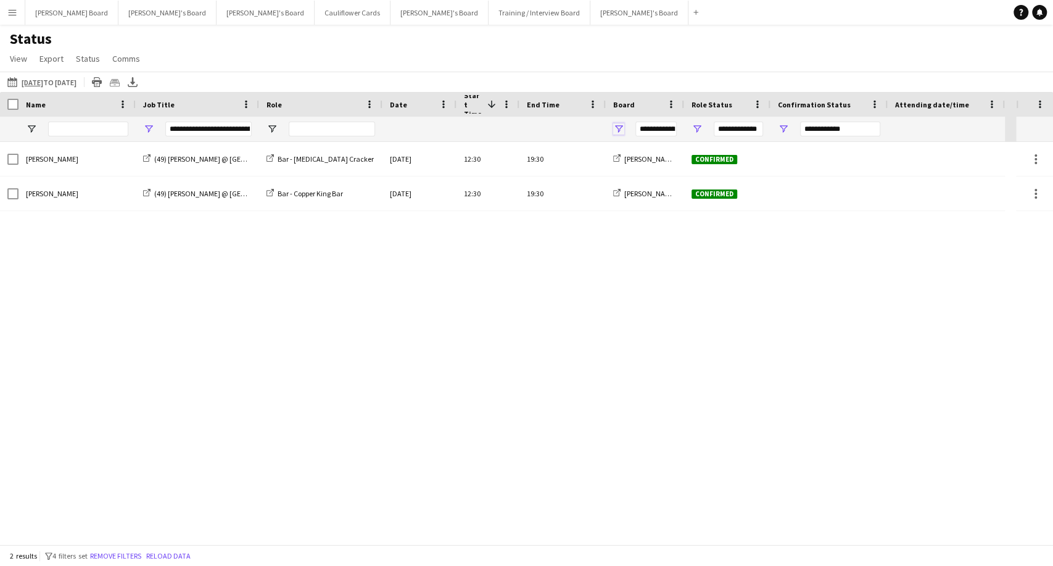
click at [620, 128] on span "Open Filter Menu" at bounding box center [618, 128] width 11 height 11
click at [128, 559] on button "Remove filters" at bounding box center [116, 556] width 56 height 14
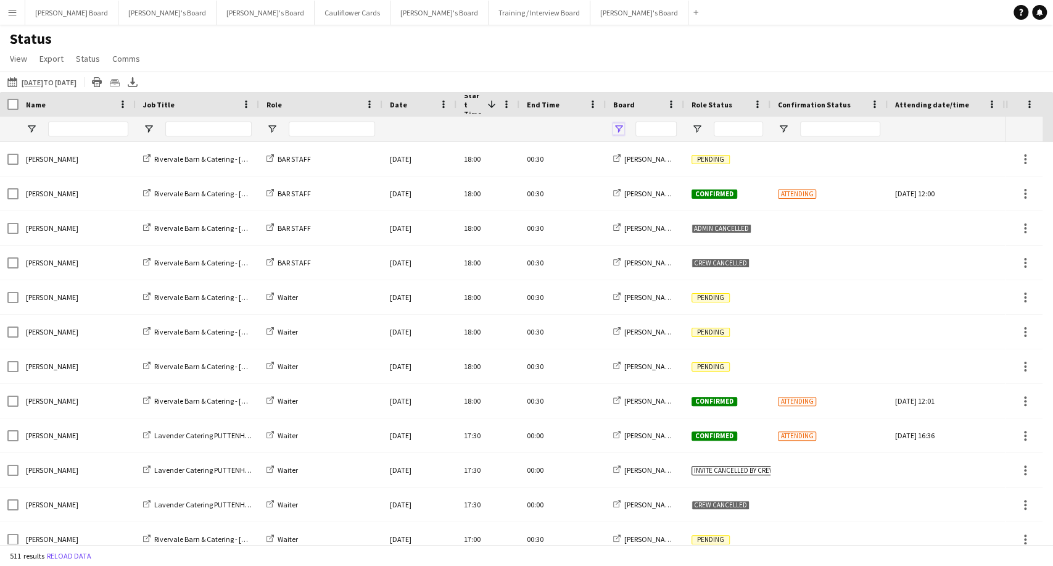
click at [624, 125] on span "Open Filter Menu" at bounding box center [618, 128] width 11 height 11
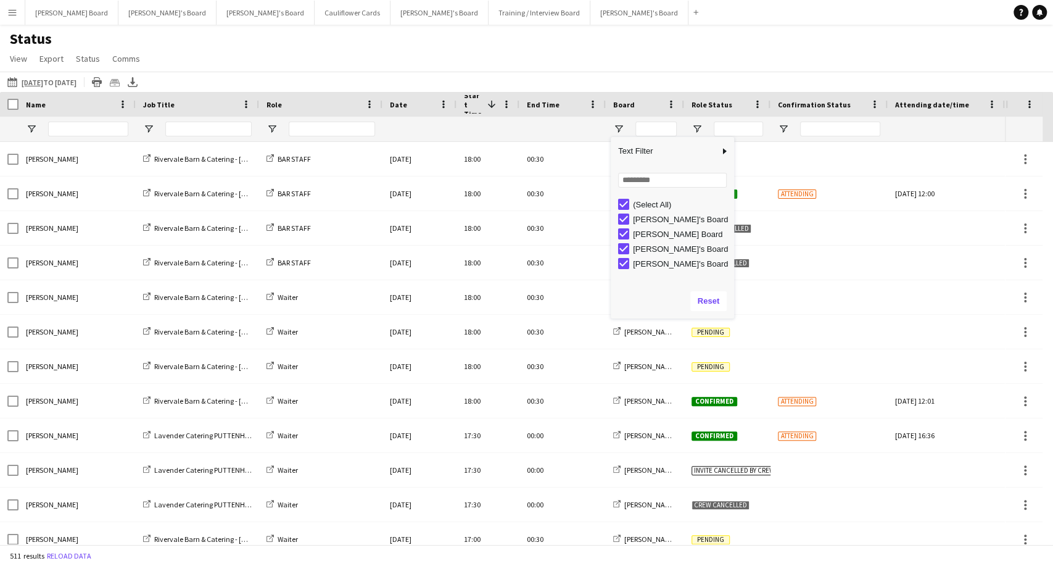
click at [624, 200] on div "(Select All)" at bounding box center [676, 204] width 116 height 15
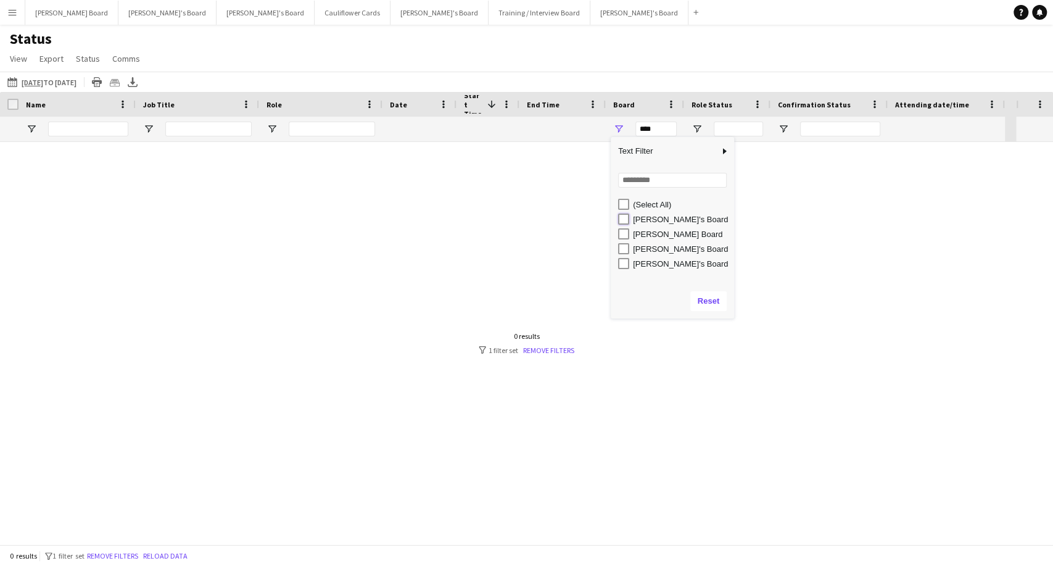
type input "**********"
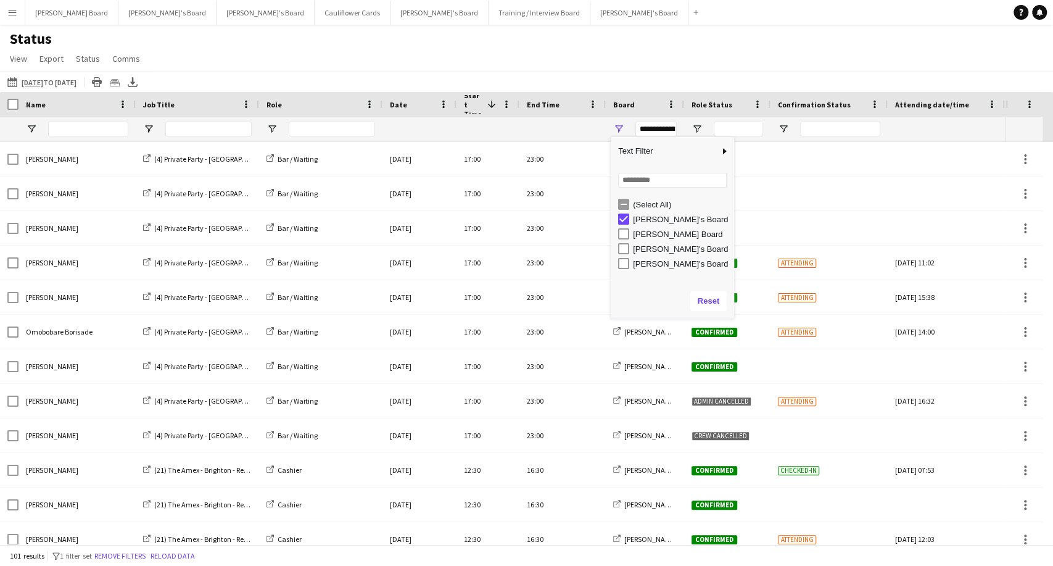
click at [749, 53] on div "Status View Views Default view Airshow Accreditation Airshow Check In Attending…" at bounding box center [526, 51] width 1053 height 42
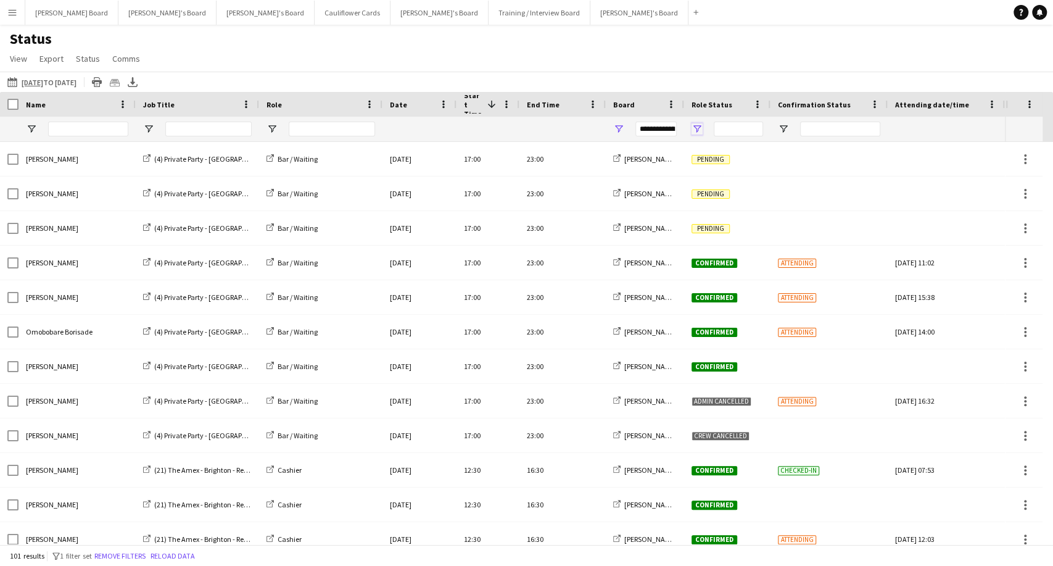
click at [696, 126] on span "Open Filter Menu" at bounding box center [696, 128] width 11 height 11
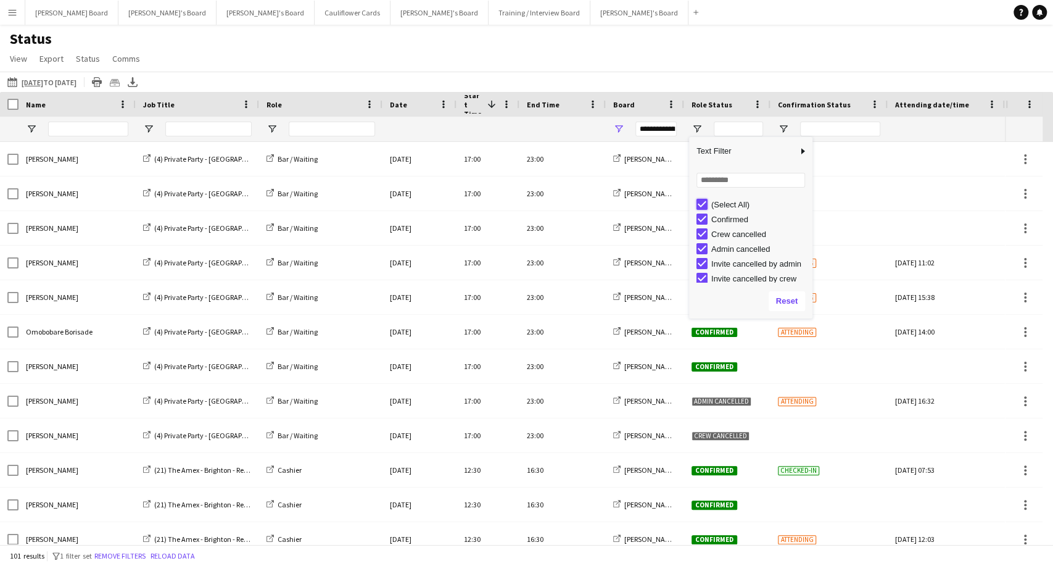
type input "***"
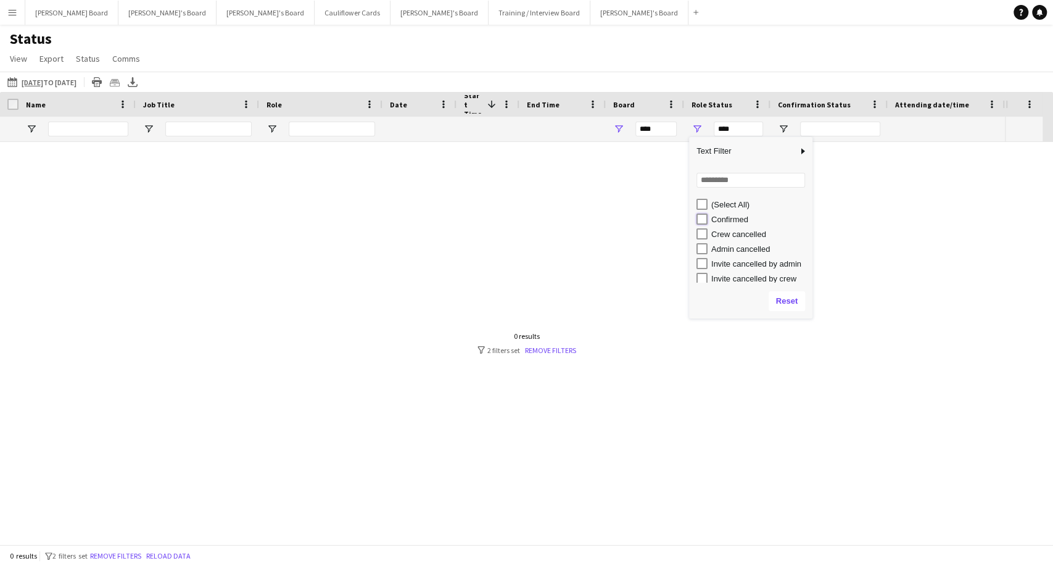
type input "**********"
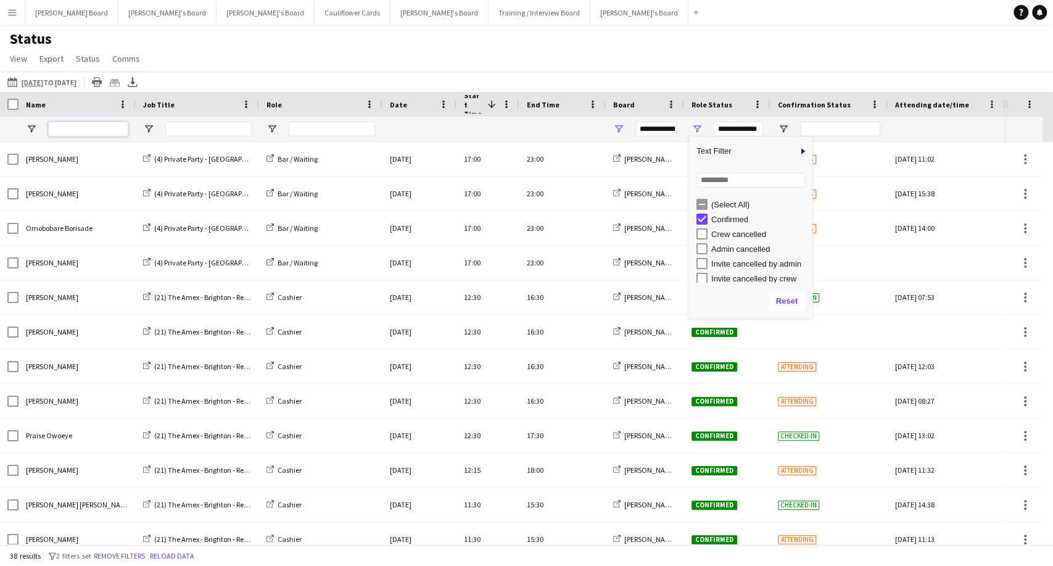
click at [66, 130] on input "Name Filter Input" at bounding box center [88, 129] width 80 height 15
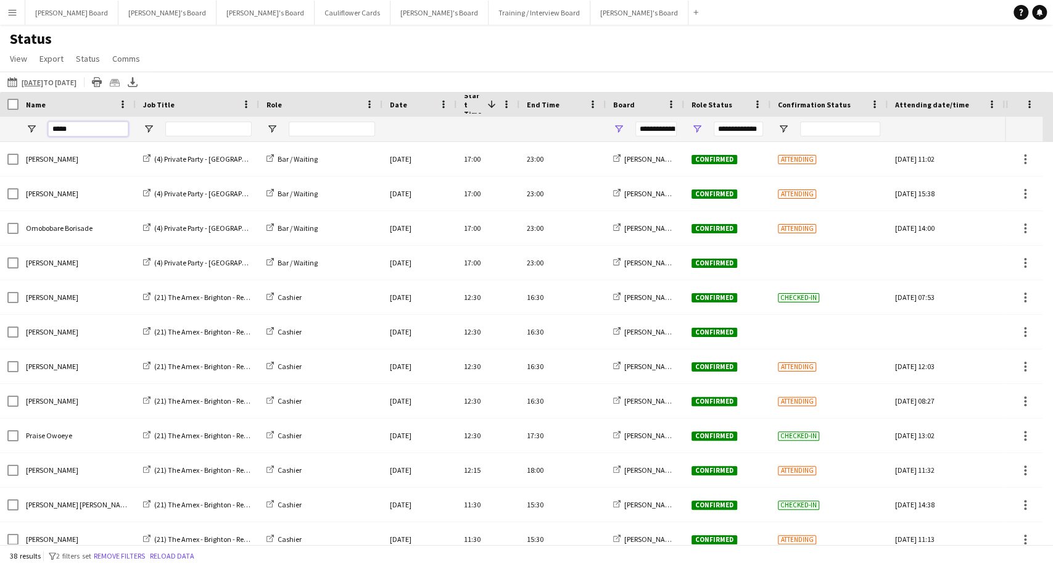
type input "******"
type input "***"
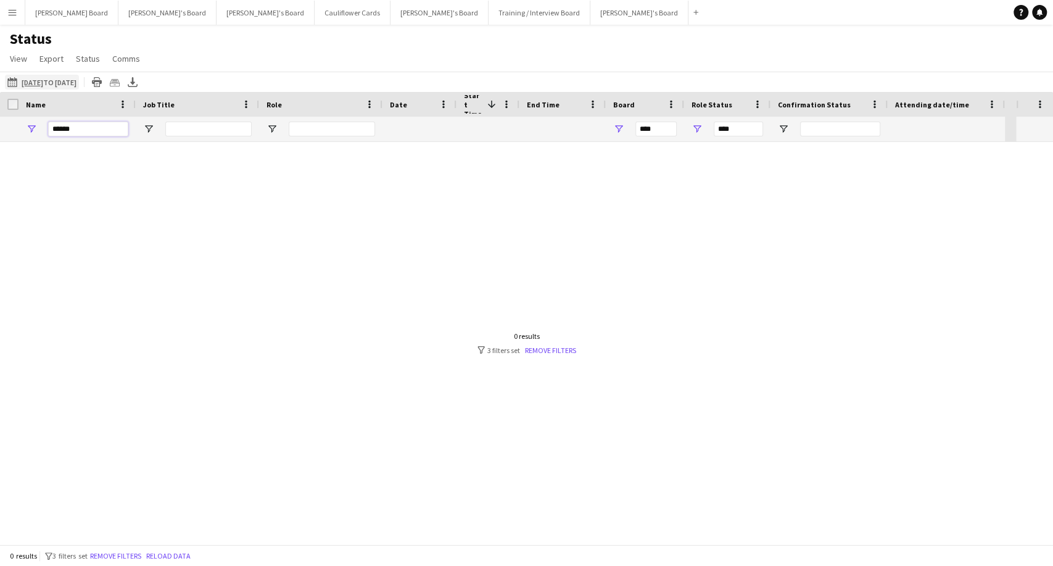
type input "******"
click at [6, 85] on button "[DATE] to [DATE] [DATE] to [DATE]" at bounding box center [42, 82] width 74 height 15
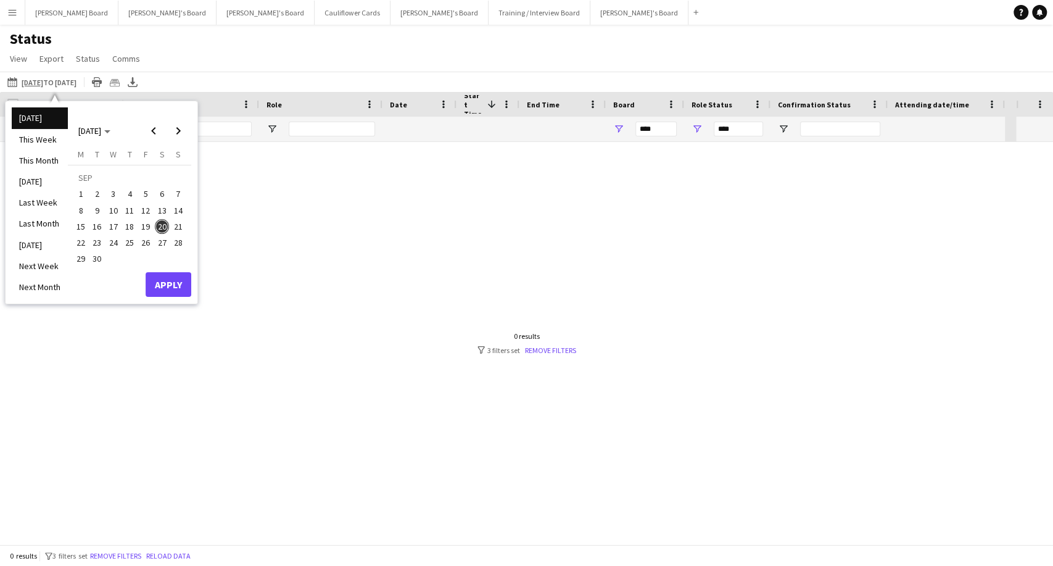
click at [163, 223] on span "20" at bounding box center [162, 226] width 15 height 15
click at [172, 284] on button "Apply" at bounding box center [169, 284] width 46 height 25
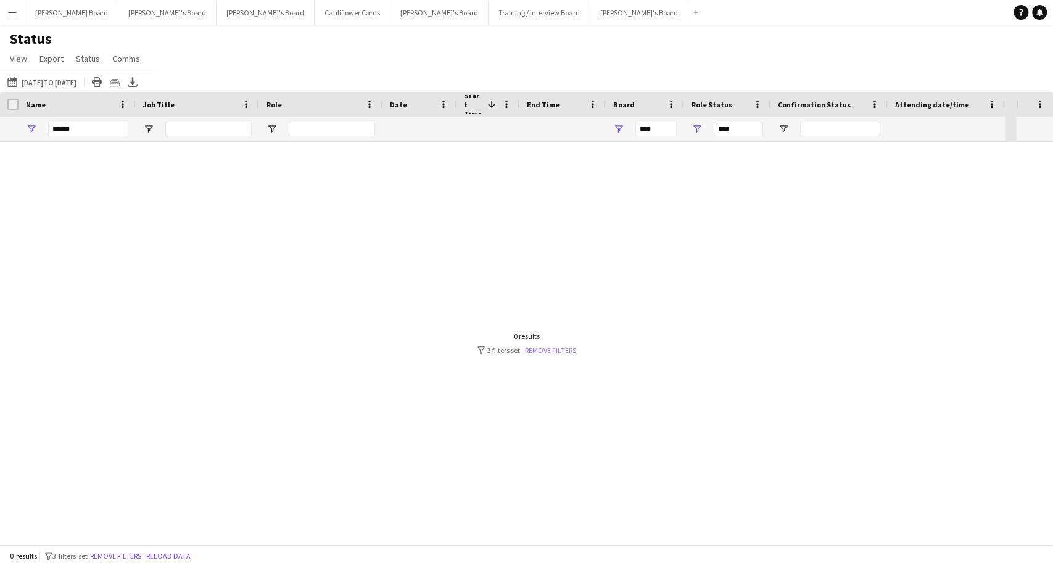
click at [551, 351] on link "Remove filters" at bounding box center [550, 349] width 51 height 9
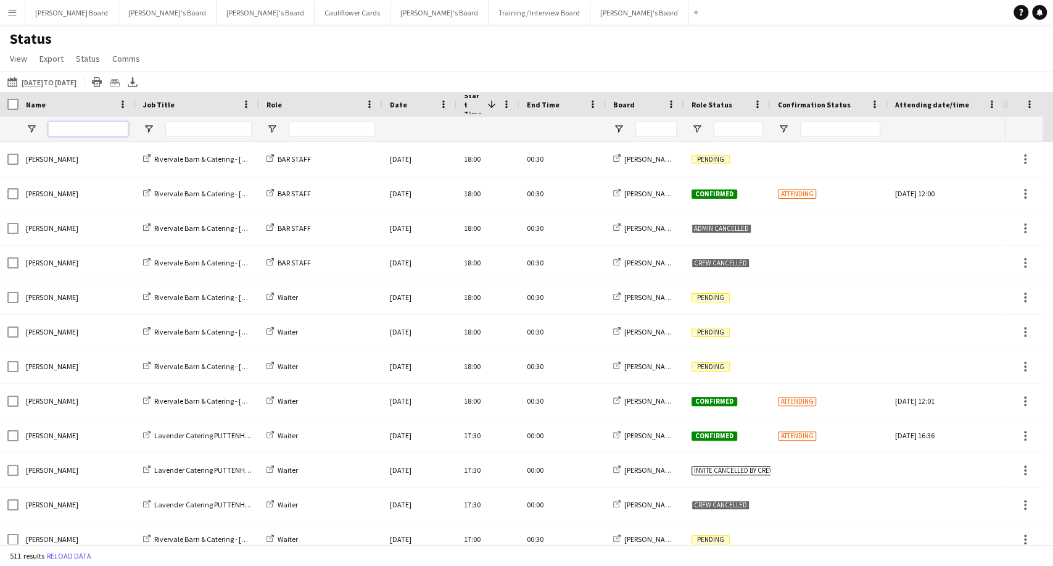
click at [70, 128] on input "Name Filter Input" at bounding box center [88, 129] width 80 height 15
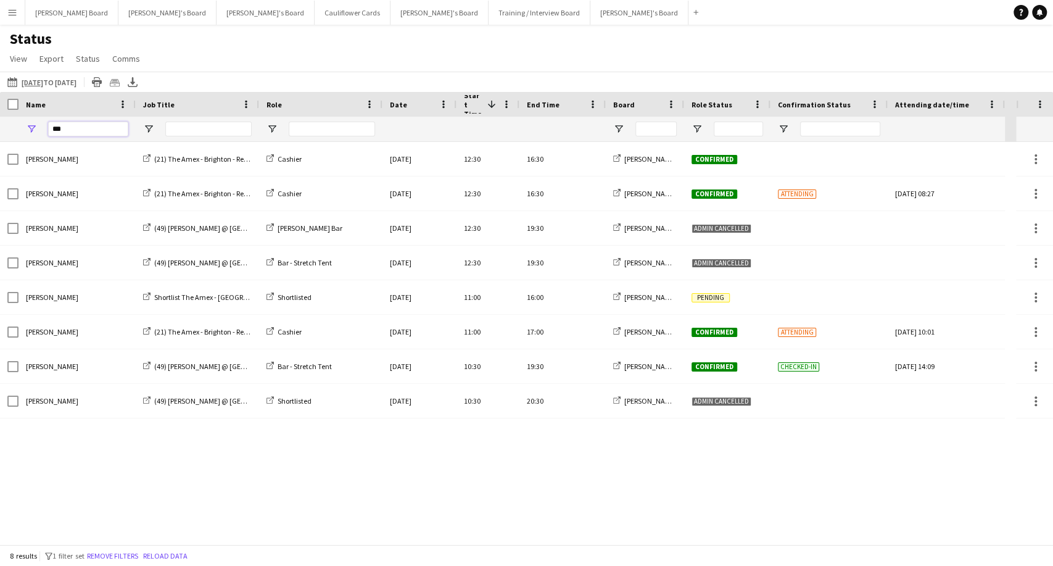
drag, startPoint x: 73, startPoint y: 133, endPoint x: 0, endPoint y: 119, distance: 74.0
click at [0, 123] on div "***" at bounding box center [502, 129] width 1005 height 25
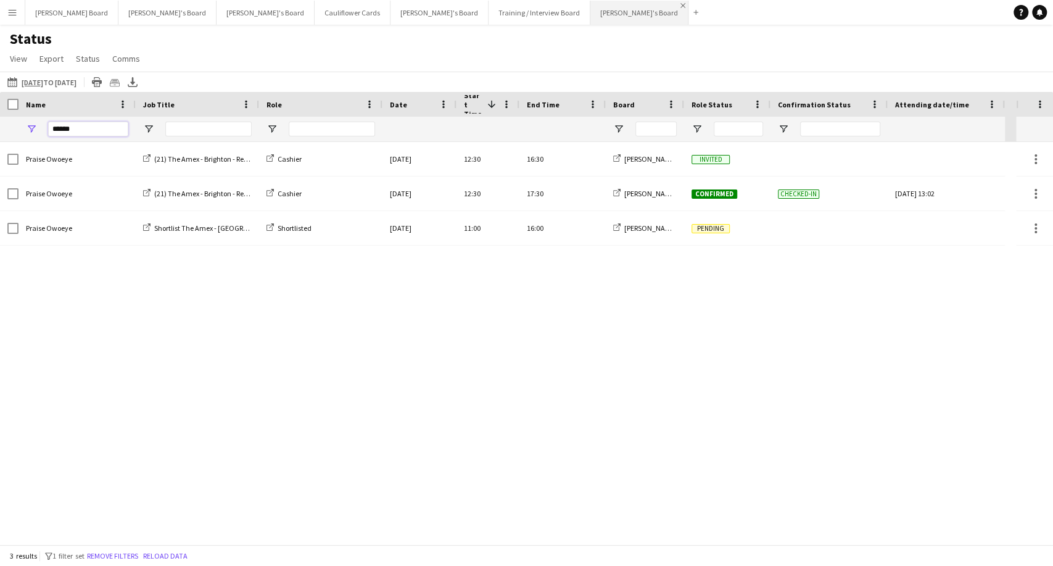
type input "******"
click at [44, 19] on button "[PERSON_NAME] Board Close" at bounding box center [71, 13] width 93 height 24
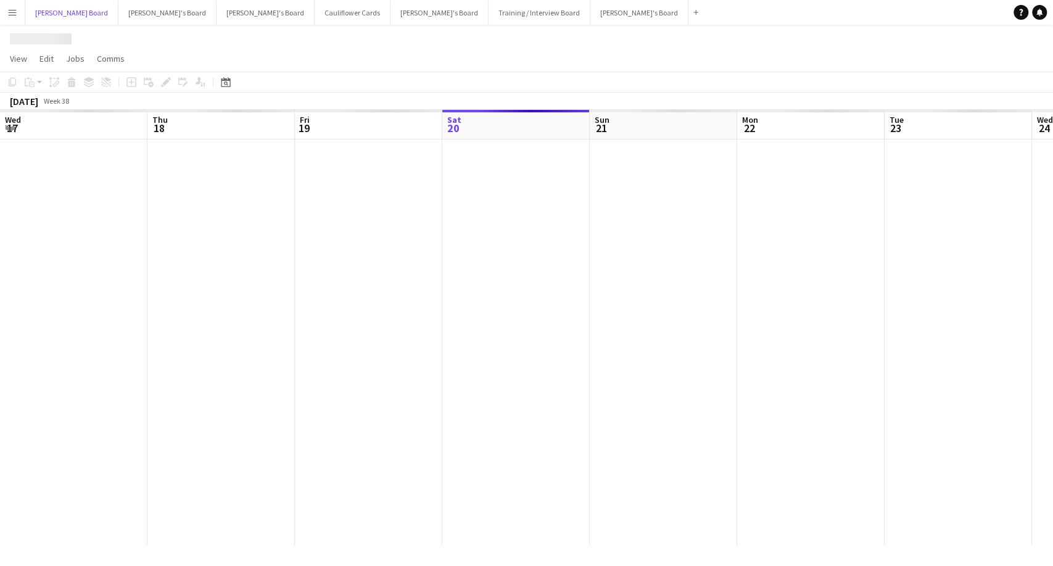
scroll to position [0, 295]
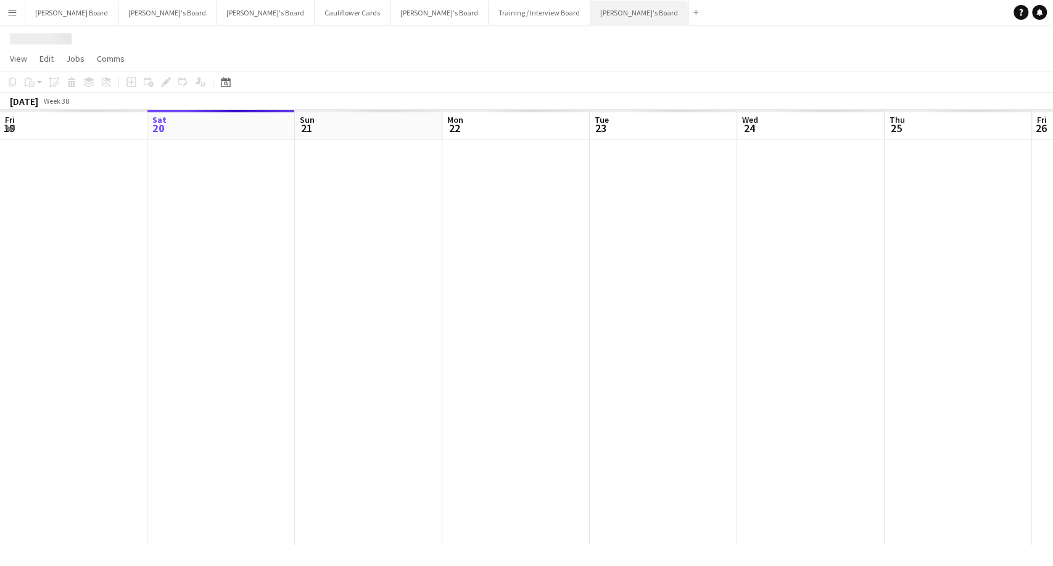
click at [590, 14] on button "[PERSON_NAME]'s Board Close" at bounding box center [639, 13] width 98 height 24
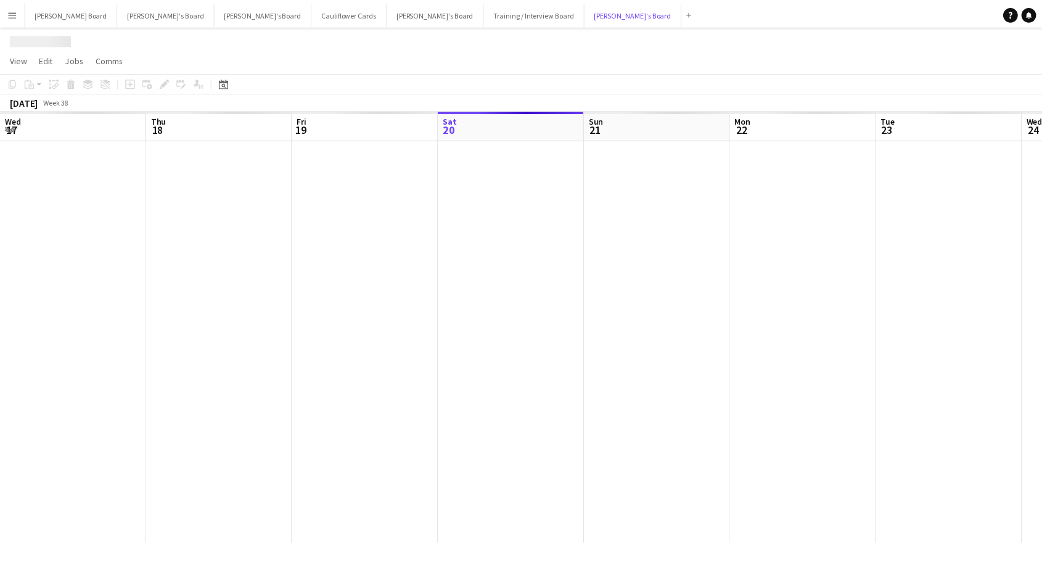
scroll to position [0, 295]
